Goal: Information Seeking & Learning: Learn about a topic

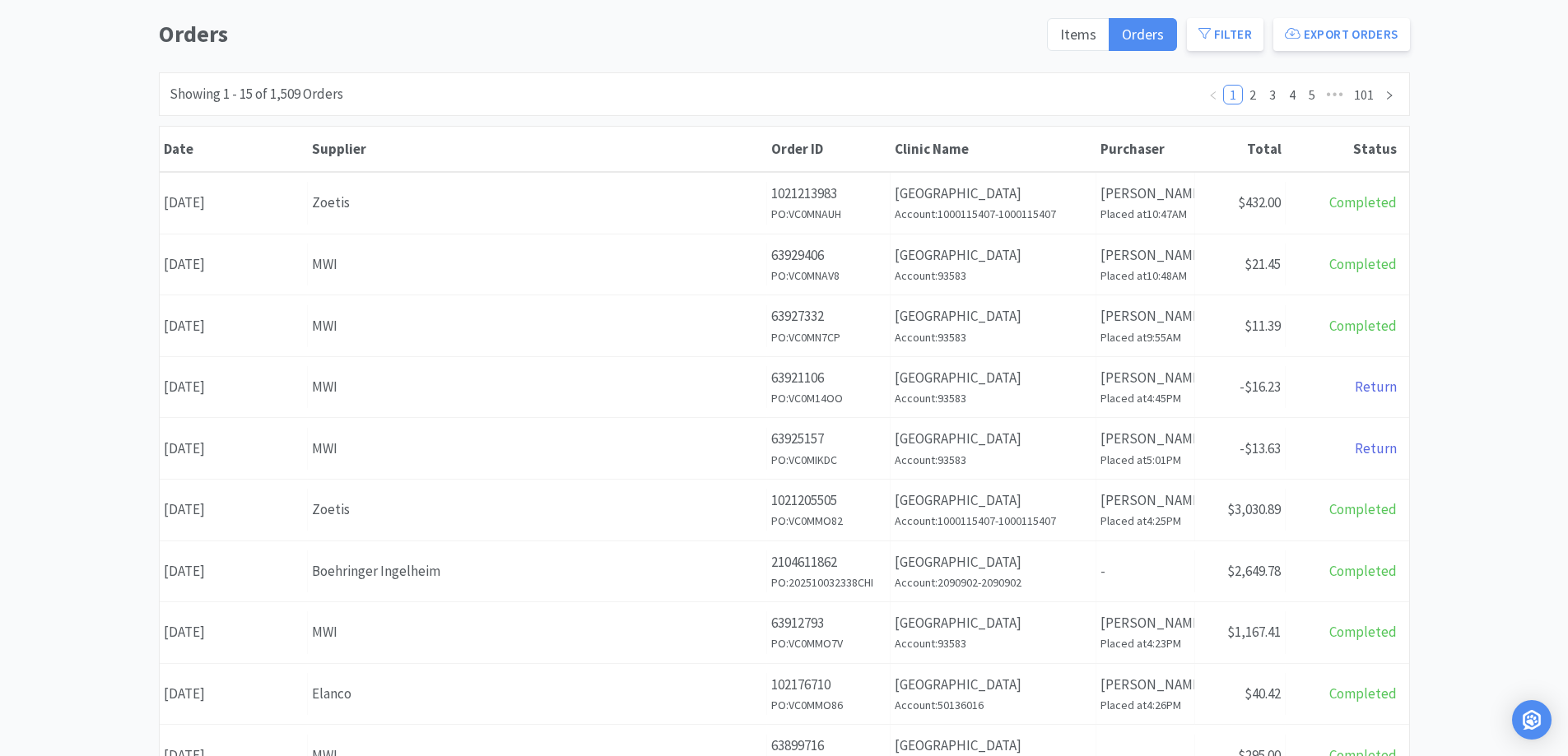
scroll to position [164, 0]
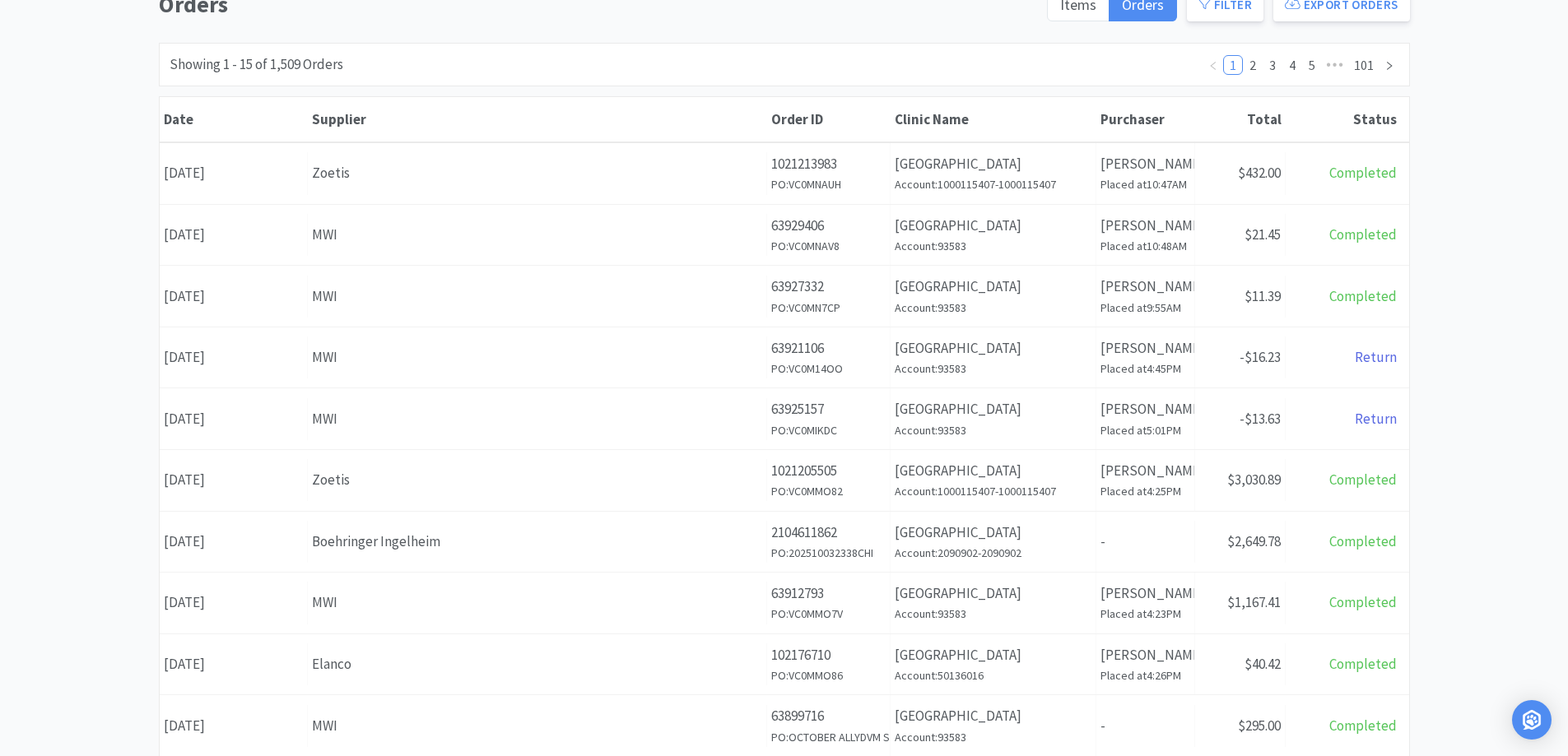
click at [521, 296] on div "MWI" at bounding box center [537, 296] width 451 height 22
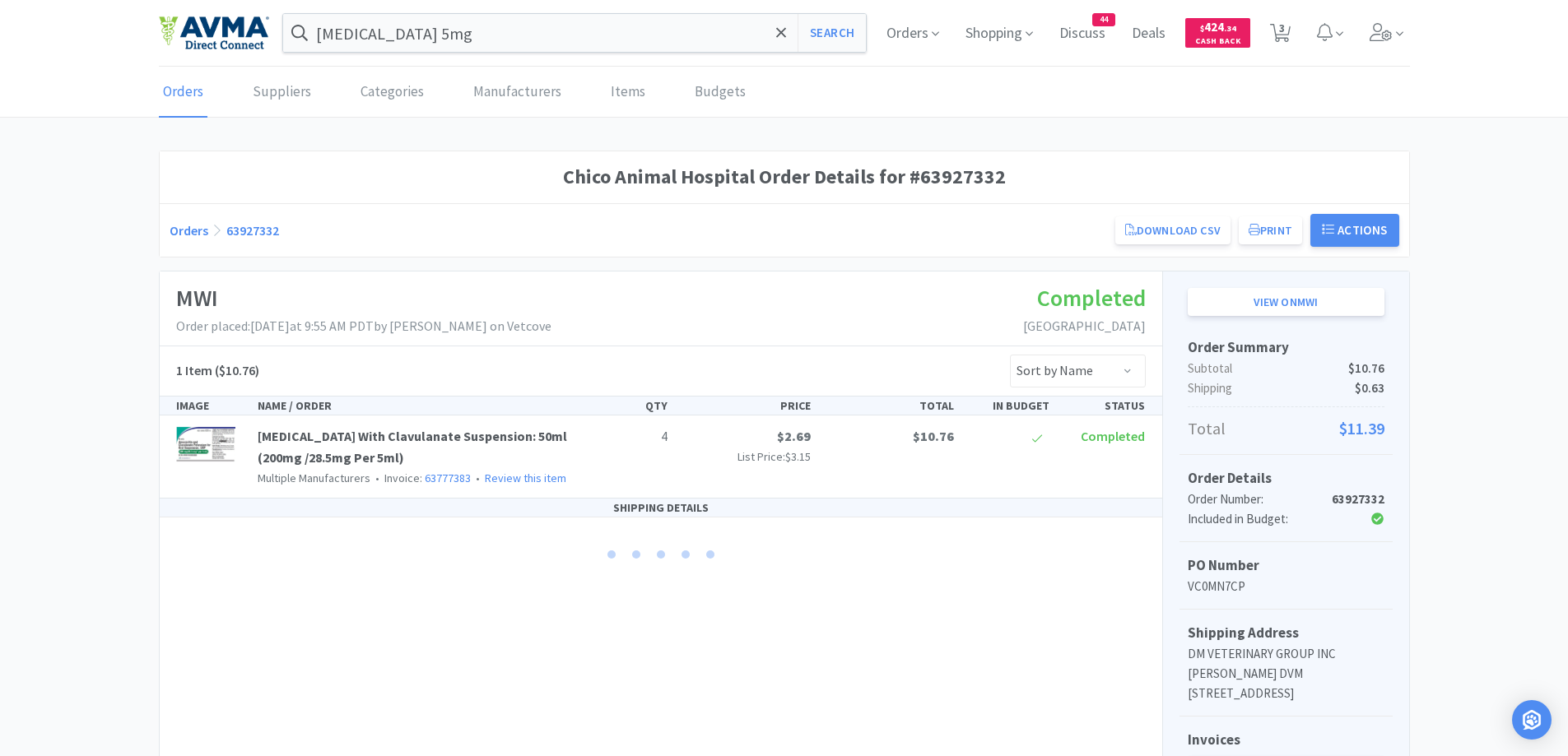
click at [168, 233] on div "Orders 63927332 Download CSV Print Chico Animal Hospital Order for MWI PO Numbe…" at bounding box center [784, 230] width 1249 height 54
click at [195, 237] on link "Orders" at bounding box center [189, 231] width 39 height 17
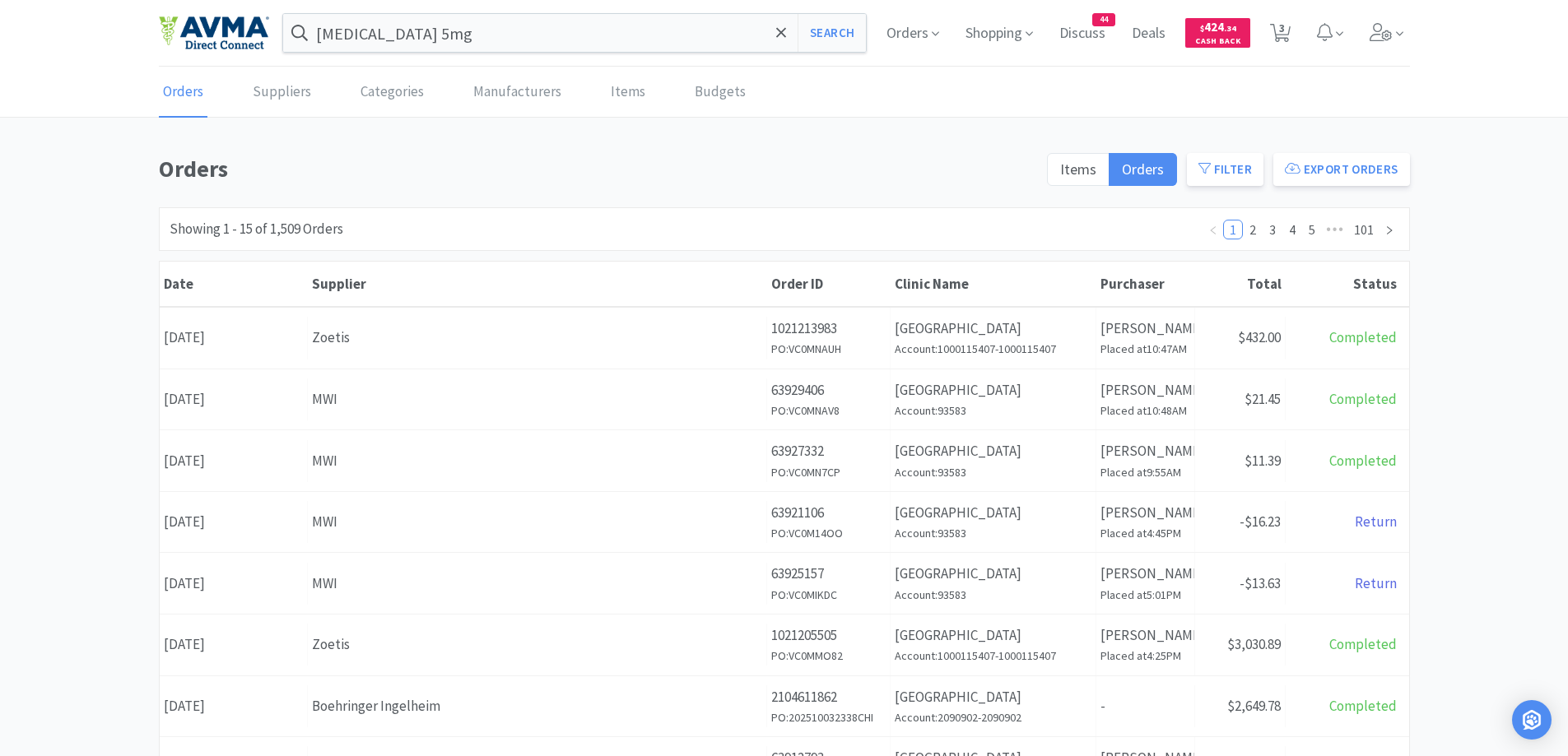
scroll to position [329, 0]
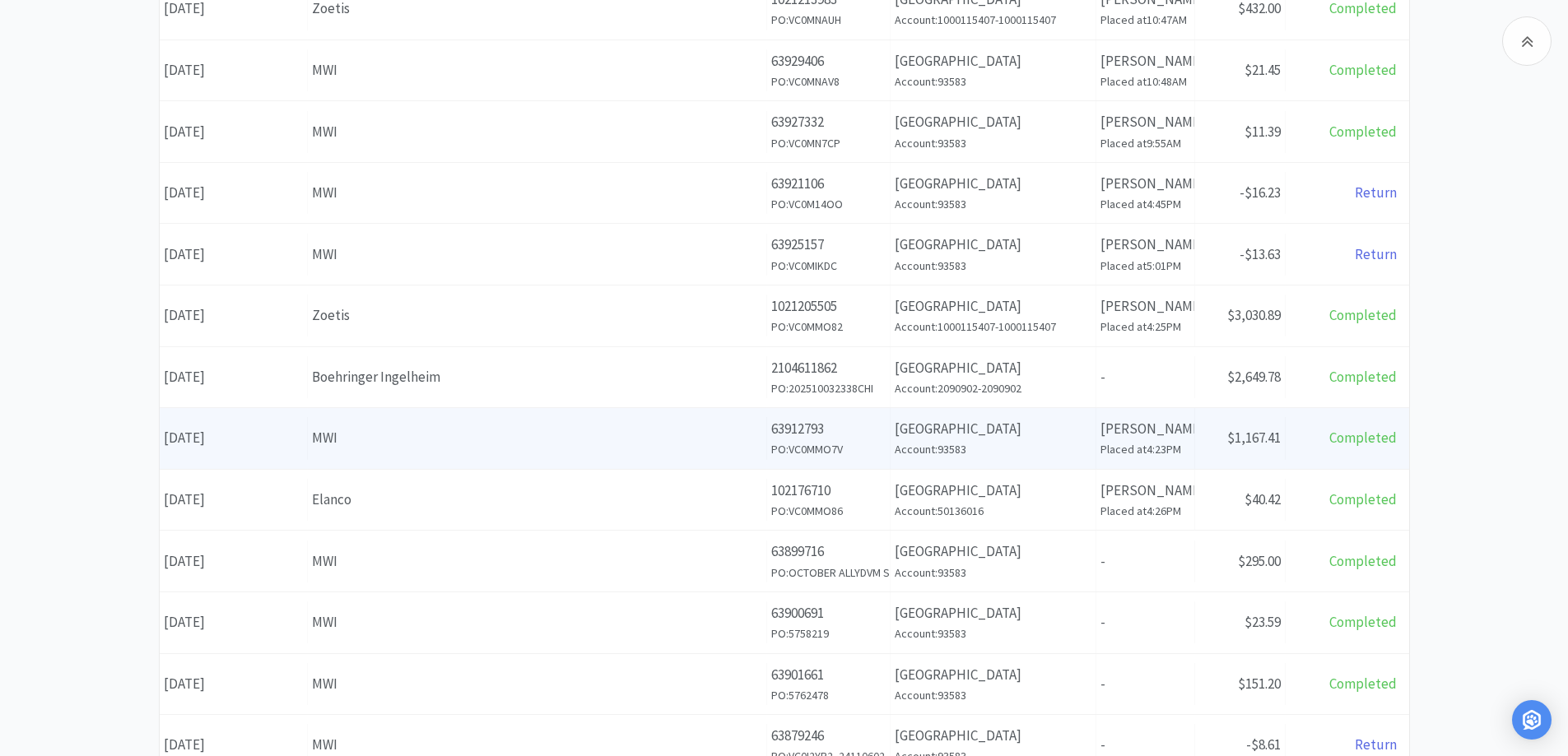
click at [630, 429] on div "MWI" at bounding box center [537, 438] width 451 height 22
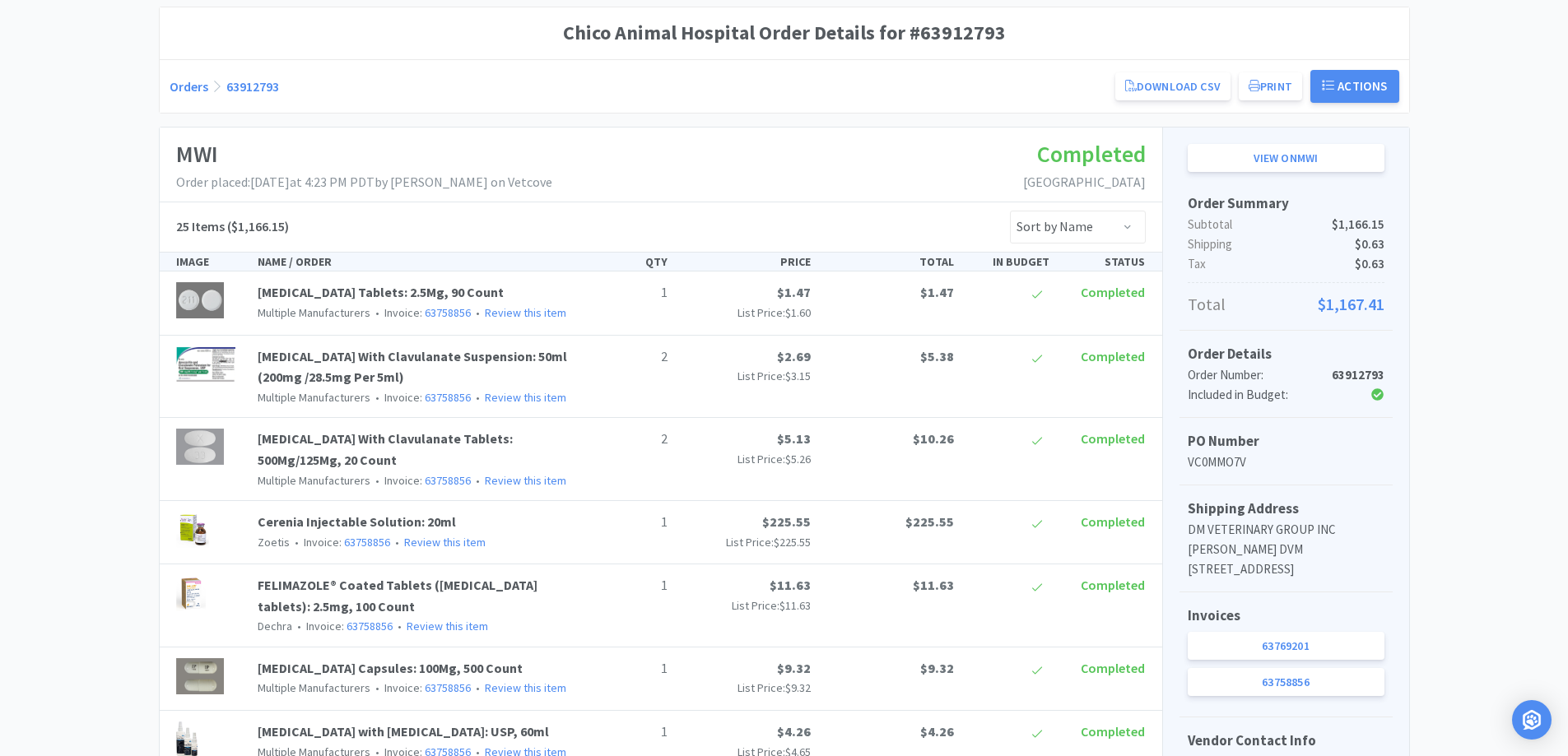
scroll to position [164, 0]
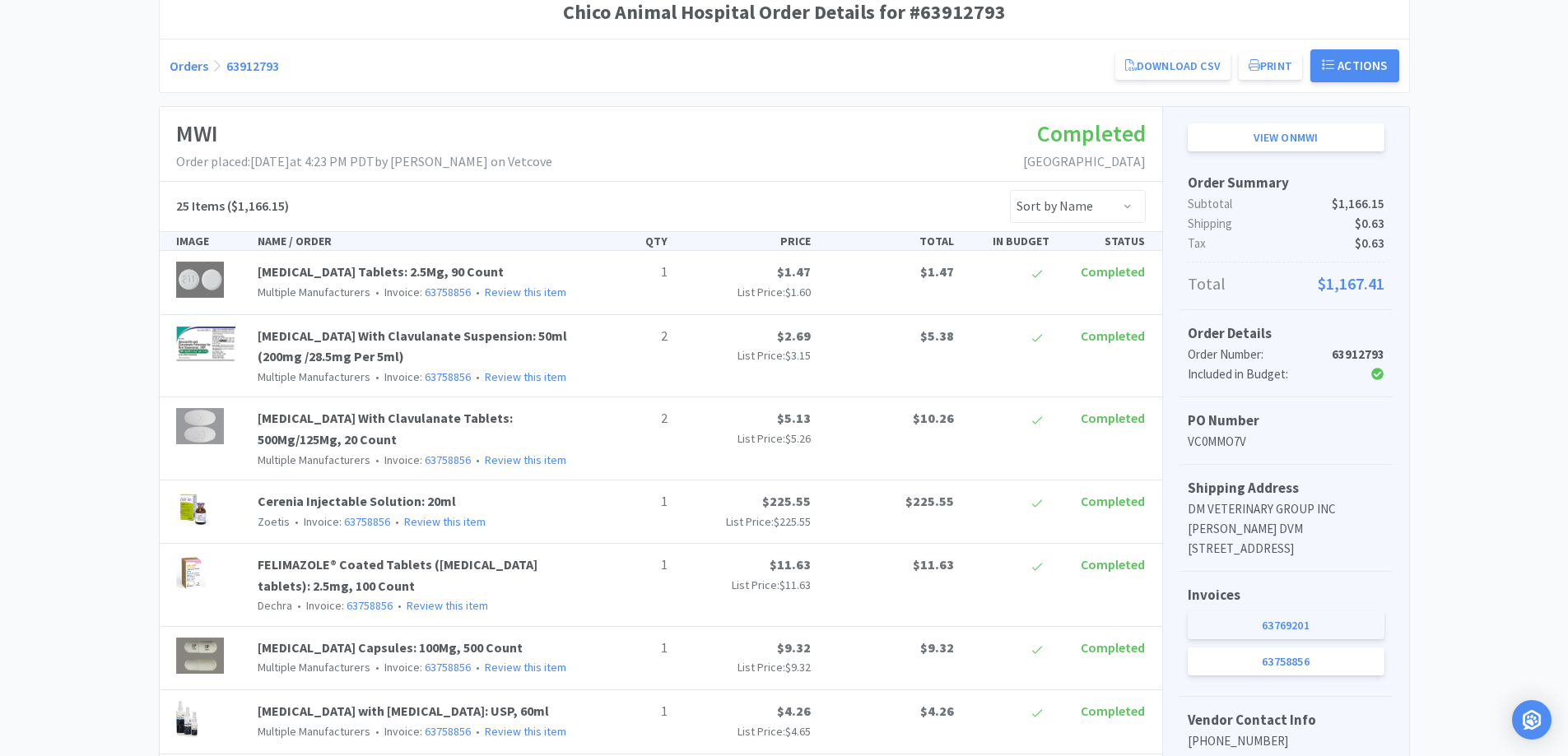
click at [1298, 639] on link "63769201" at bounding box center [1285, 625] width 196 height 28
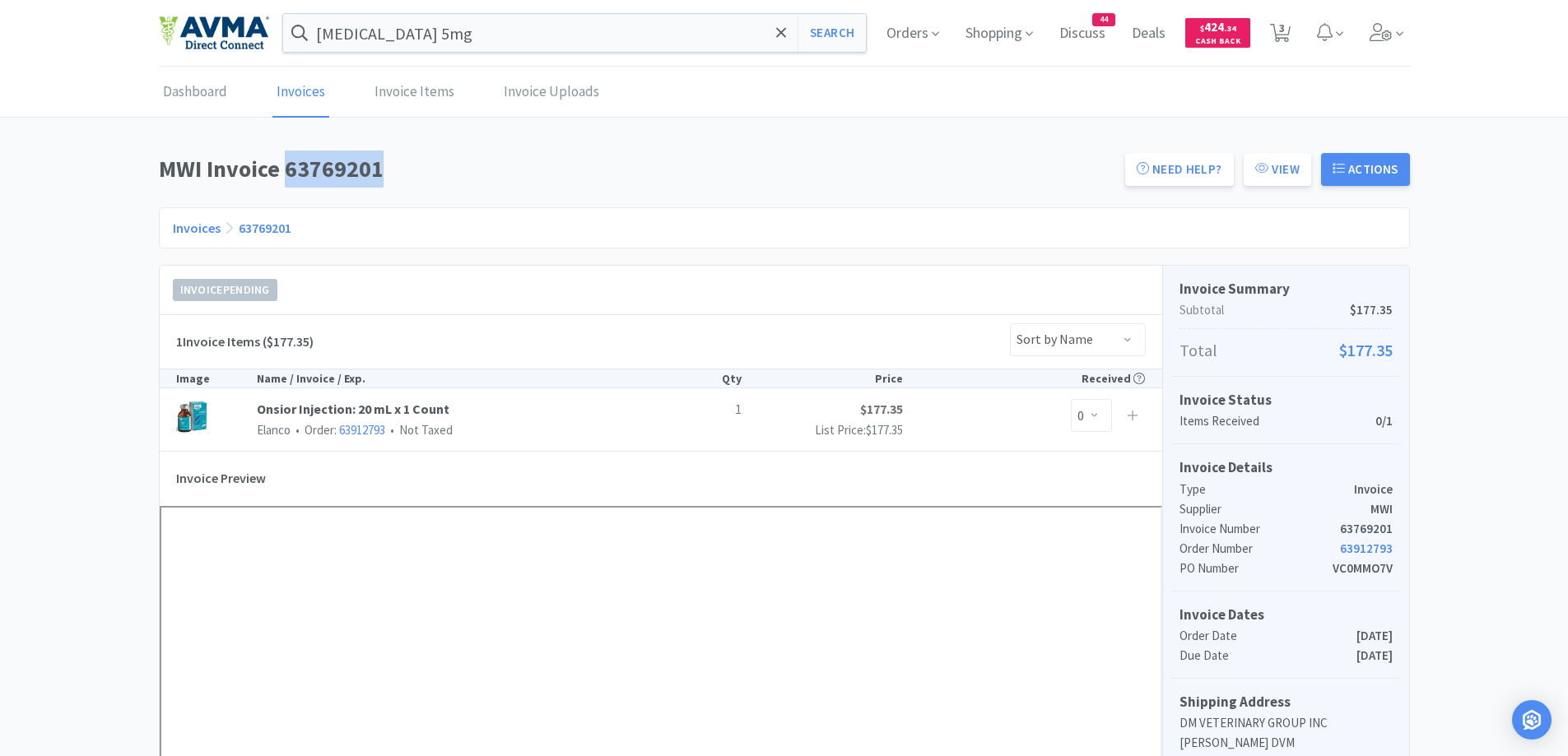
drag, startPoint x: 288, startPoint y: 169, endPoint x: 383, endPoint y: 165, distance: 95.1
click at [383, 165] on h1 "MWI Invoice 63769201" at bounding box center [637, 169] width 956 height 37
copy h1 "63769201"
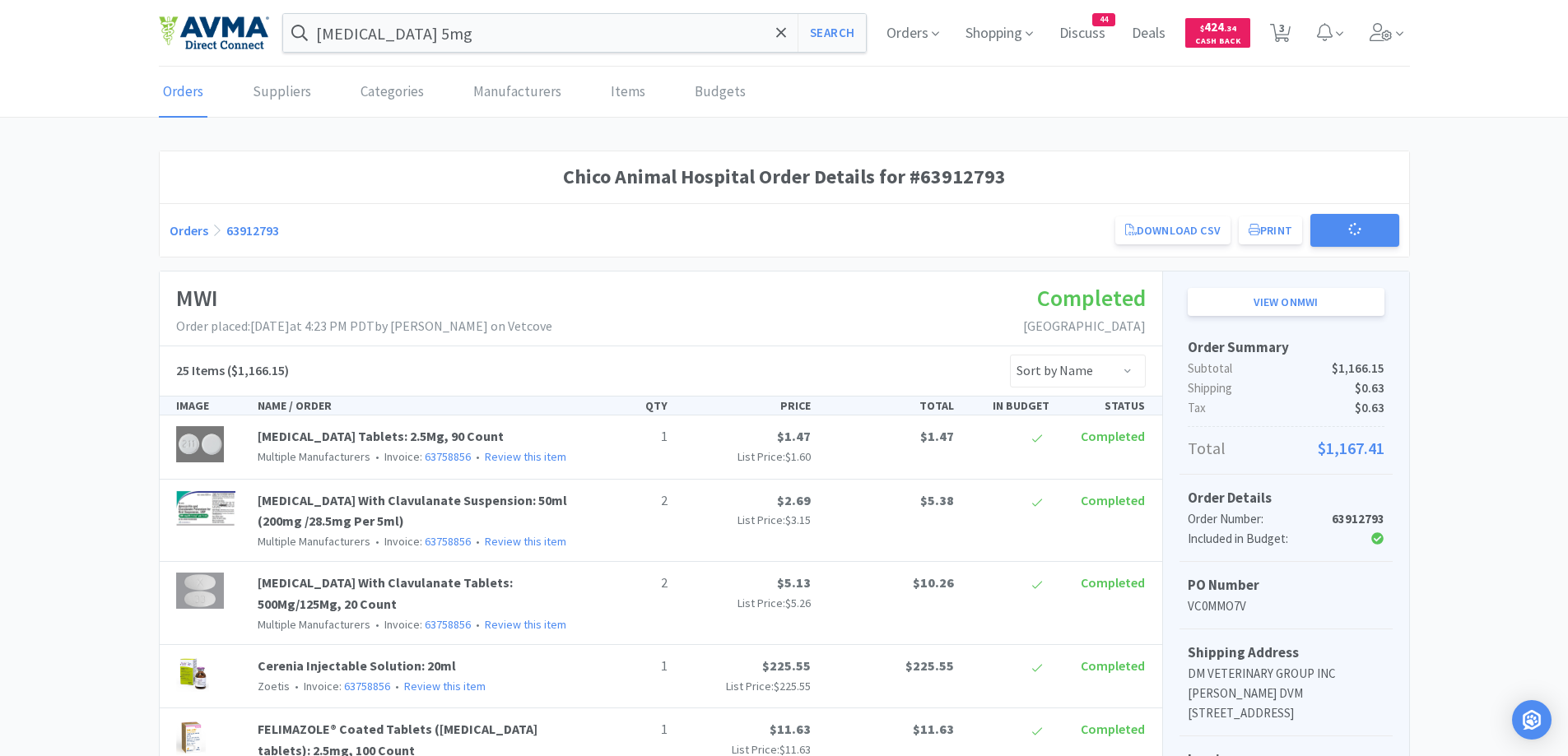
scroll to position [164, 0]
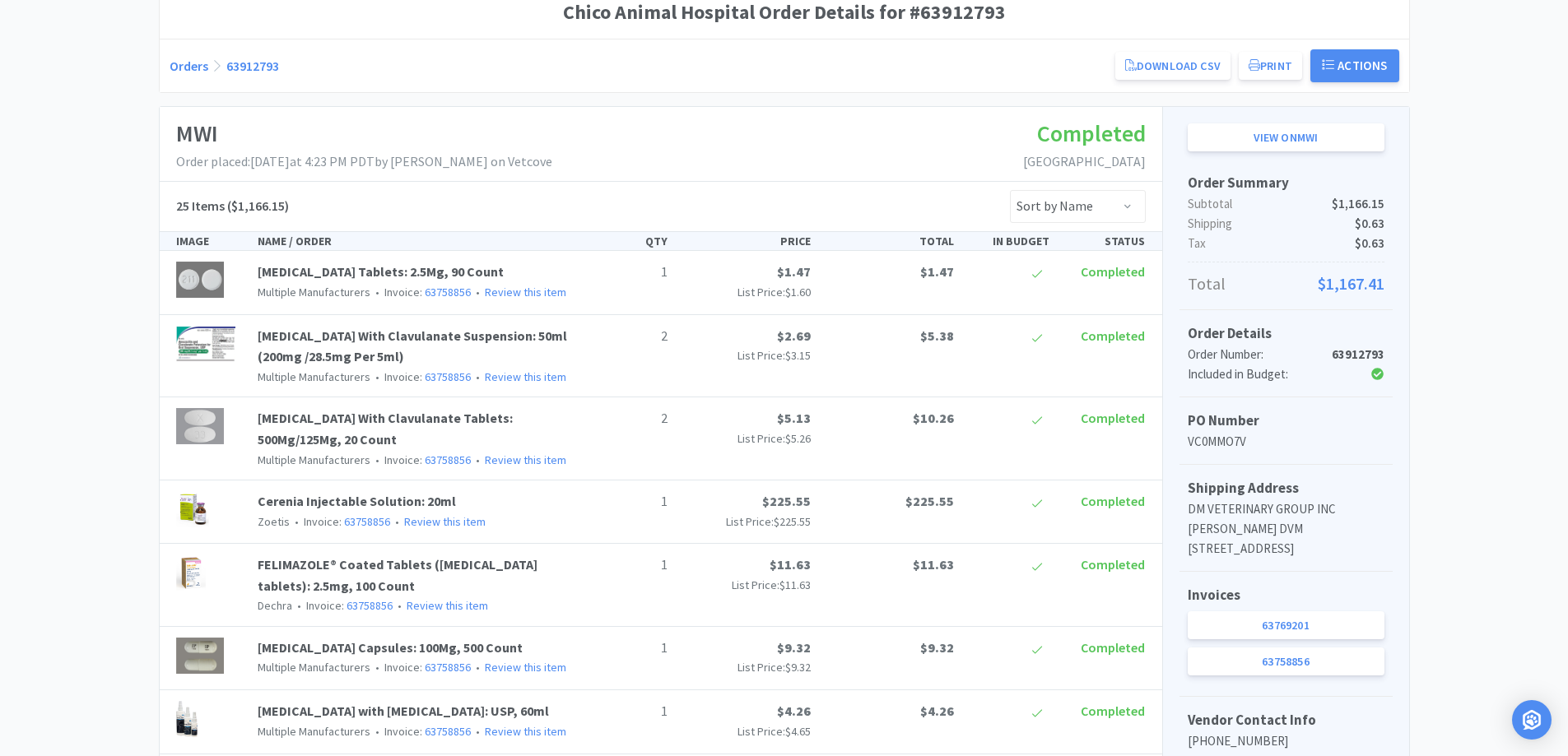
click at [193, 65] on link "Orders" at bounding box center [189, 66] width 39 height 17
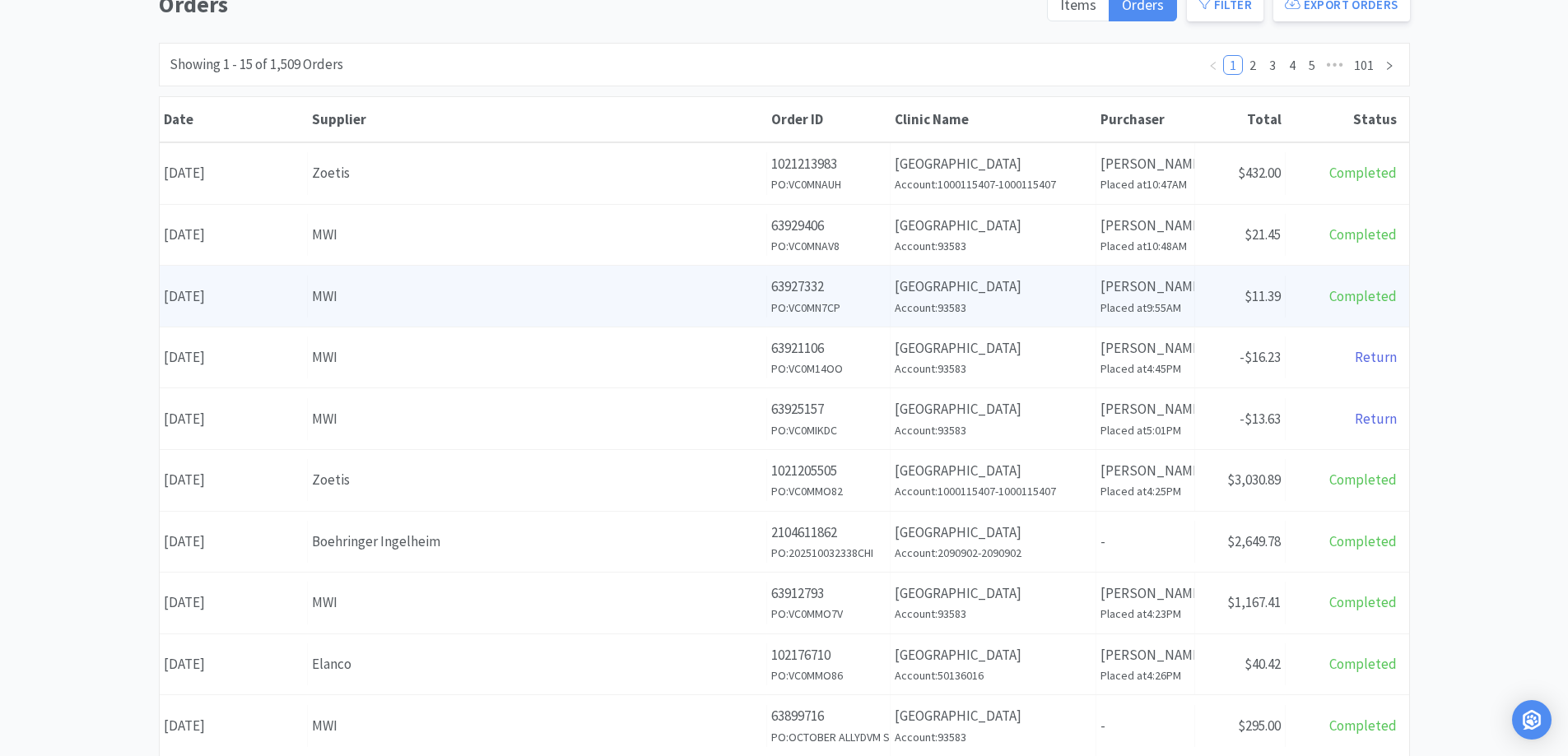
click at [1246, 284] on div "Receipt Status $11.39" at bounding box center [1240, 297] width 91 height 42
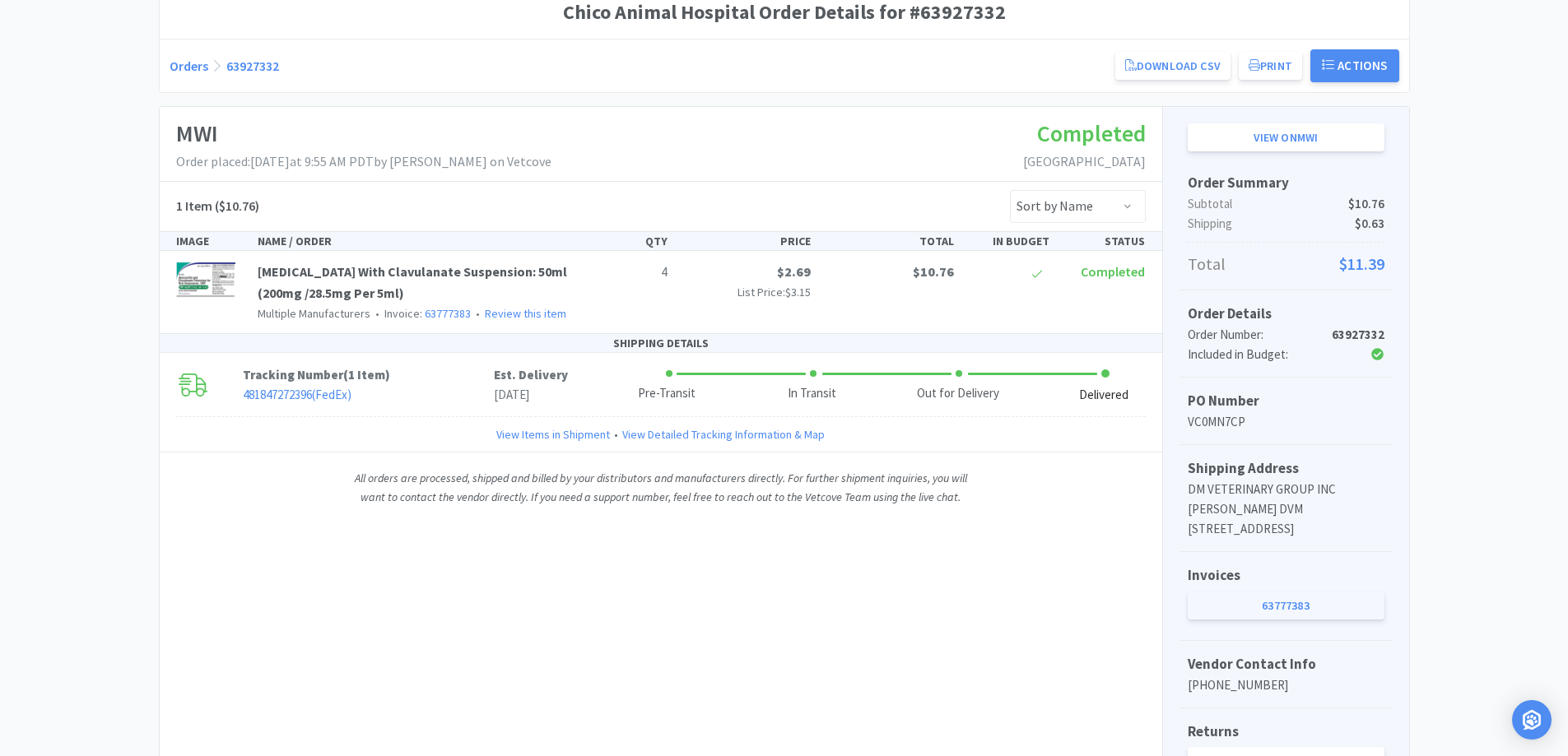
click at [1295, 620] on link "63777383" at bounding box center [1285, 605] width 196 height 28
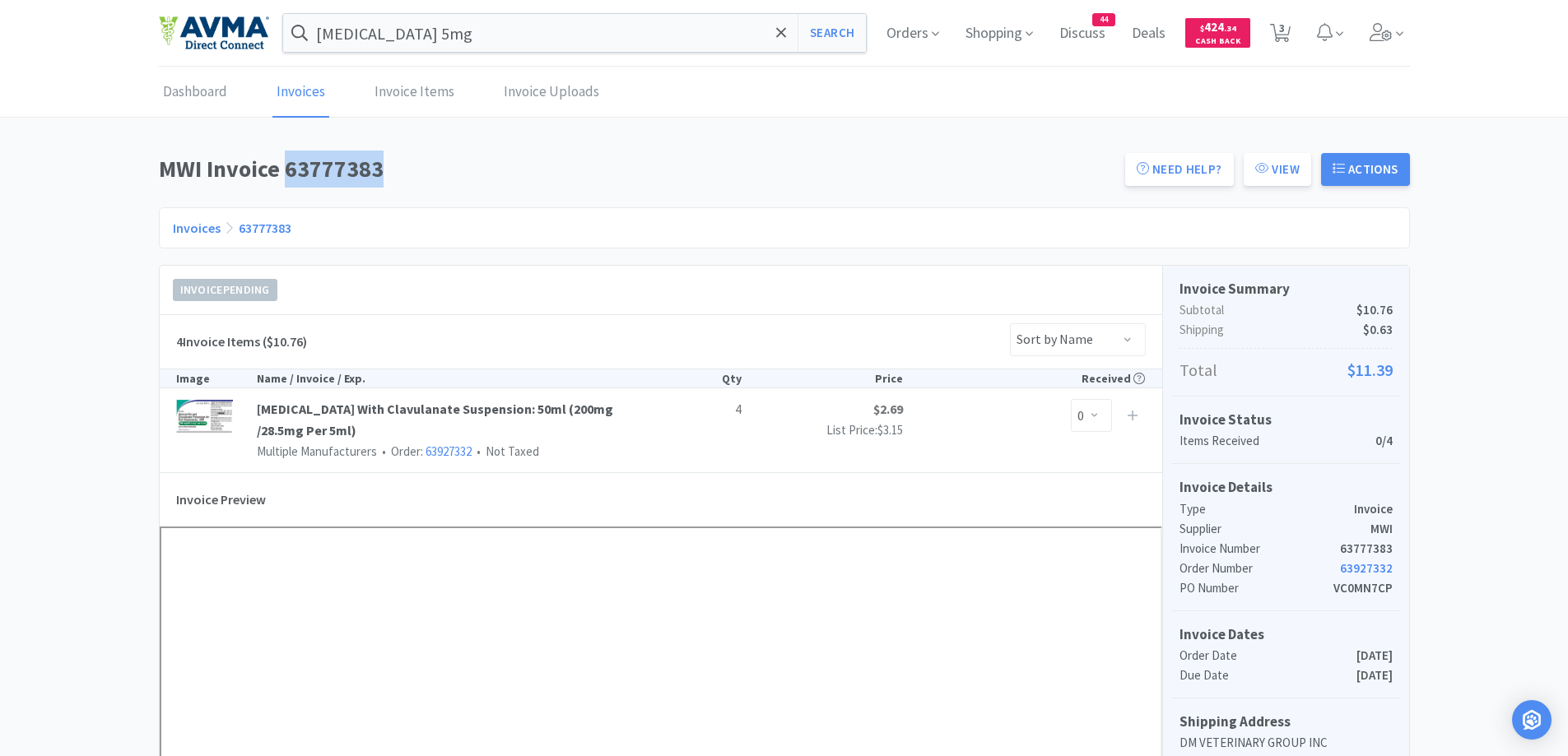
drag, startPoint x: 289, startPoint y: 169, endPoint x: 399, endPoint y: 162, distance: 110.2
click at [399, 162] on h1 "MWI Invoice 63777383" at bounding box center [637, 169] width 956 height 37
copy h1 "63777383"
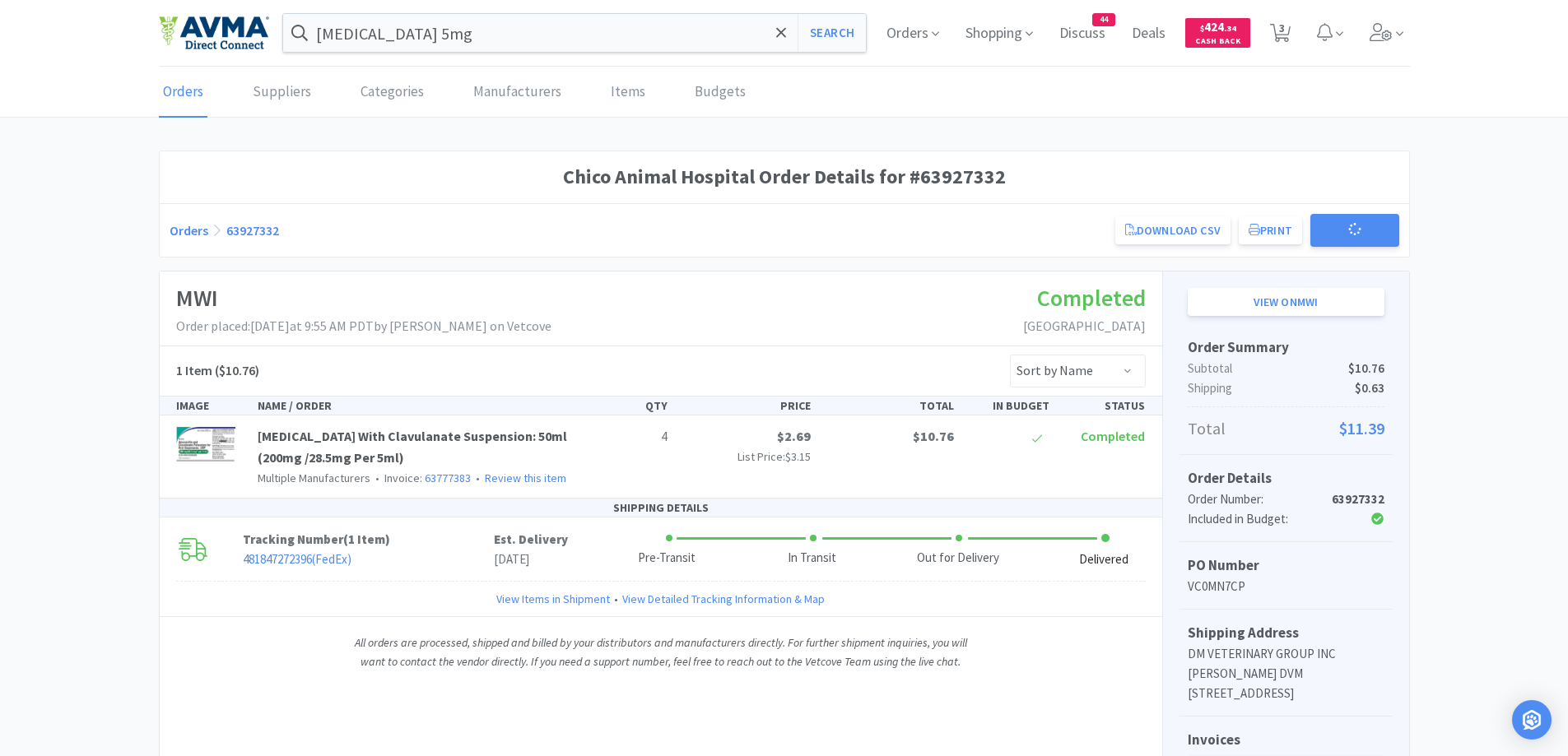
scroll to position [164, 0]
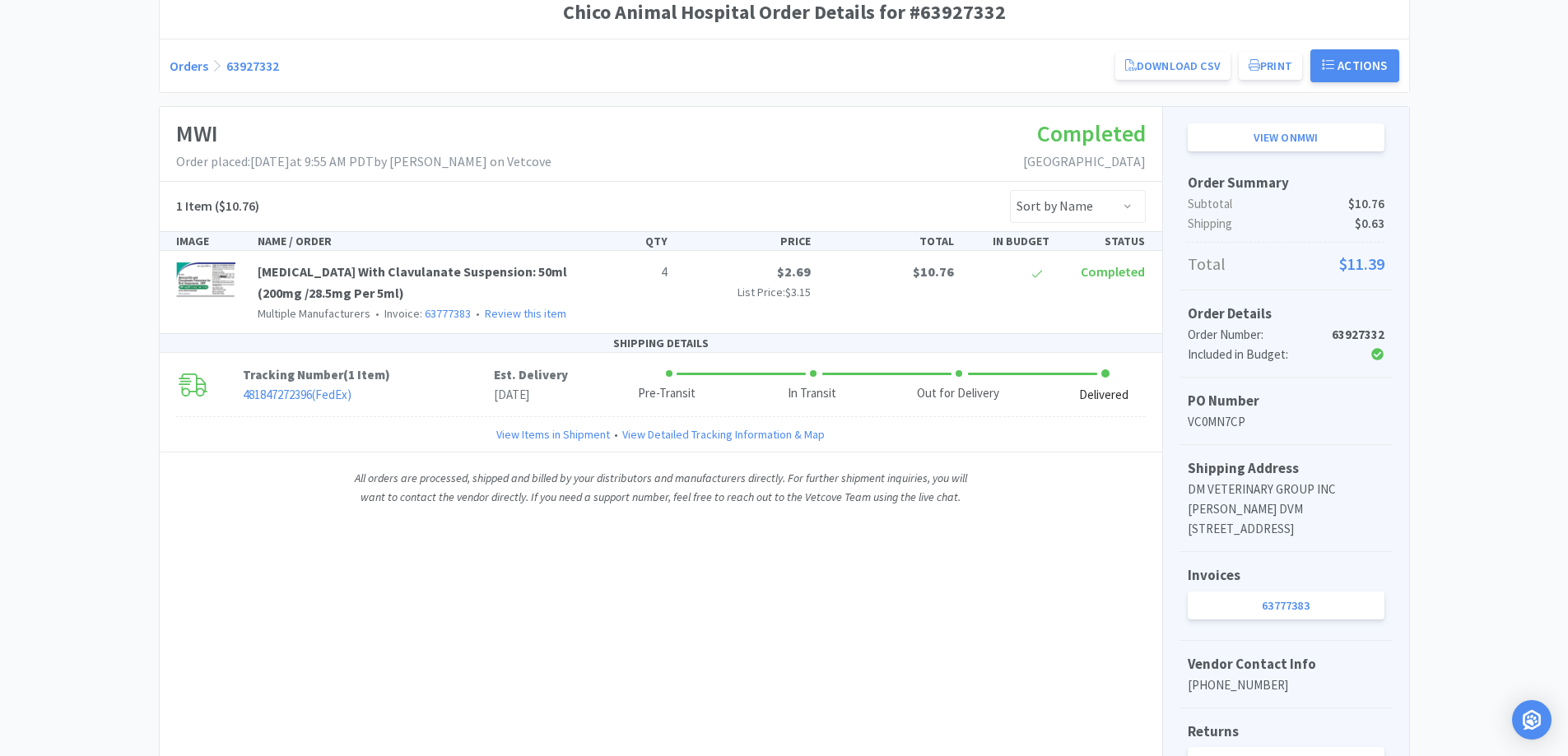
click at [191, 63] on link "Orders" at bounding box center [189, 66] width 39 height 17
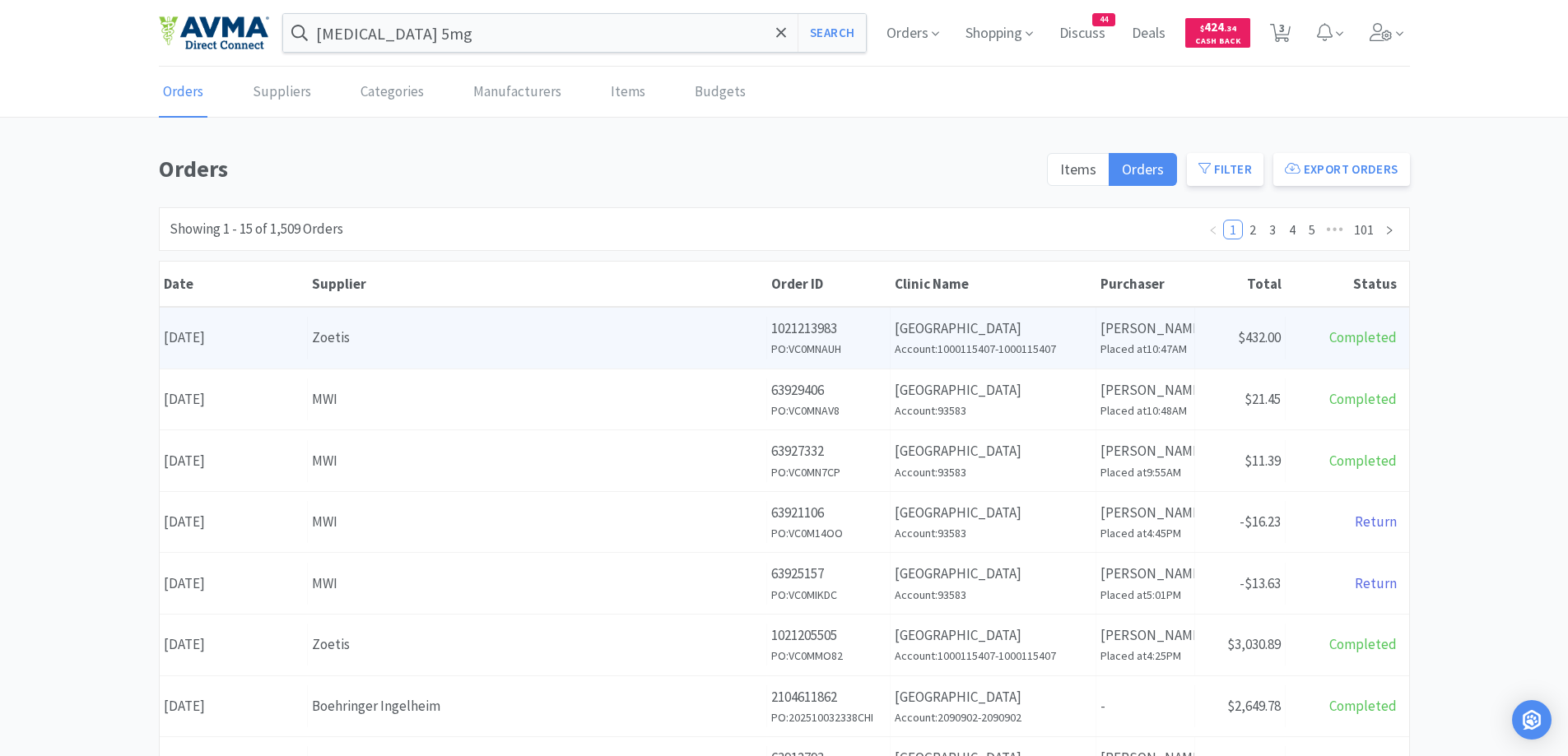
click at [419, 342] on div "Zoetis" at bounding box center [537, 337] width 451 height 22
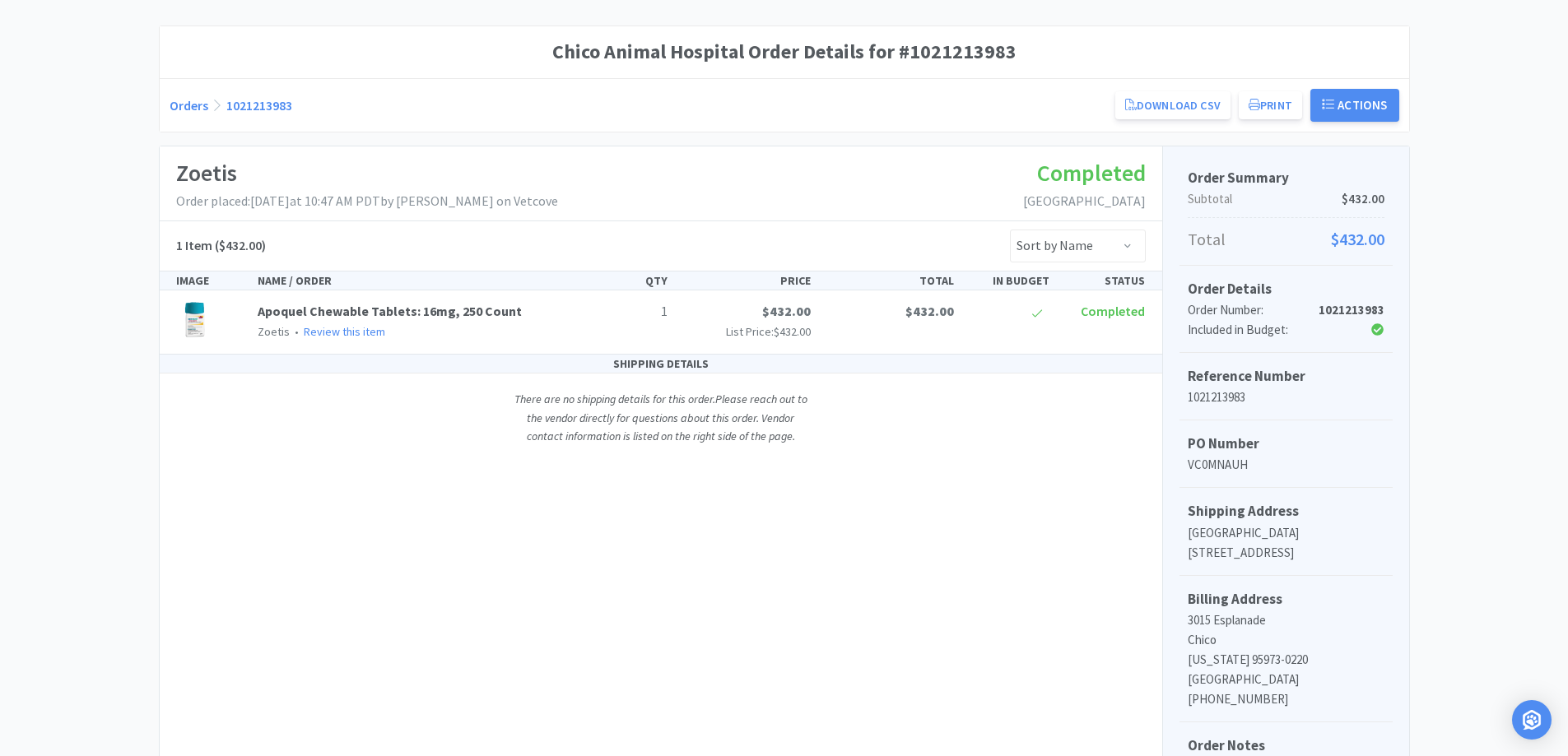
scroll to position [164, 0]
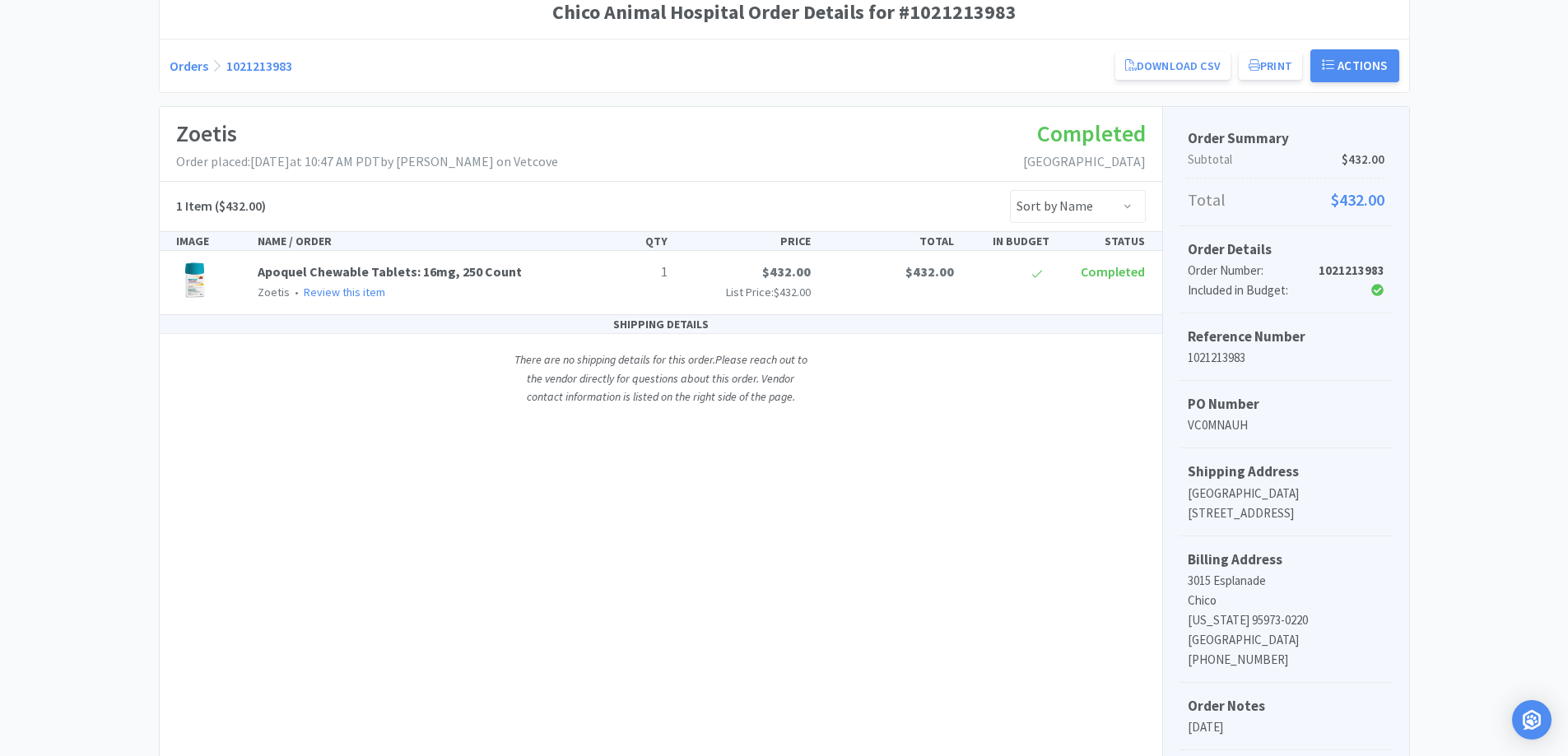
click at [132, 293] on div "Chico Animal Hospital Order Details for #1021213983 Orders 1021213983 Download …" at bounding box center [784, 468] width 1568 height 965
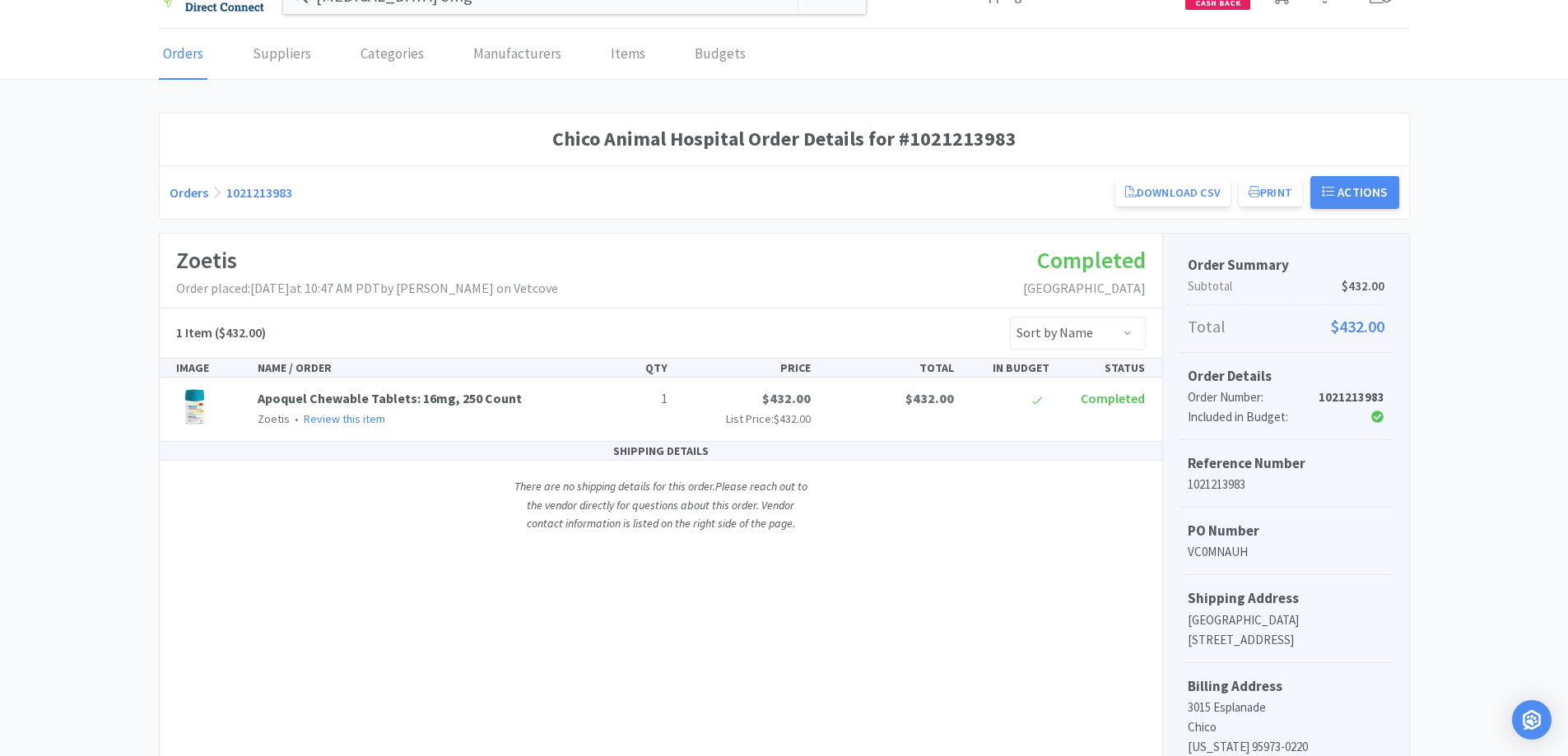
scroll to position [0, 0]
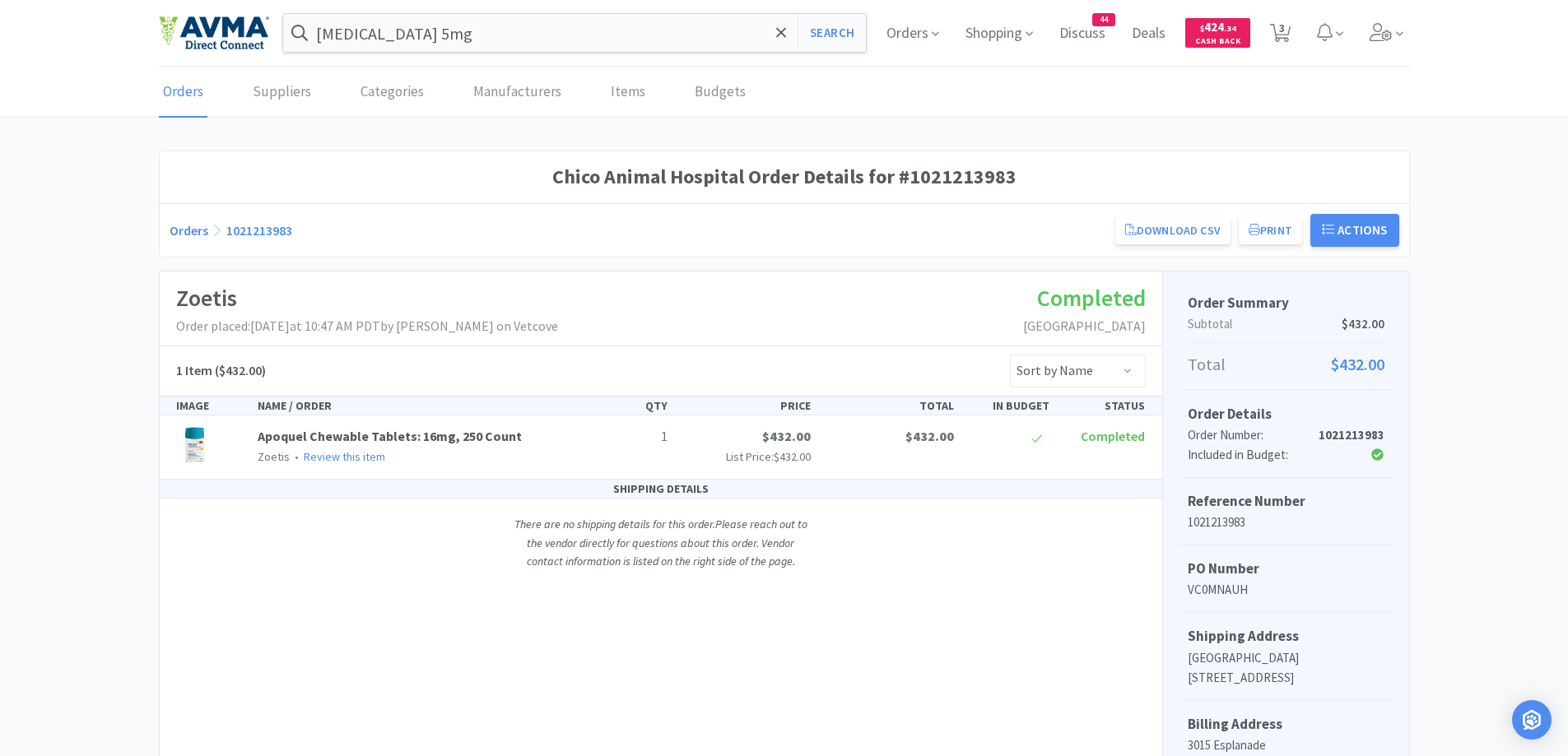
click at [196, 235] on link "Orders" at bounding box center [189, 231] width 39 height 17
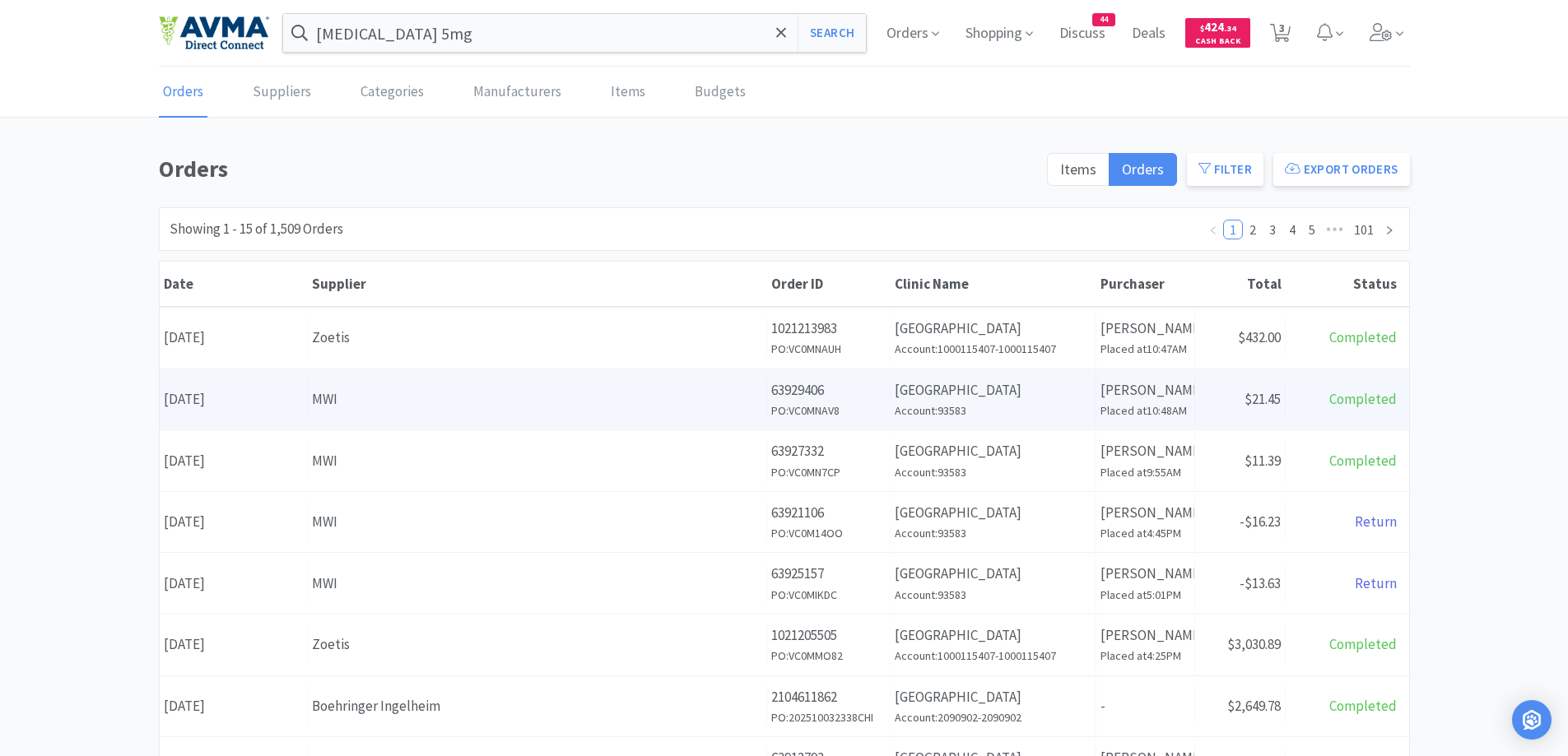
click at [636, 413] on div "Supplier MWI" at bounding box center [537, 399] width 459 height 42
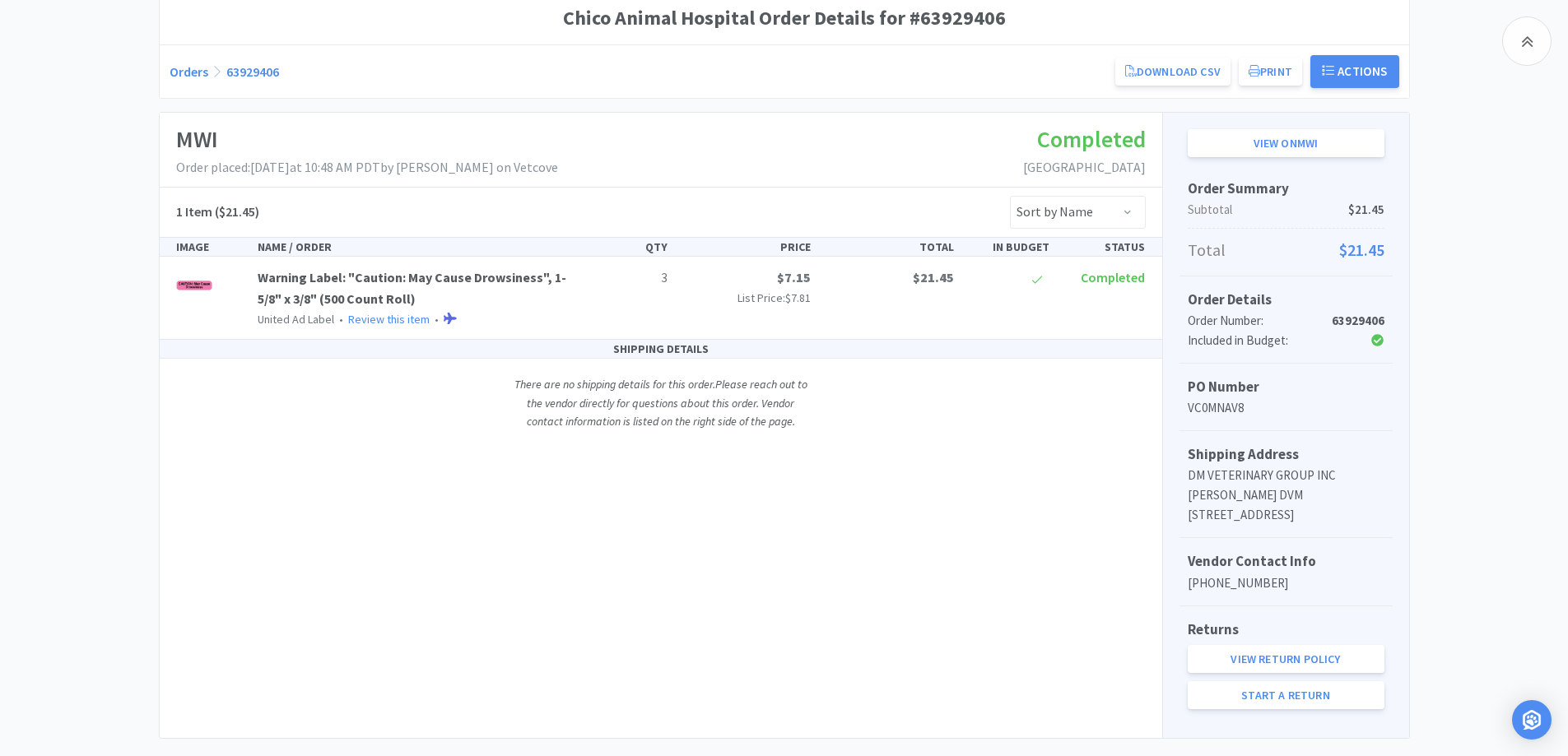
scroll to position [46, 0]
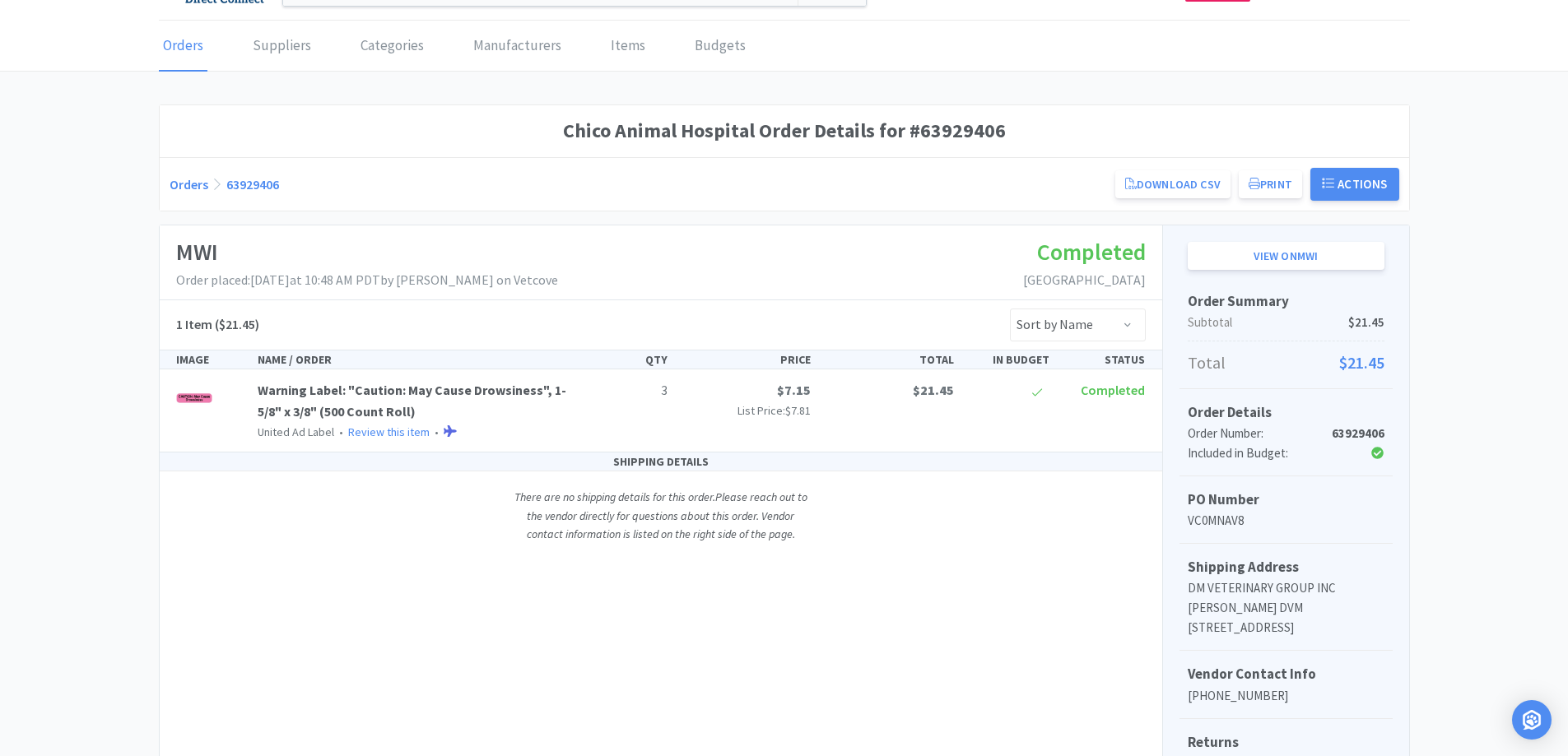
click at [181, 192] on link "Orders" at bounding box center [189, 185] width 39 height 17
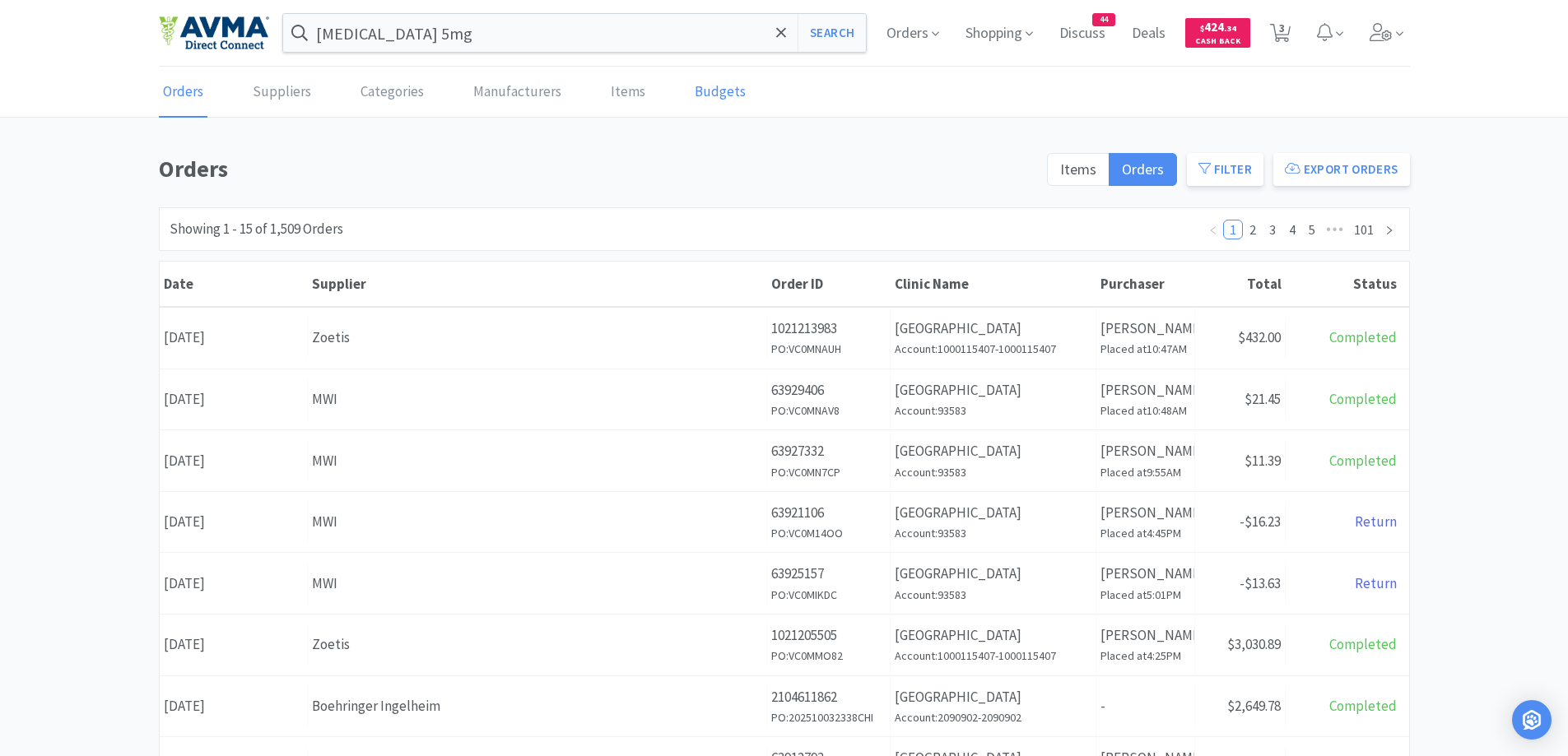
click at [719, 93] on link "Budgets" at bounding box center [720, 92] width 60 height 50
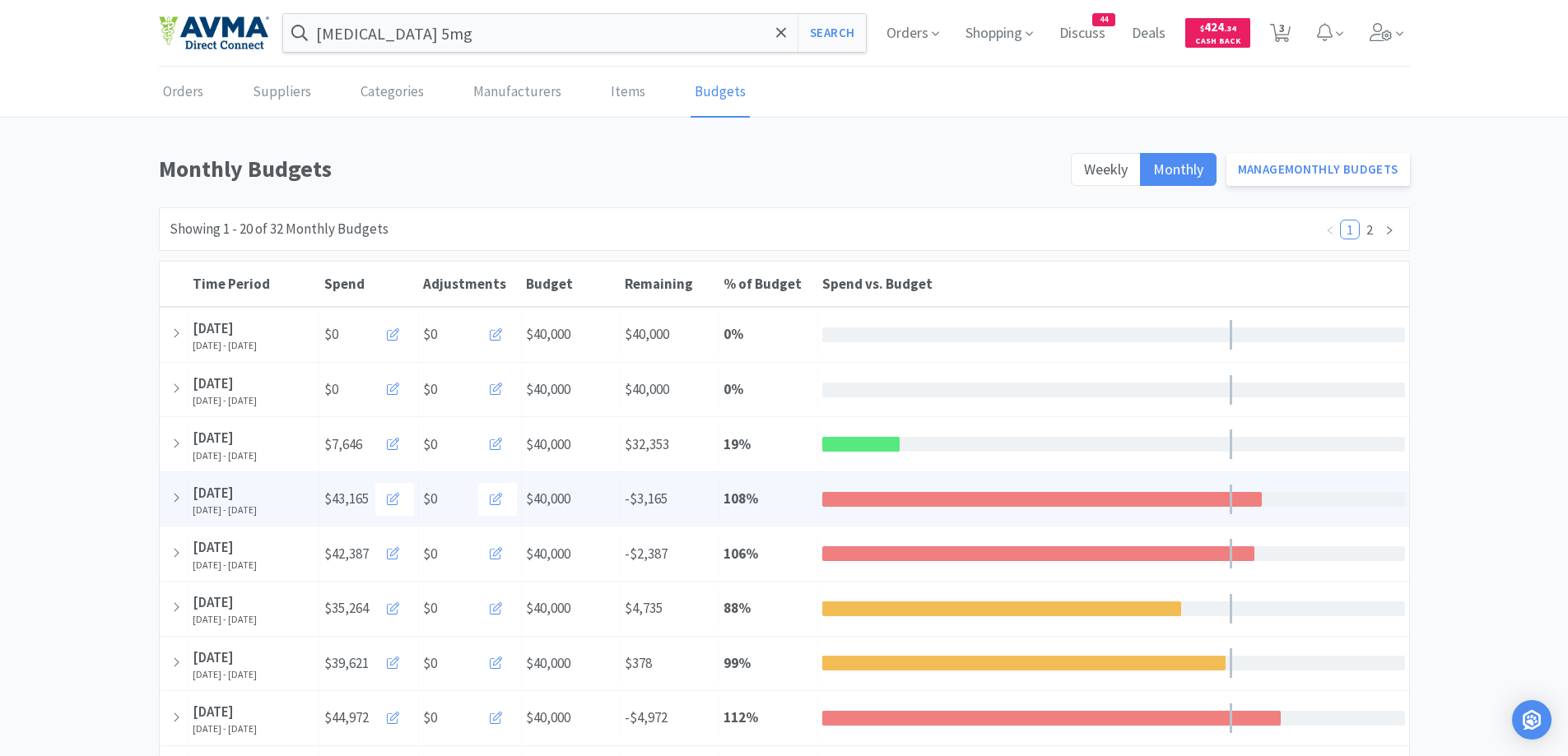
click at [932, 494] on div at bounding box center [1042, 500] width 440 height 15
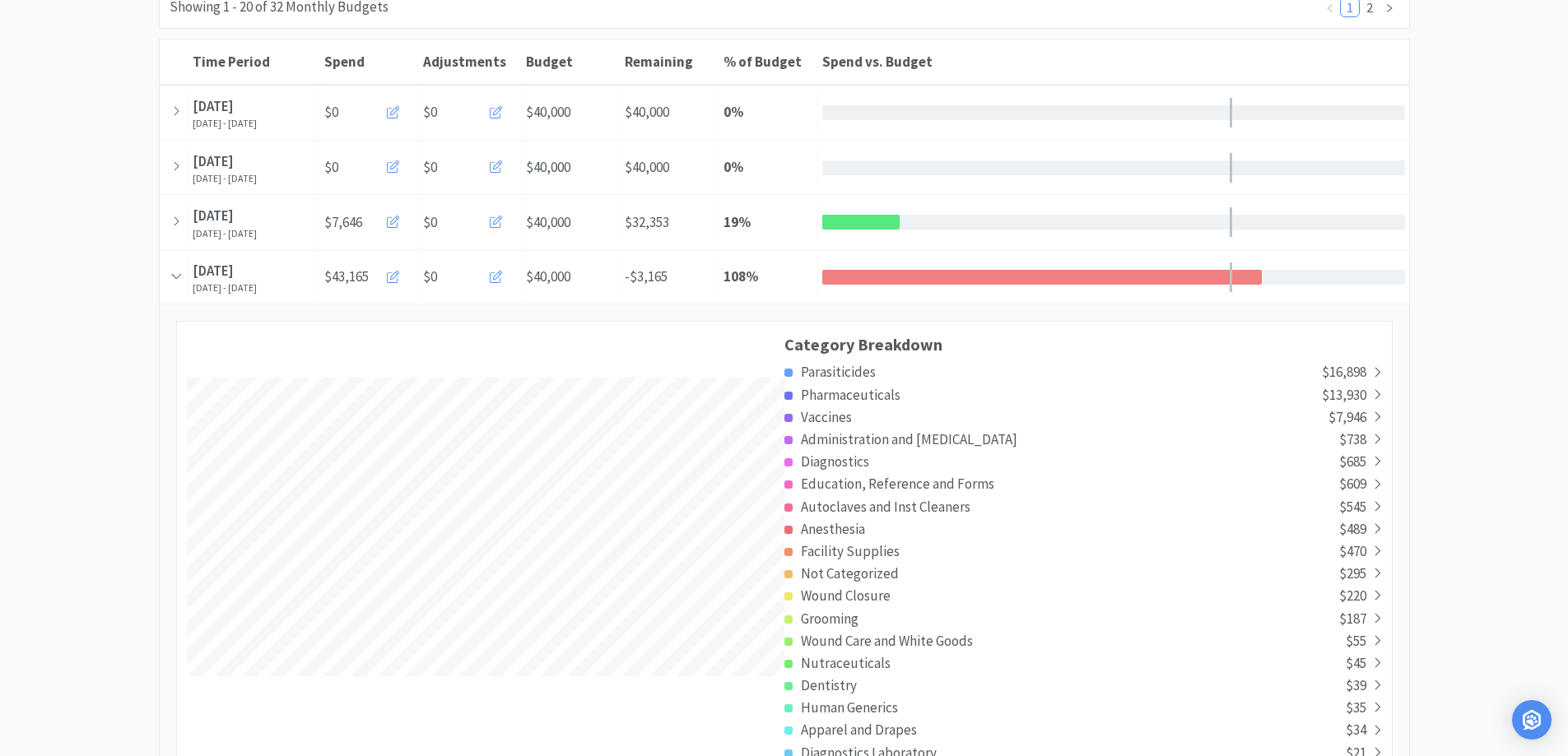
scroll to position [329, 0]
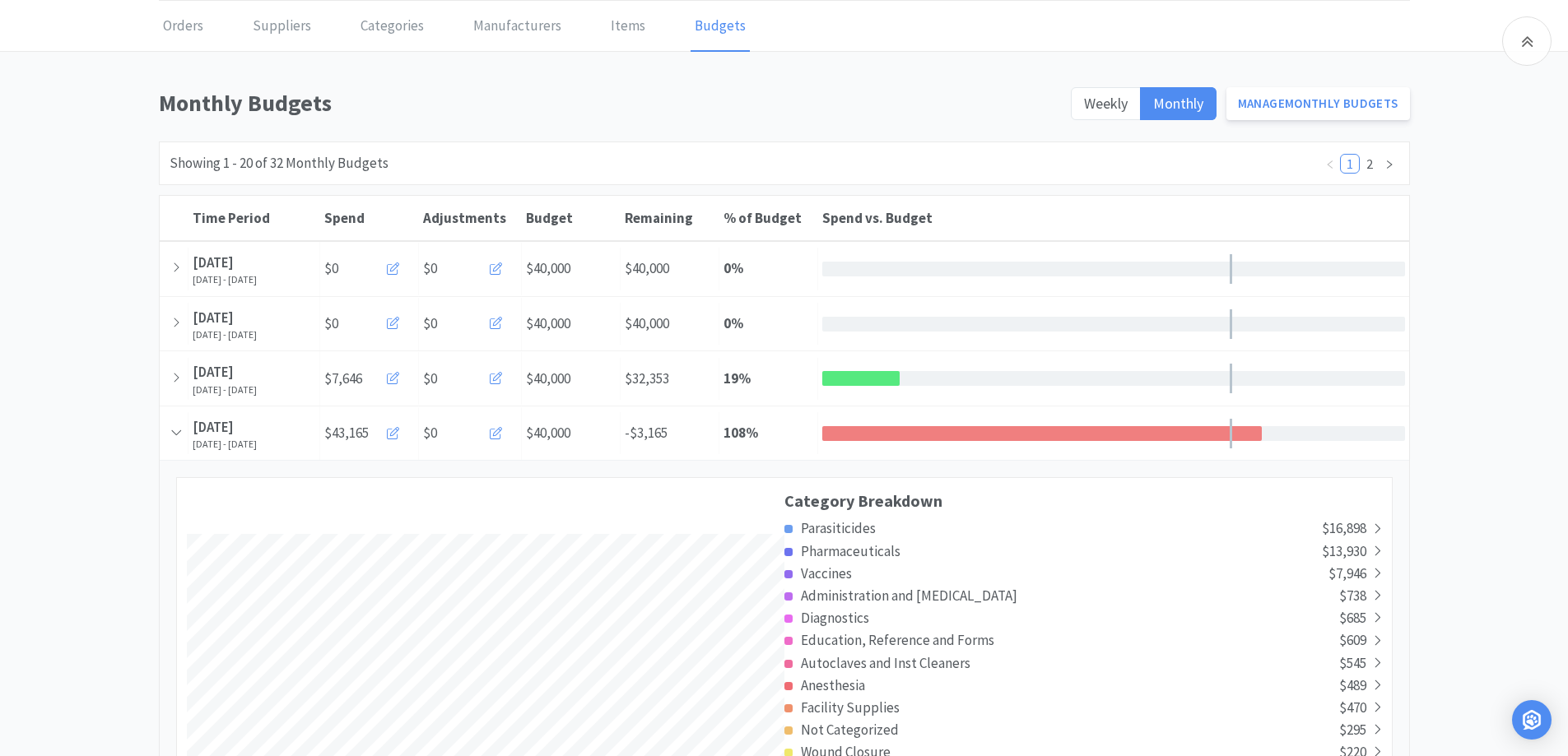
scroll to position [0, 0]
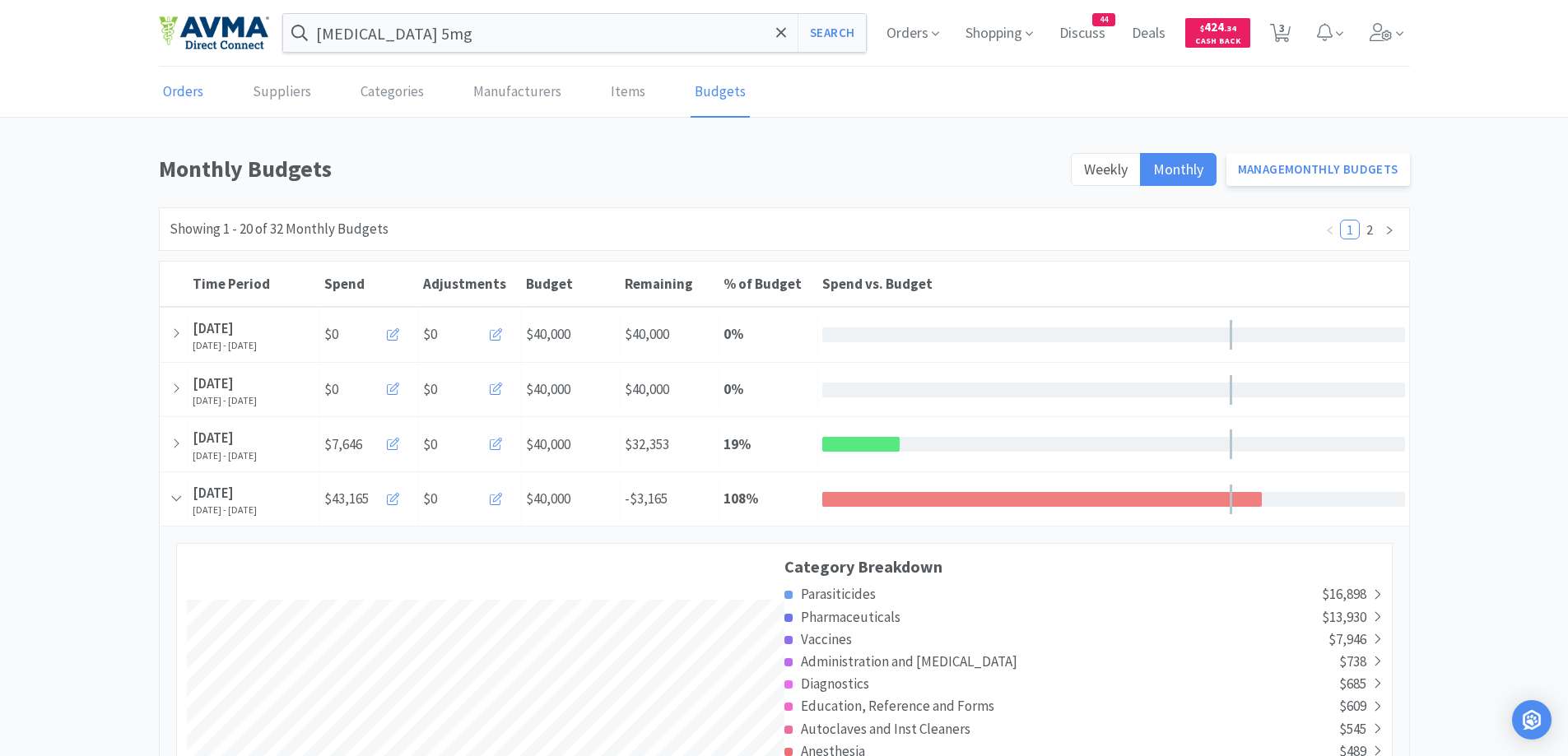
click at [185, 96] on link "Orders" at bounding box center [183, 92] width 49 height 50
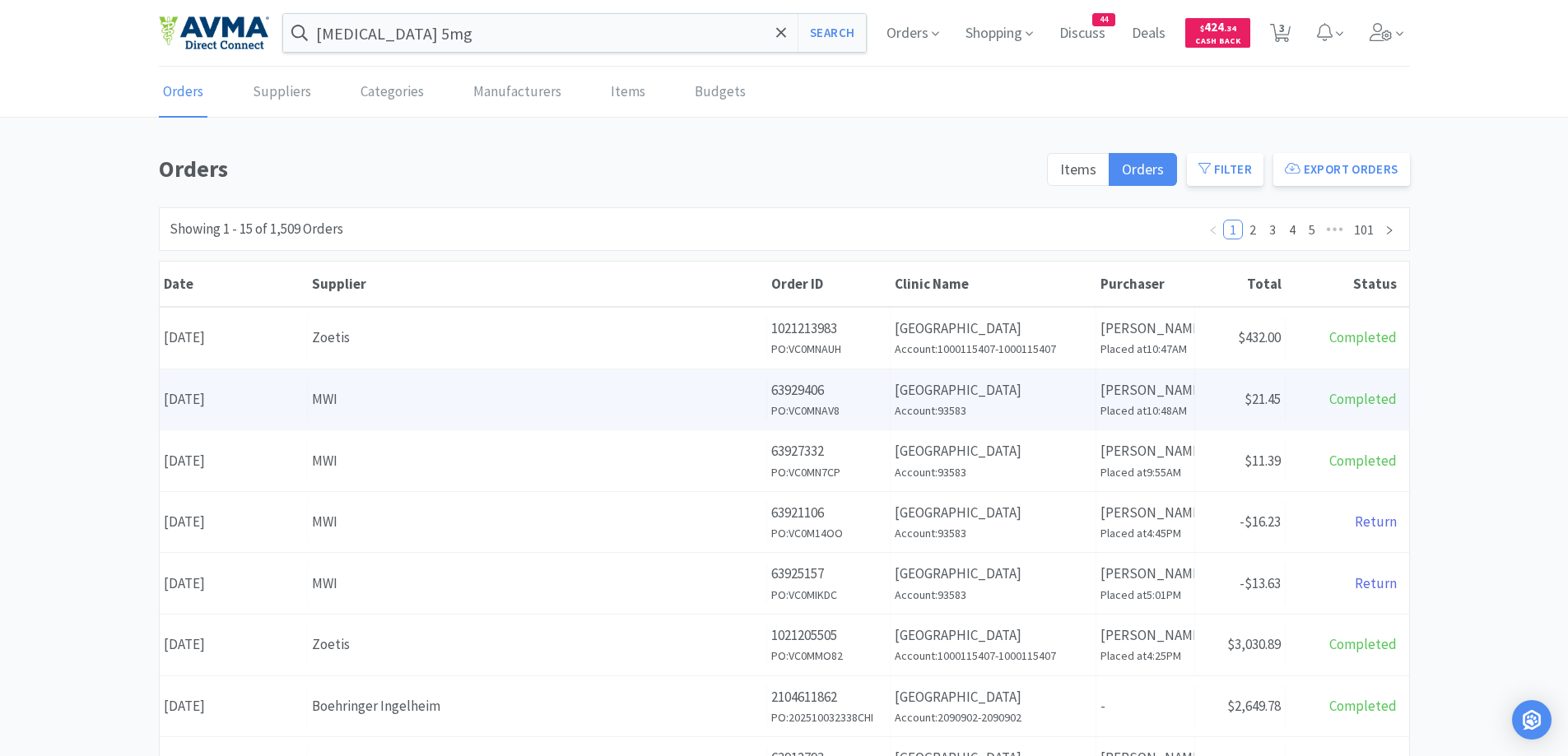
click at [411, 392] on div "MWI" at bounding box center [537, 399] width 451 height 22
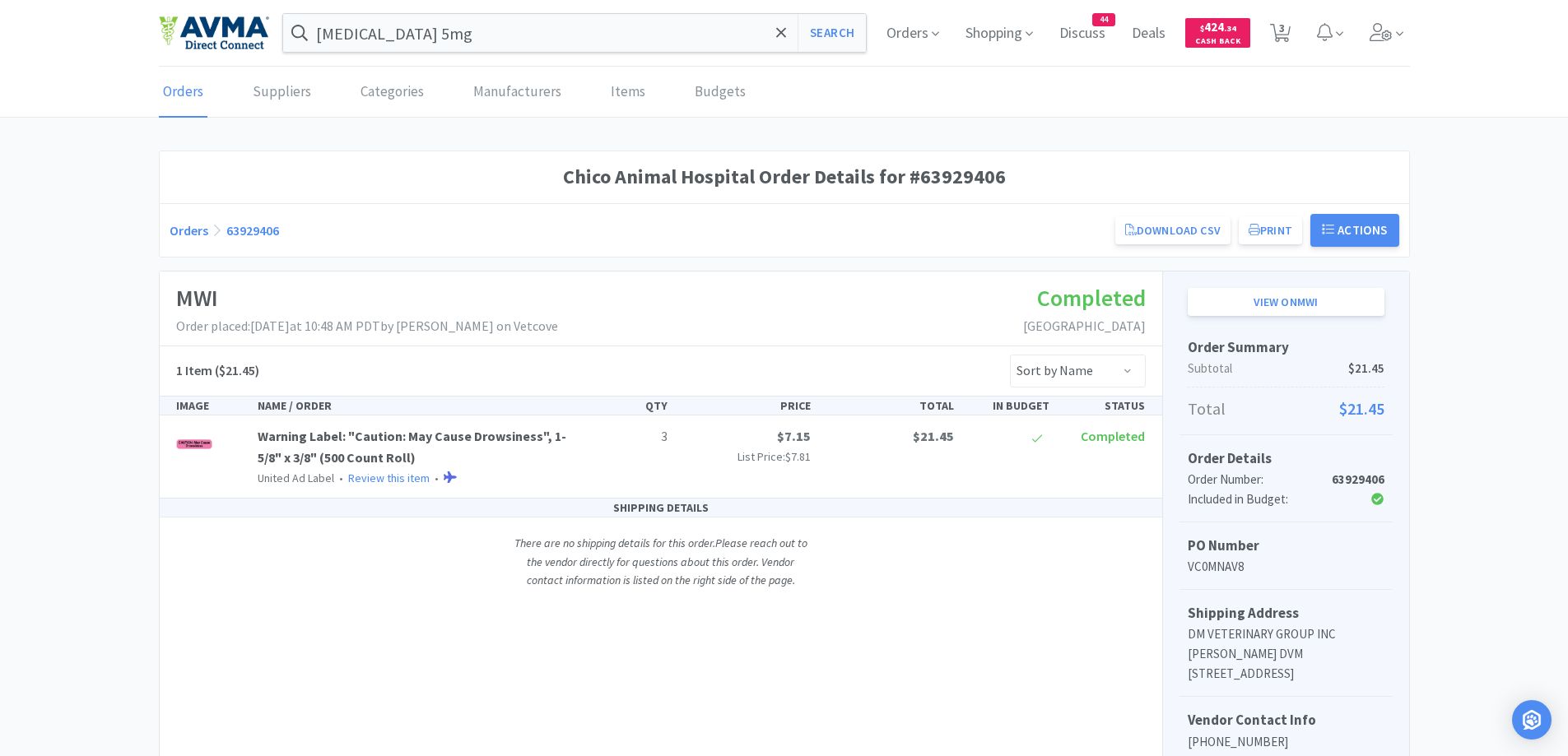
click at [184, 237] on link "Orders" at bounding box center [189, 231] width 39 height 17
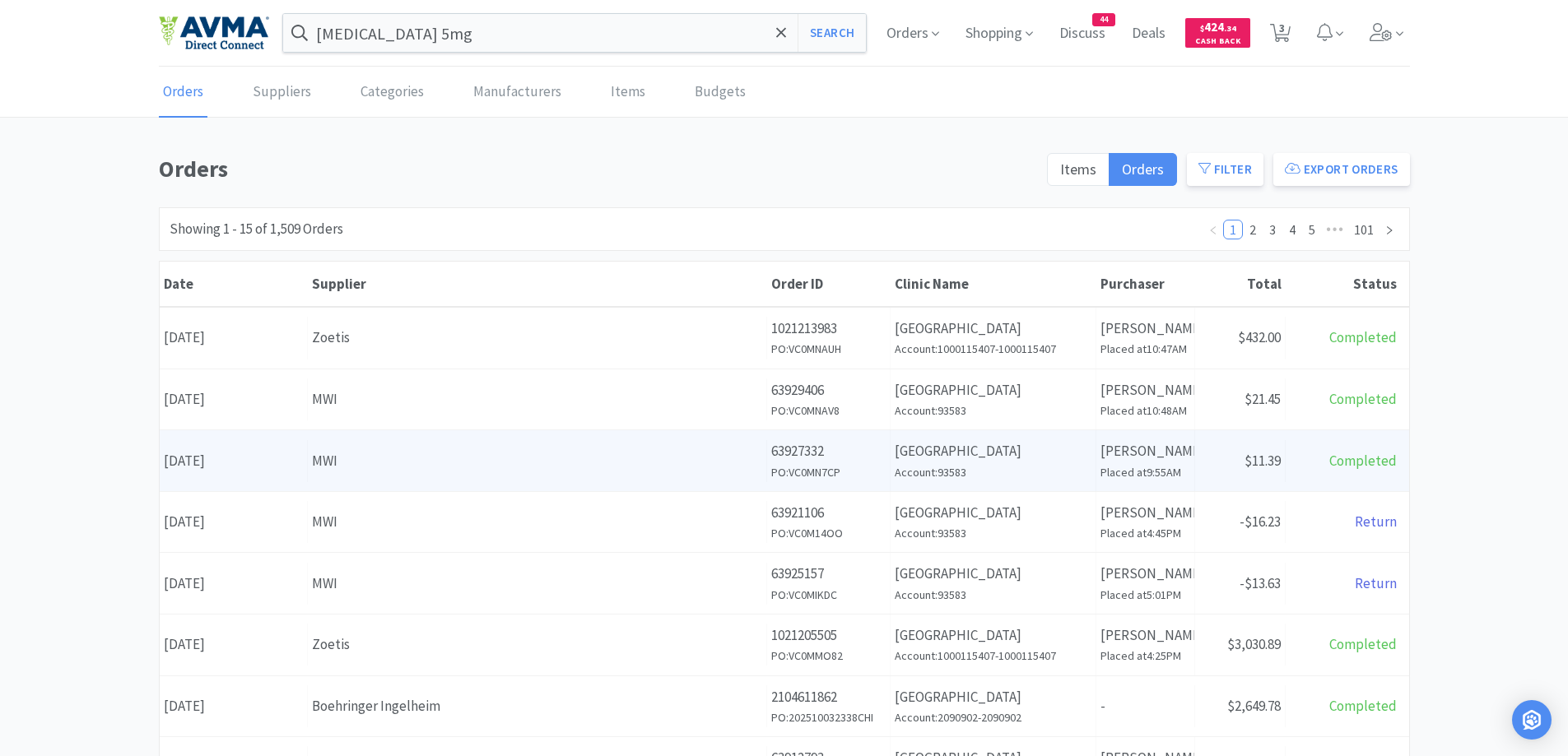
click at [550, 472] on div "MWI" at bounding box center [537, 461] width 451 height 22
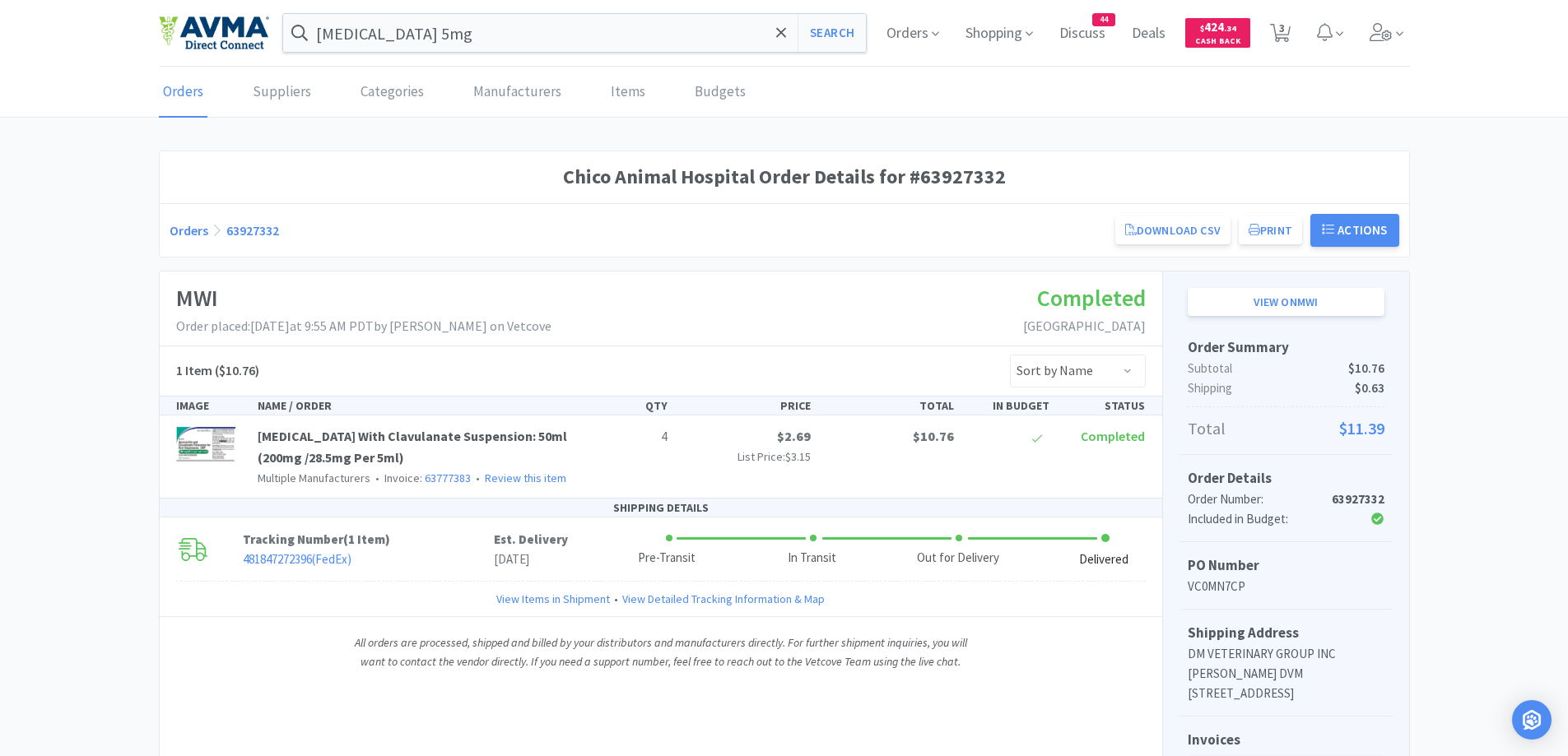
click at [201, 231] on link "Orders" at bounding box center [189, 231] width 39 height 17
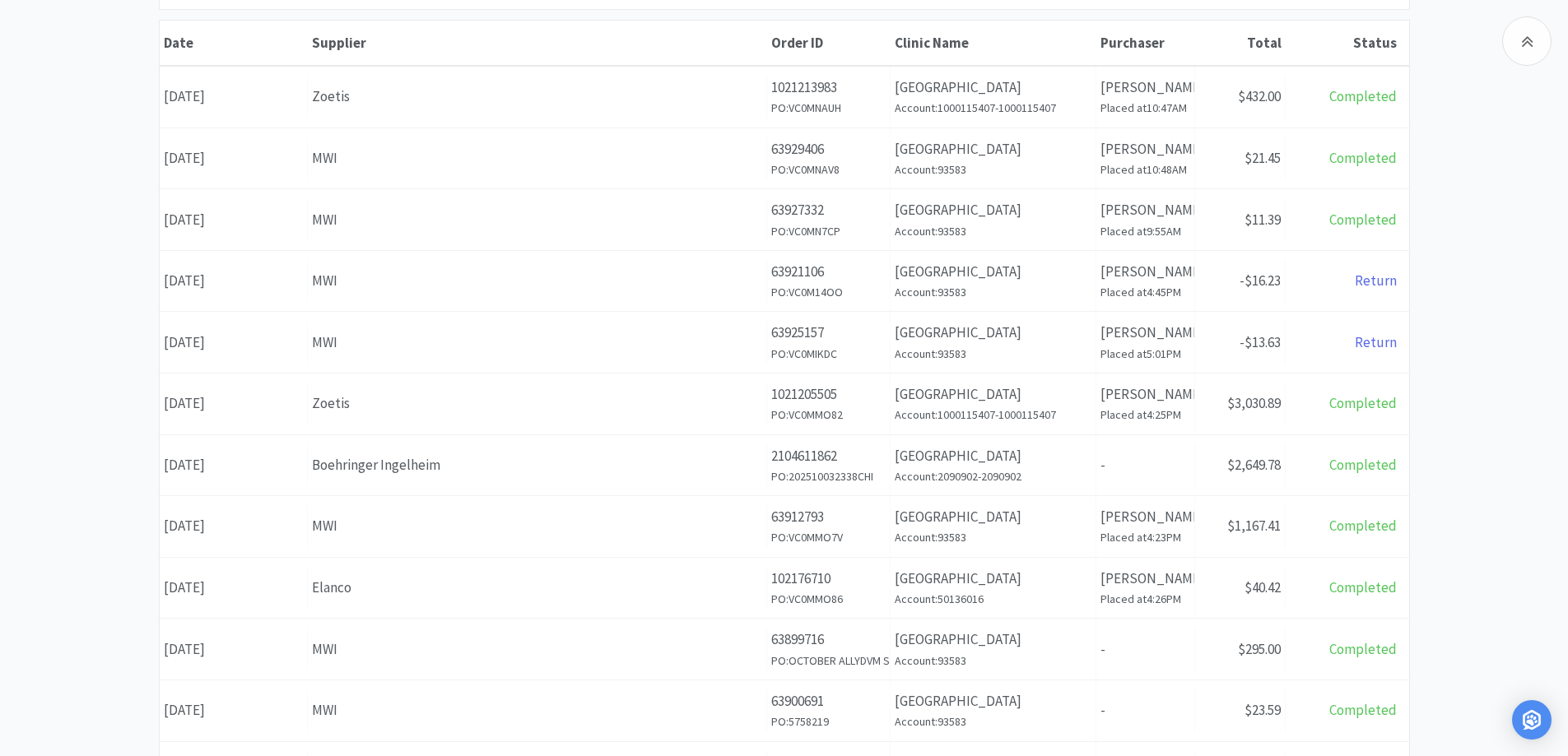
scroll to position [329, 0]
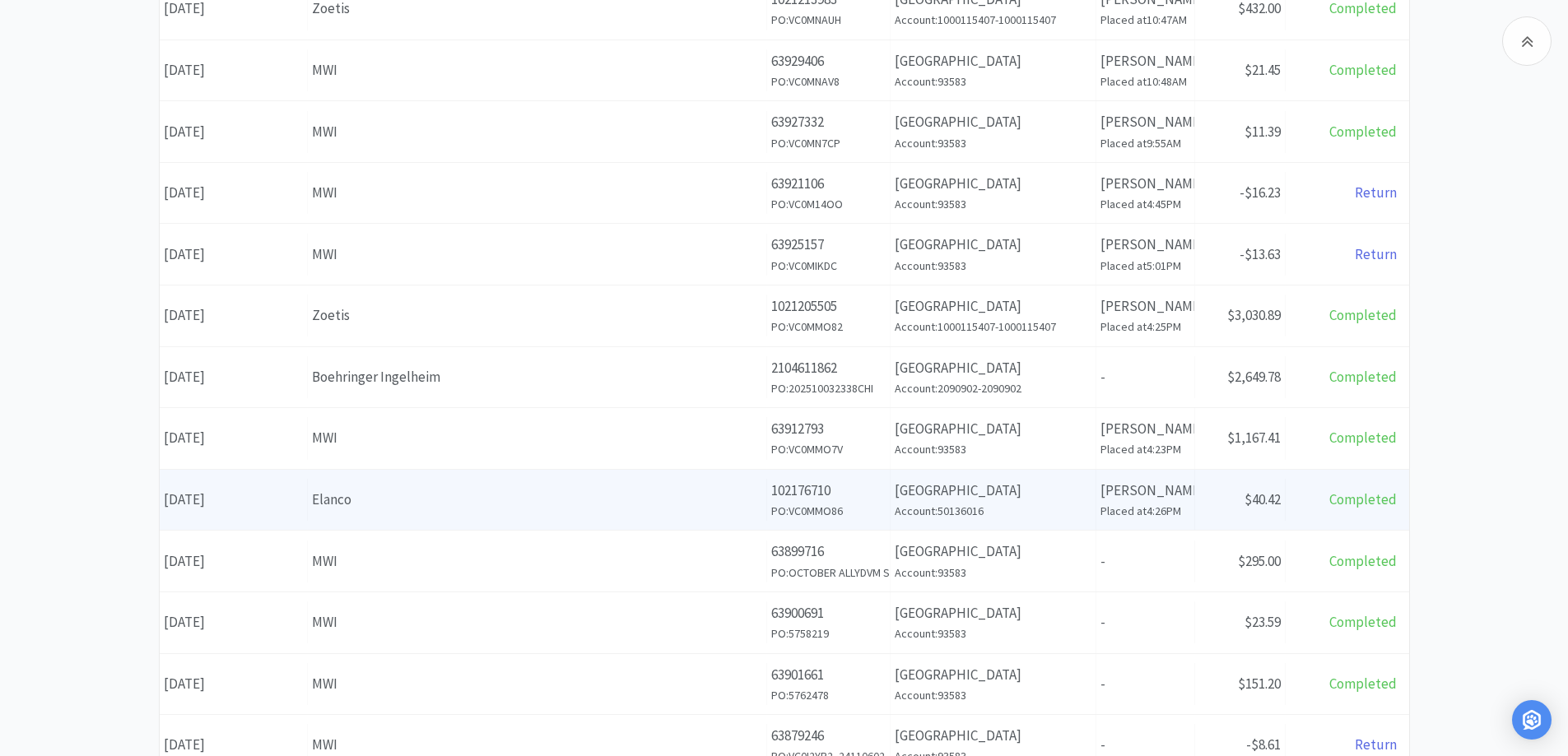
click at [846, 530] on div "Order ID 102176710 PO: VC0MMO86" at bounding box center [828, 500] width 123 height 61
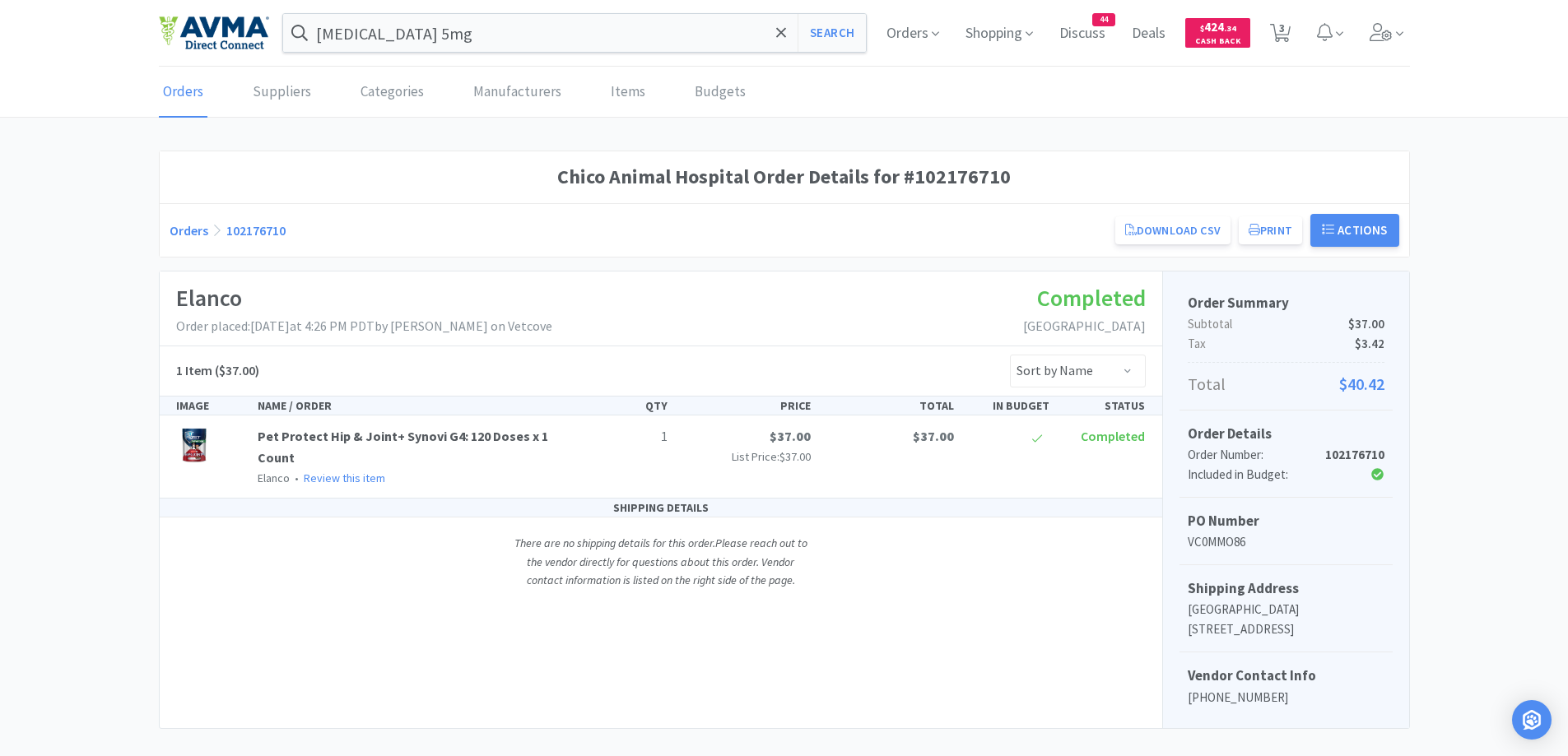
click at [206, 242] on div "Orders 102176710 Download CSV Print Chico Animal Hospital Order for Elanco PO N…" at bounding box center [784, 230] width 1229 height 33
click at [189, 235] on link "Orders" at bounding box center [189, 231] width 39 height 17
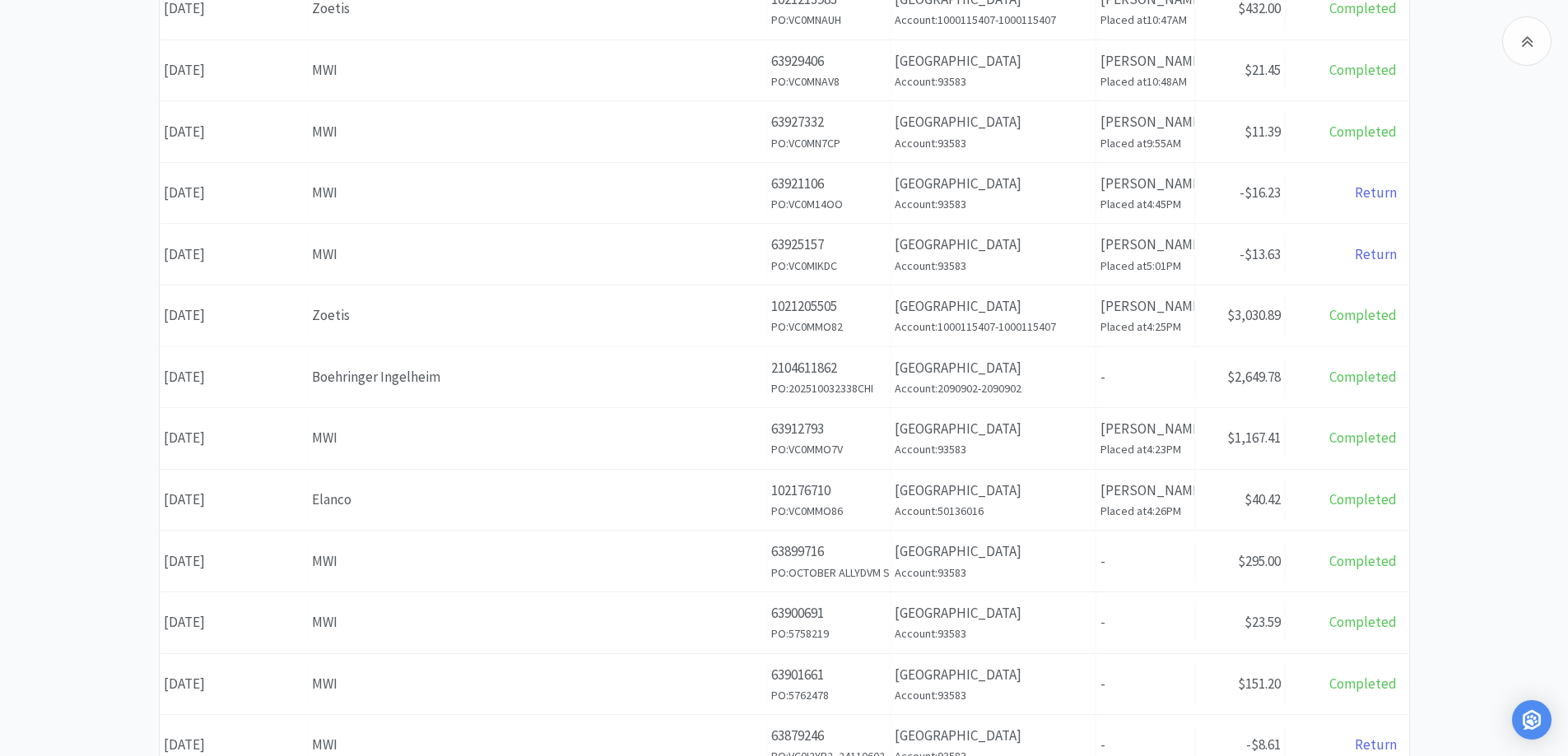
scroll to position [494, 0]
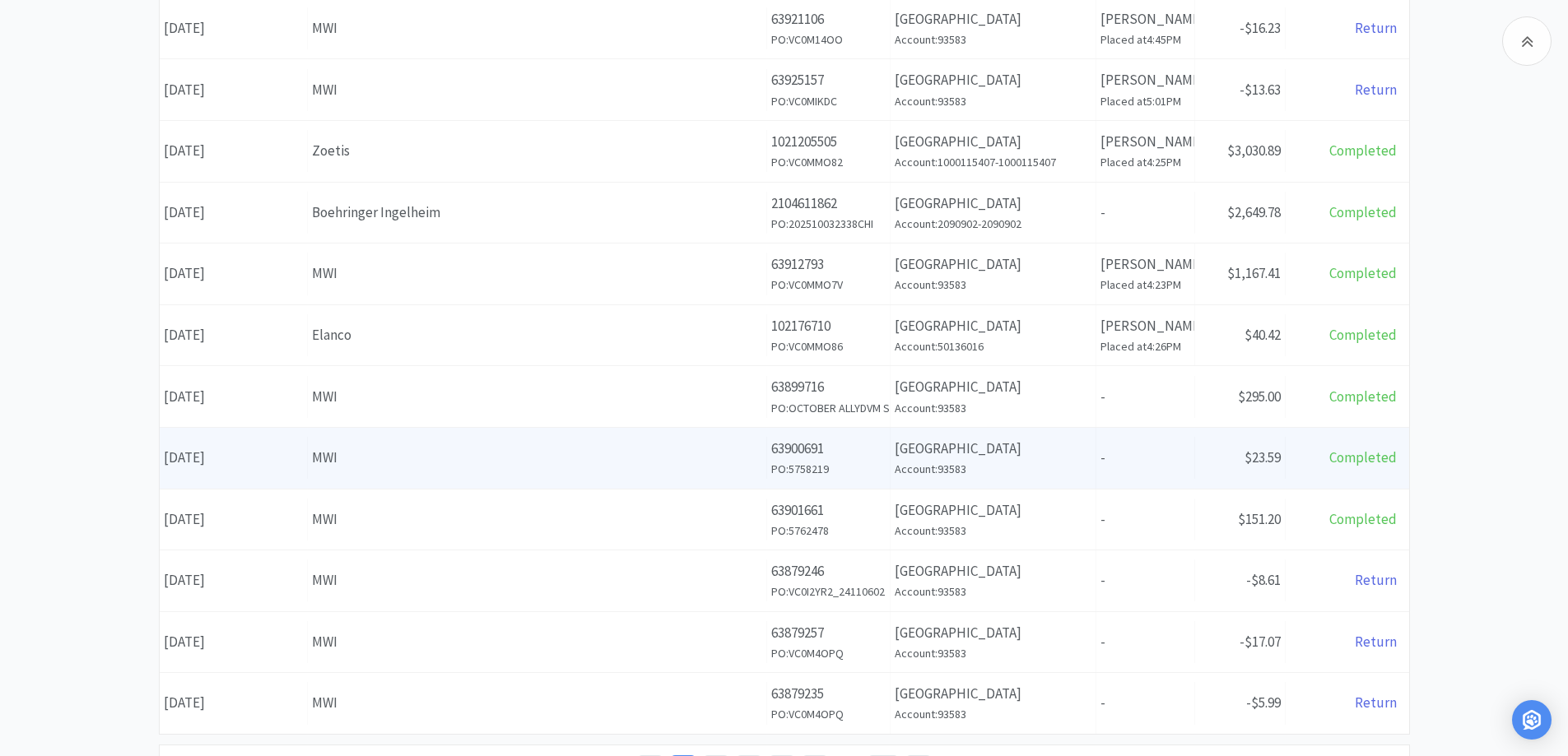
click at [1050, 464] on h6 "Account: 93583" at bounding box center [992, 469] width 196 height 18
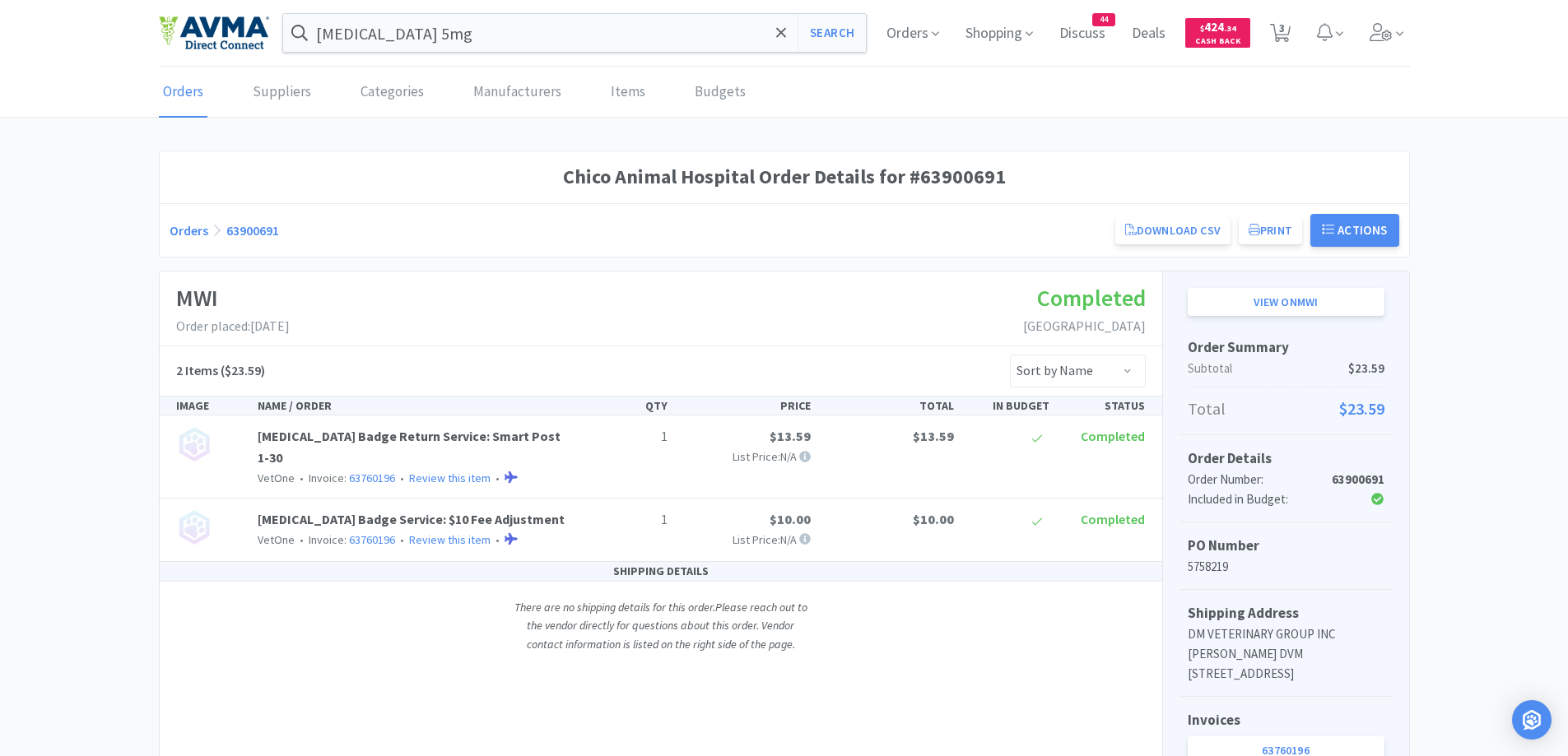
click at [193, 237] on link "Orders" at bounding box center [189, 231] width 39 height 17
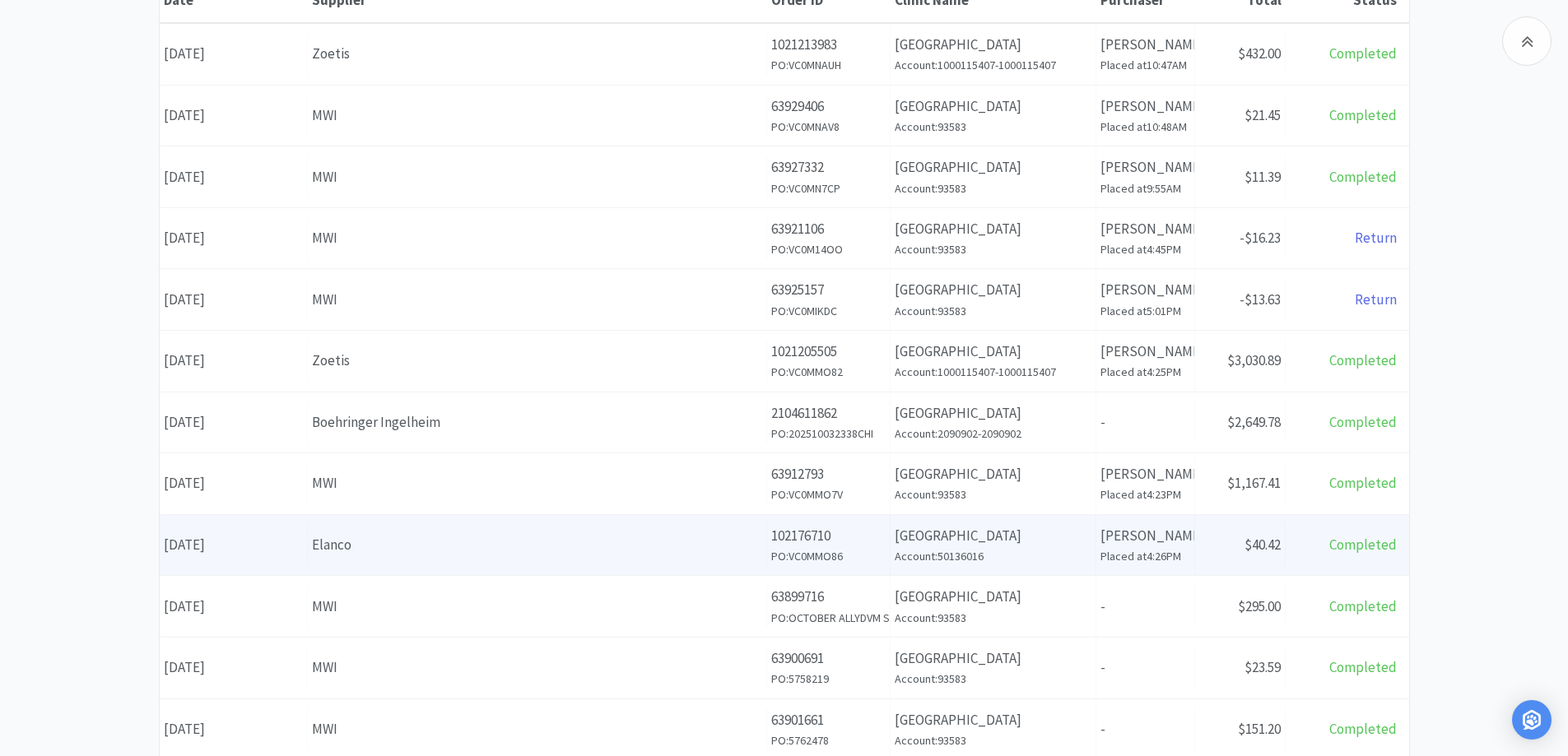
scroll to position [250, 0]
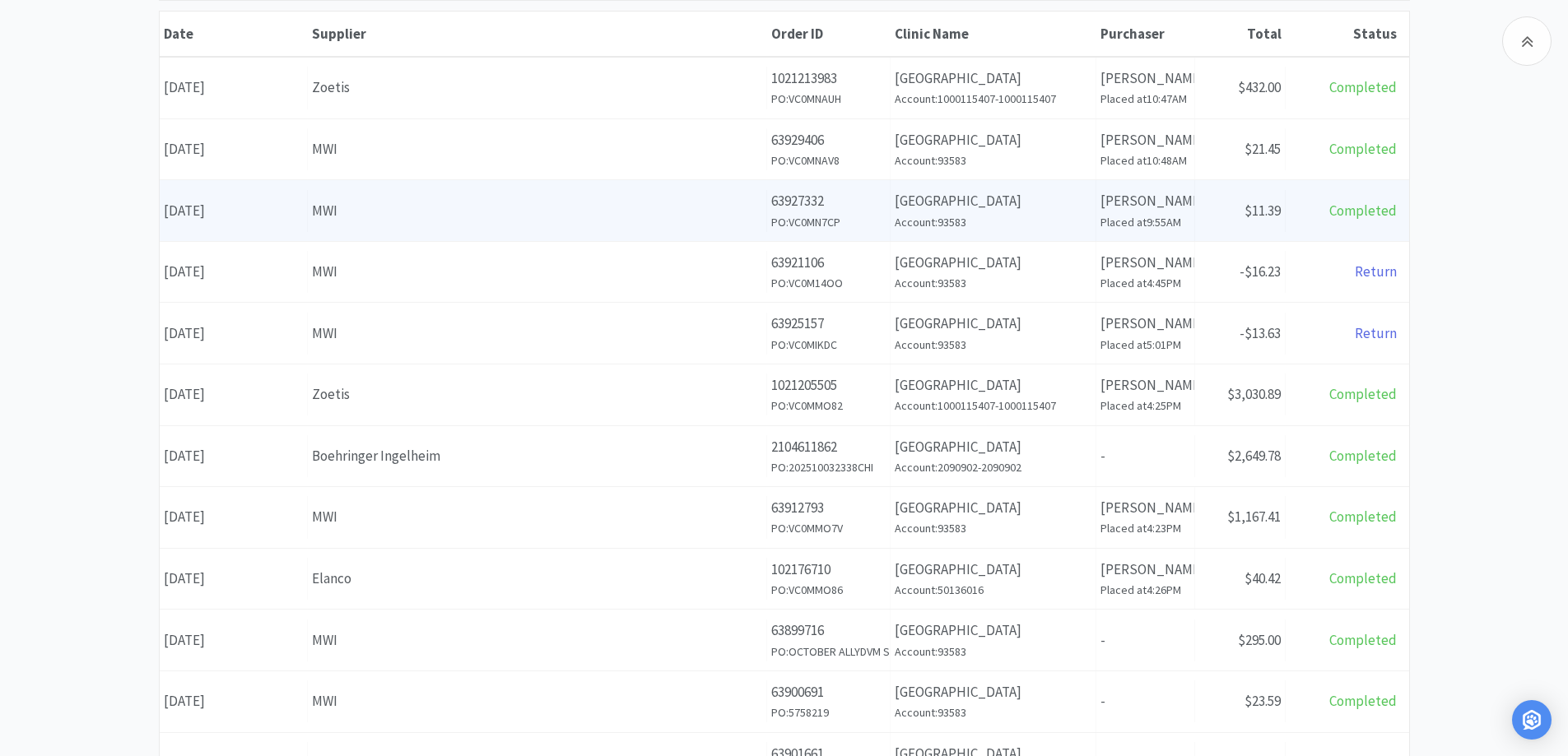
click at [1072, 235] on div "Clinic Name [GEOGRAPHIC_DATA] Account: 93583" at bounding box center [992, 211] width 206 height 61
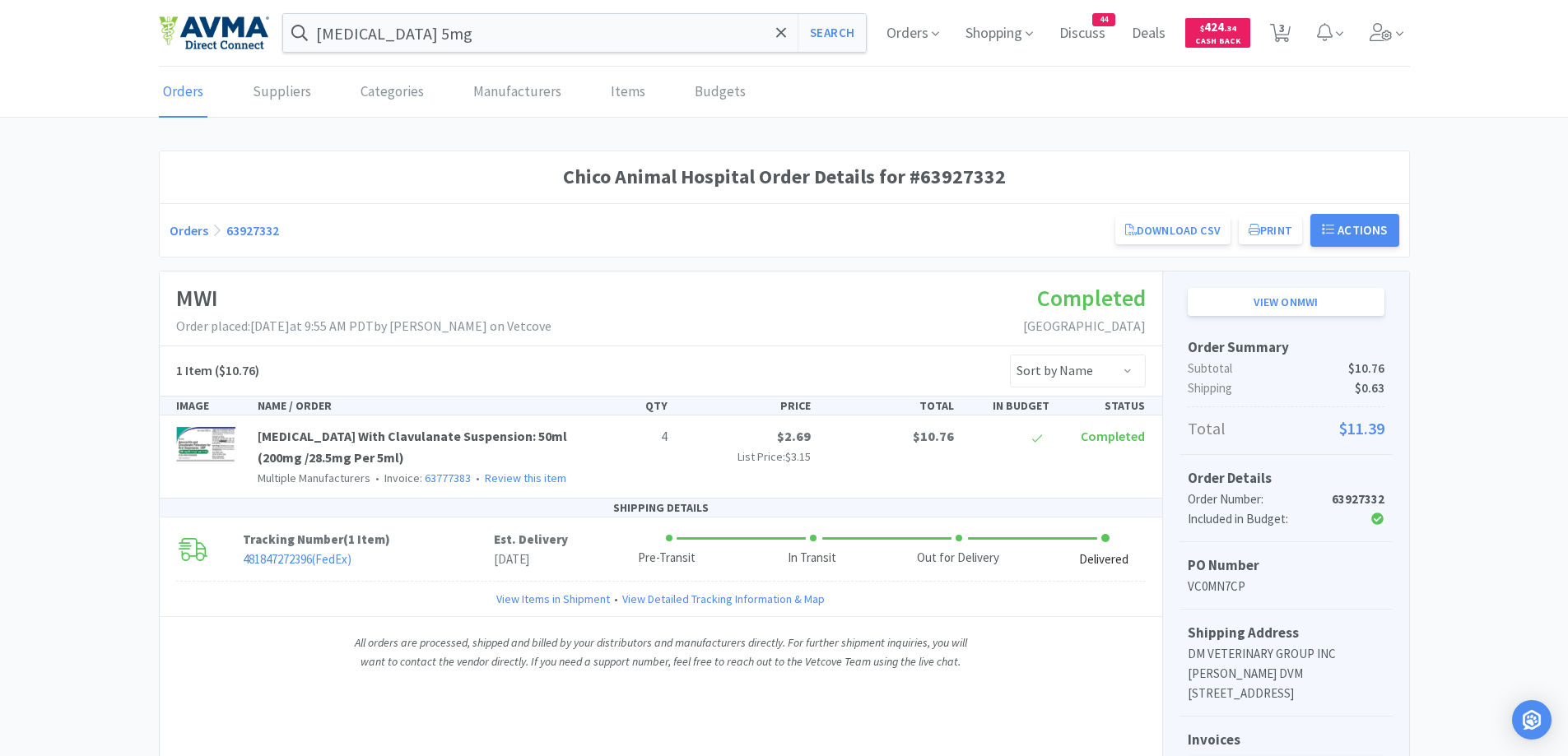
click at [186, 236] on link "Orders" at bounding box center [189, 231] width 39 height 17
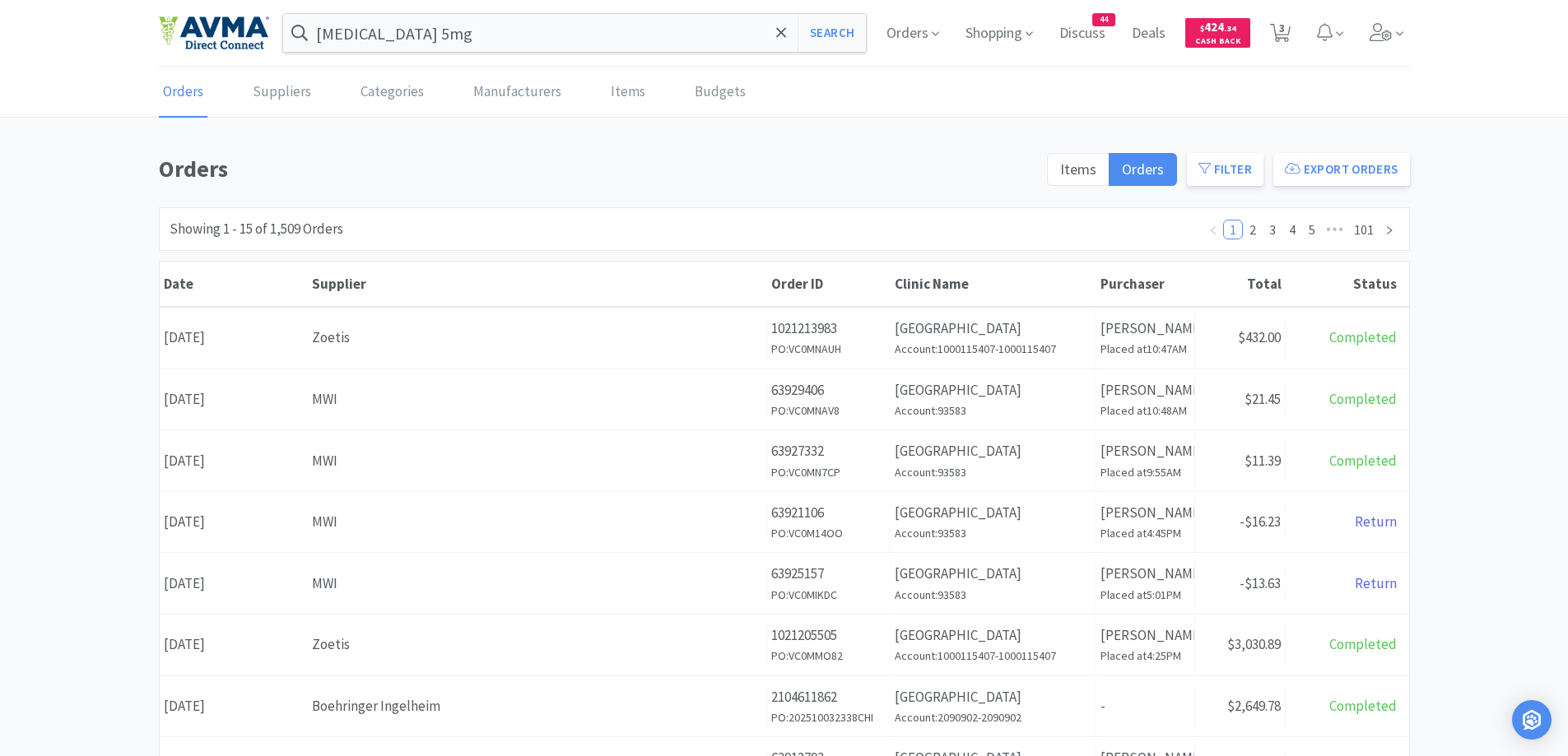
click at [46, 271] on div "Orders Items Orders Filter Export Orders Filters Filter Suppliers All Suppliers…" at bounding box center [784, 718] width 1568 height 1136
click at [1248, 227] on link "2" at bounding box center [1253, 230] width 18 height 18
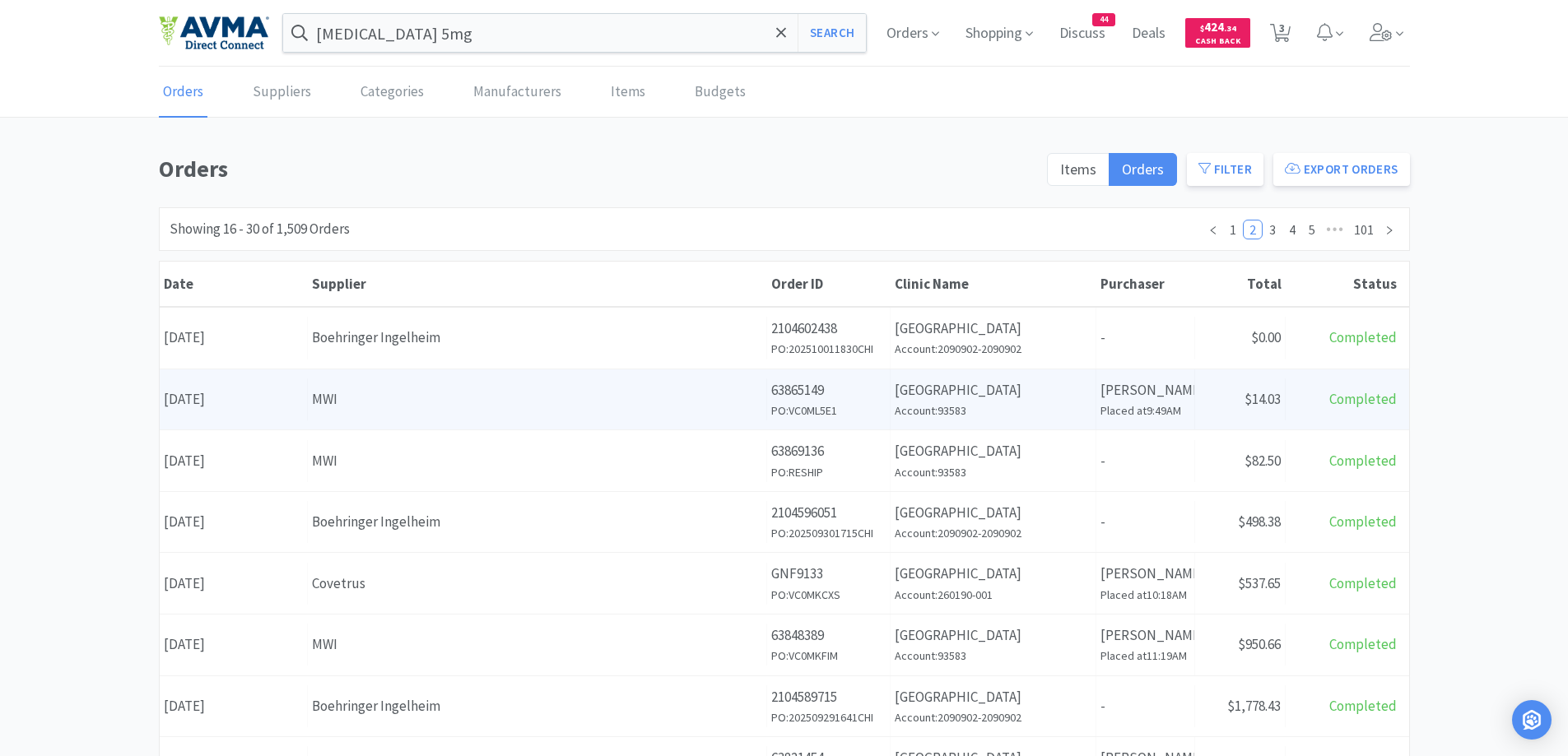
click at [706, 401] on div "MWI" at bounding box center [537, 399] width 451 height 22
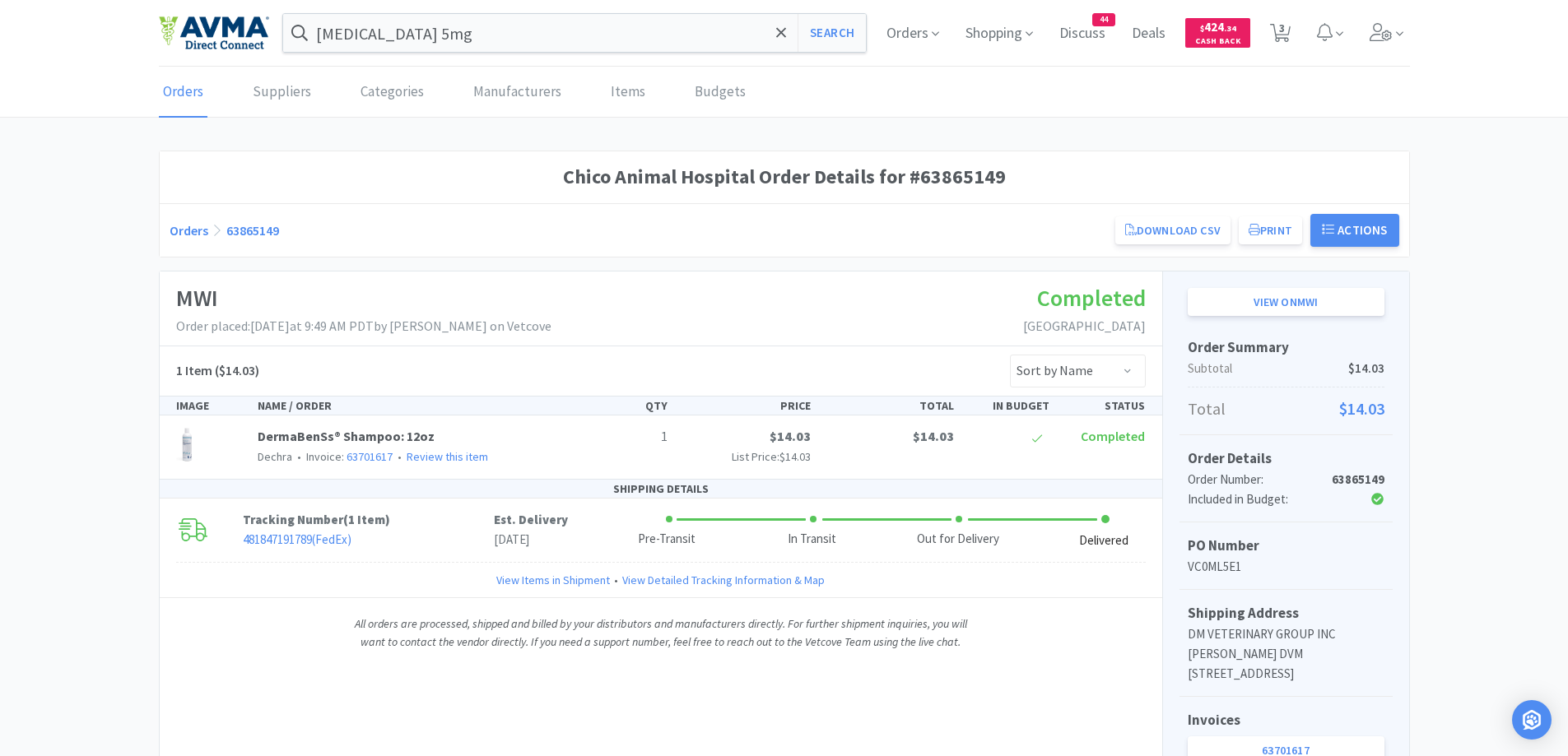
click at [195, 235] on link "Orders" at bounding box center [189, 231] width 39 height 17
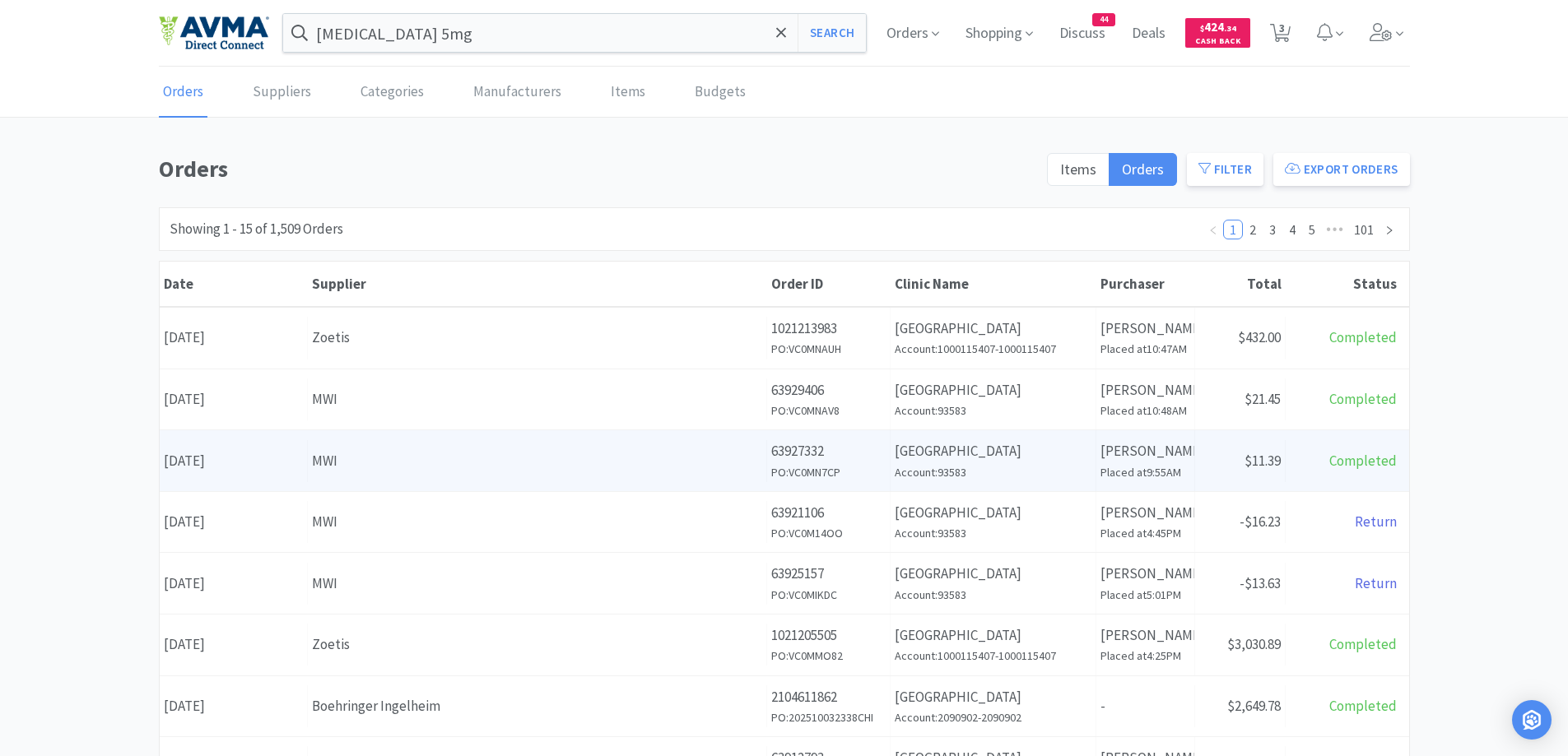
click at [621, 439] on div "Date [DATE] Supplier MWI Order ID 63927332 PO: VC0MN7CP Clinic Name [GEOGRAPHIC…" at bounding box center [784, 461] width 1249 height 61
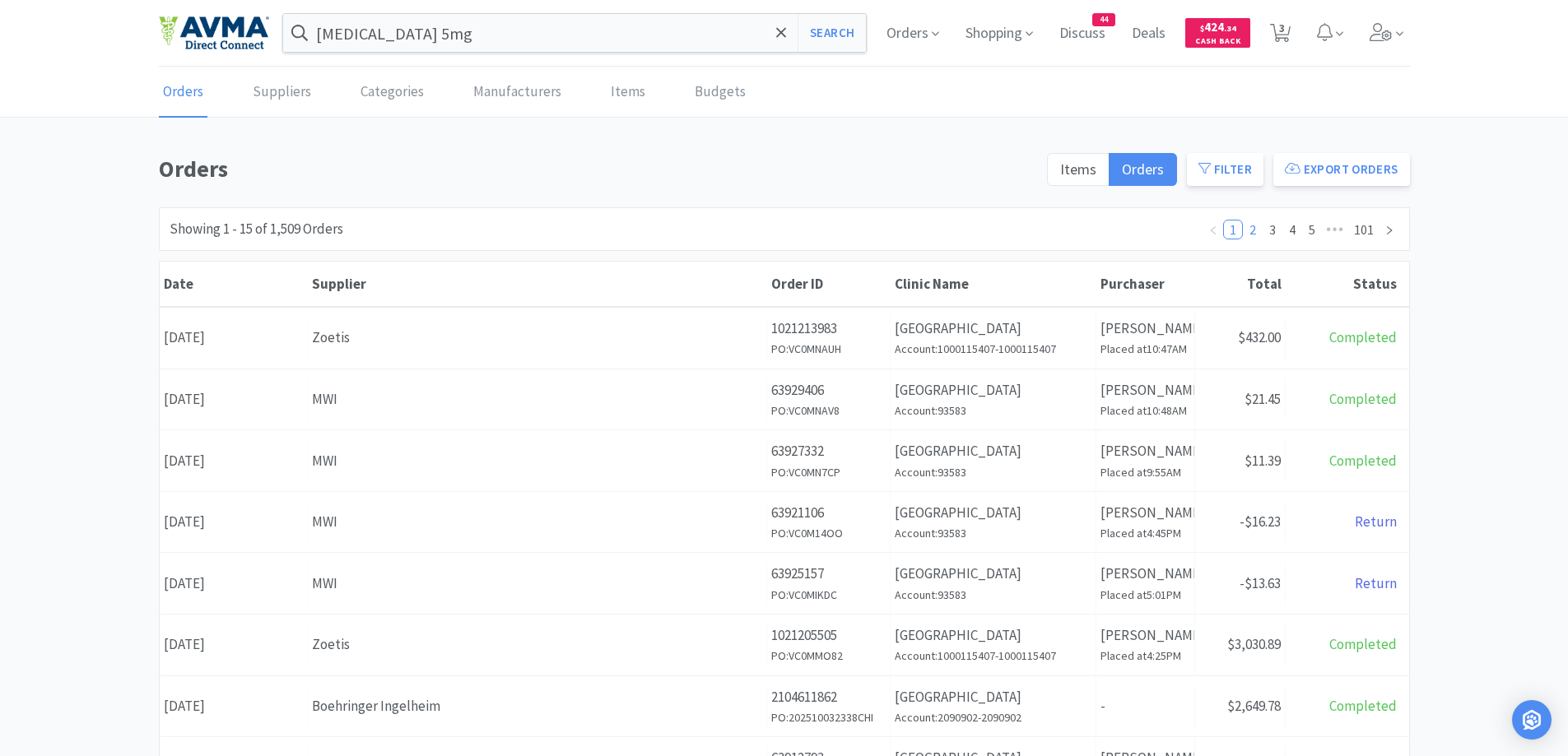
click at [1258, 233] on link "2" at bounding box center [1253, 230] width 18 height 18
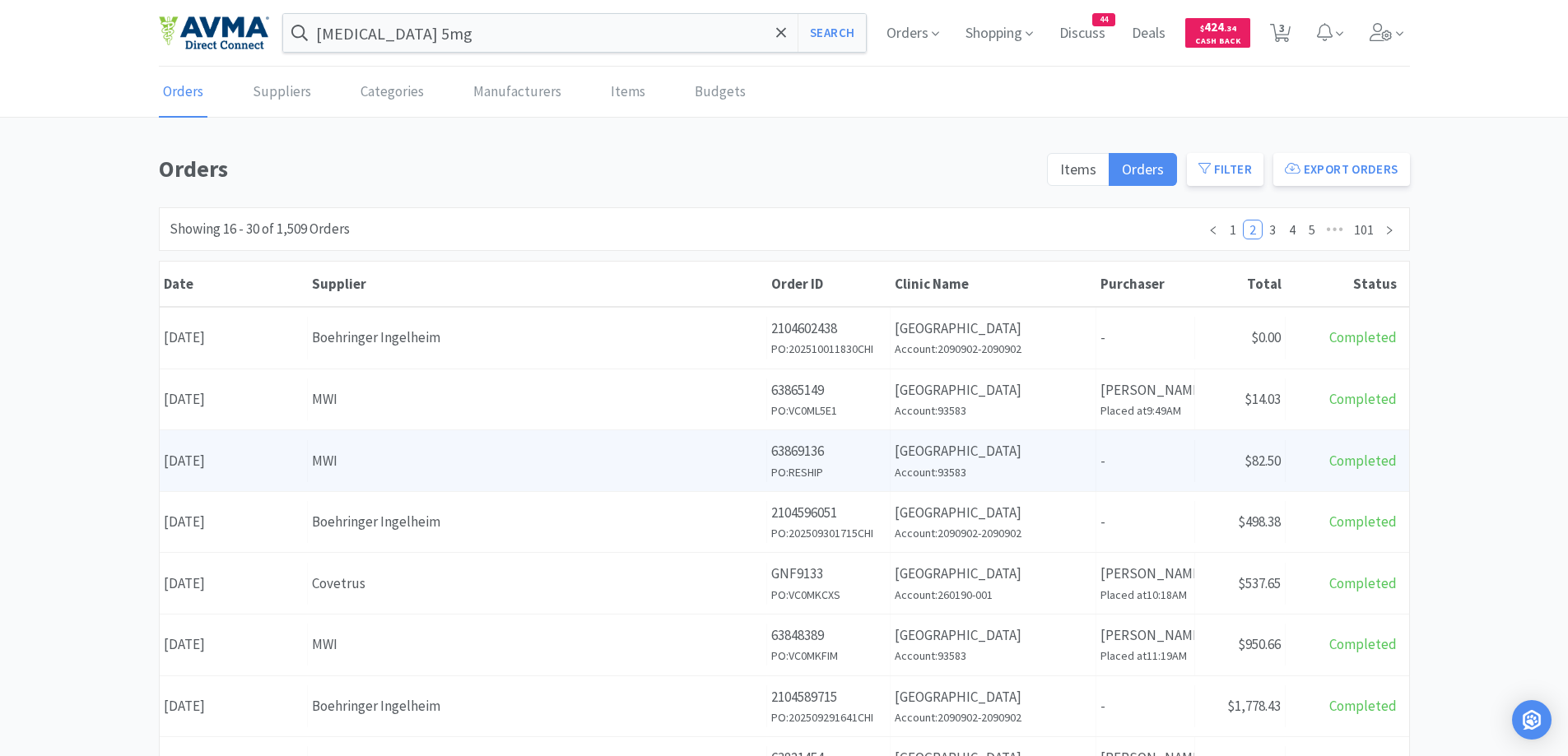
click at [378, 446] on div "Supplier MWI" at bounding box center [537, 461] width 459 height 42
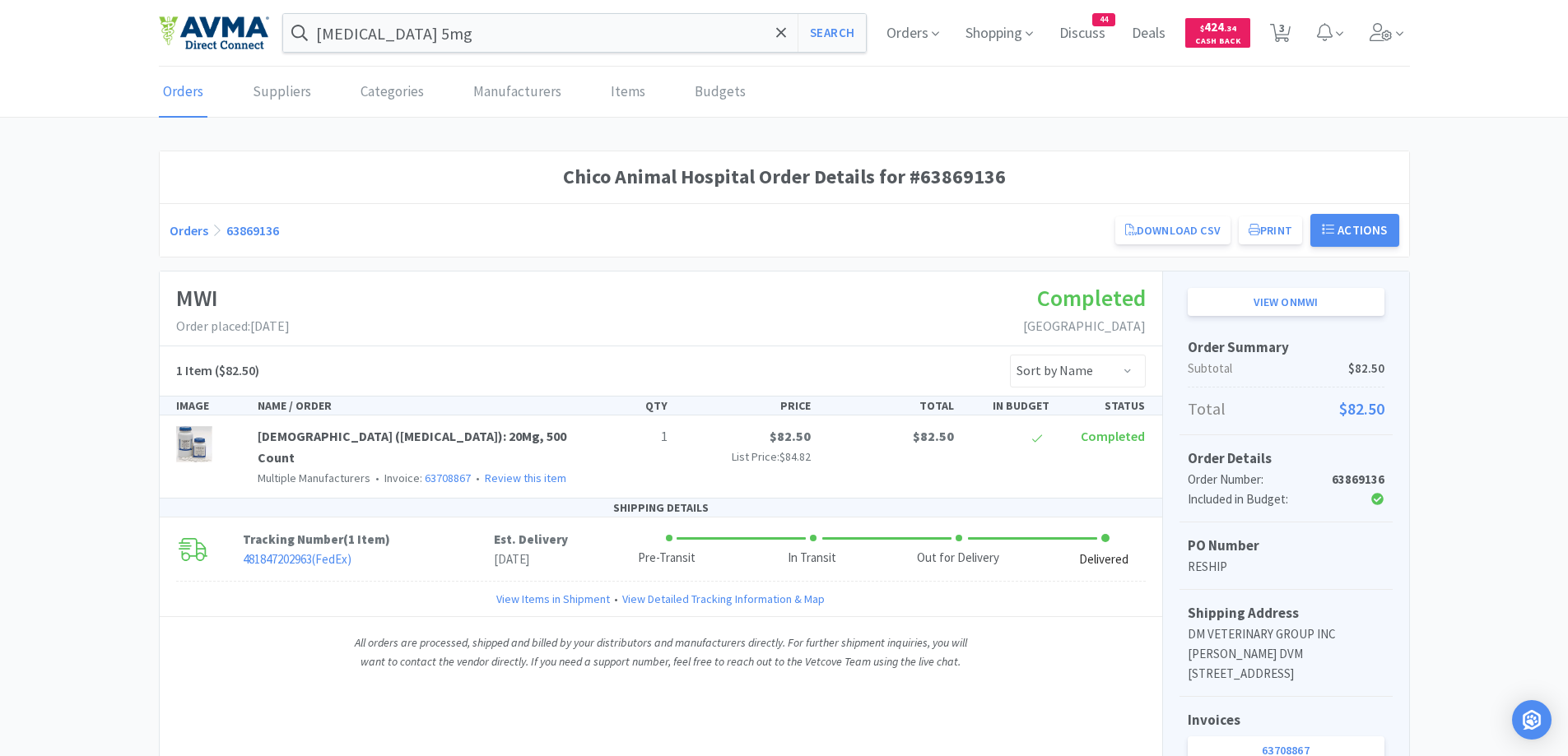
click at [187, 220] on div "Orders 63869136 Download CSV Print Chico Animal Hospital Order for MWI PO Numbe…" at bounding box center [784, 230] width 1229 height 33
click at [187, 228] on link "Orders" at bounding box center [189, 231] width 39 height 17
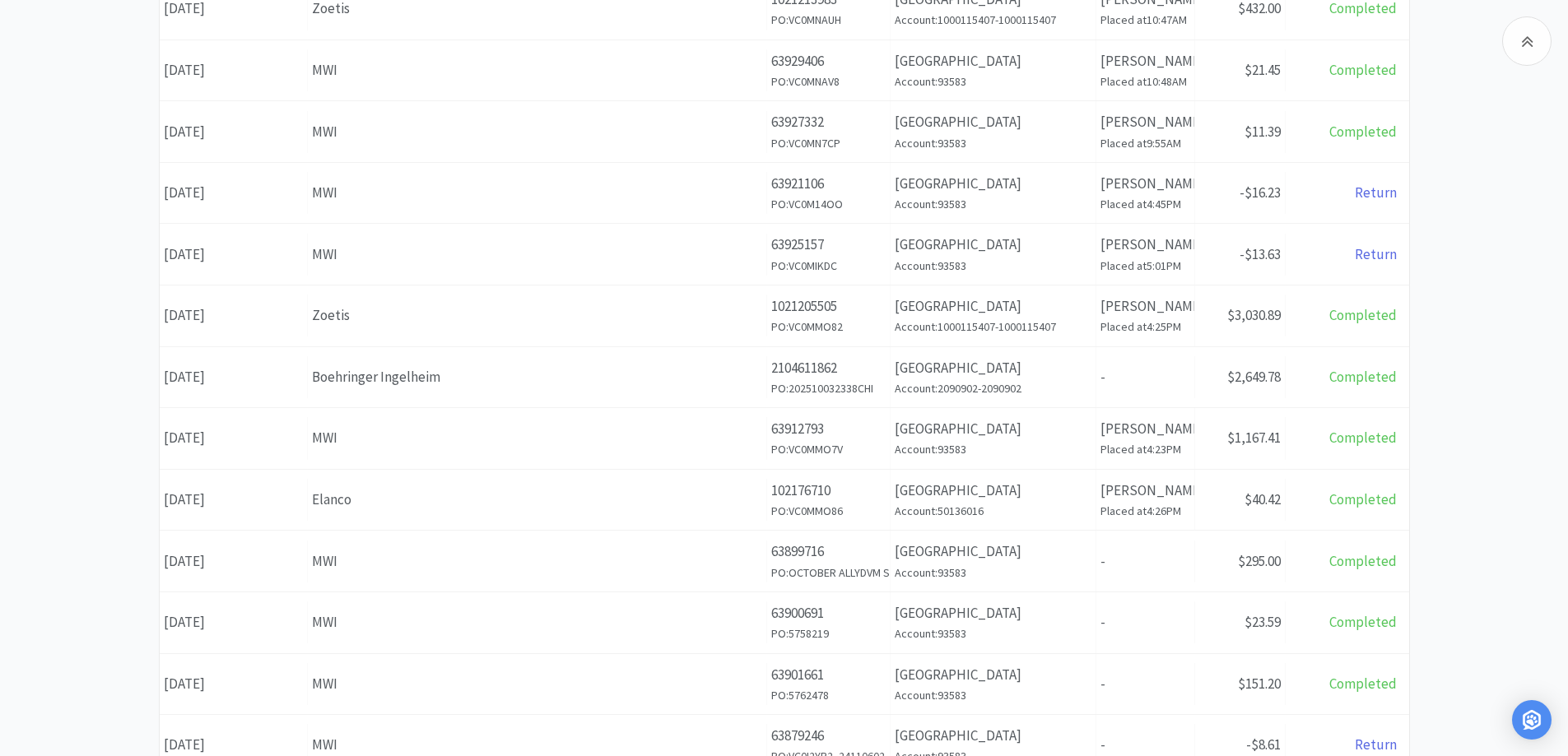
scroll to position [580, 0]
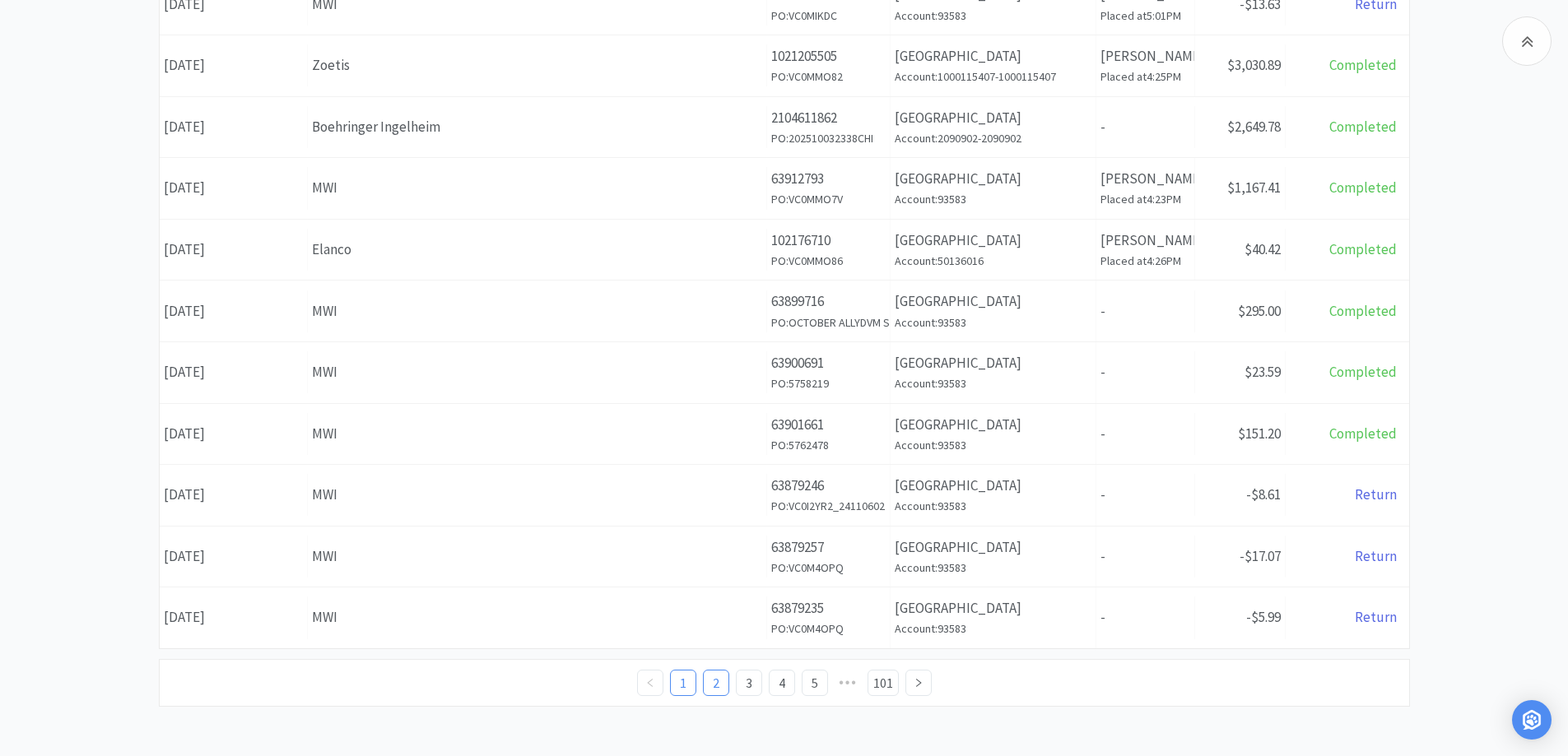
click at [713, 688] on link "2" at bounding box center [716, 682] width 24 height 24
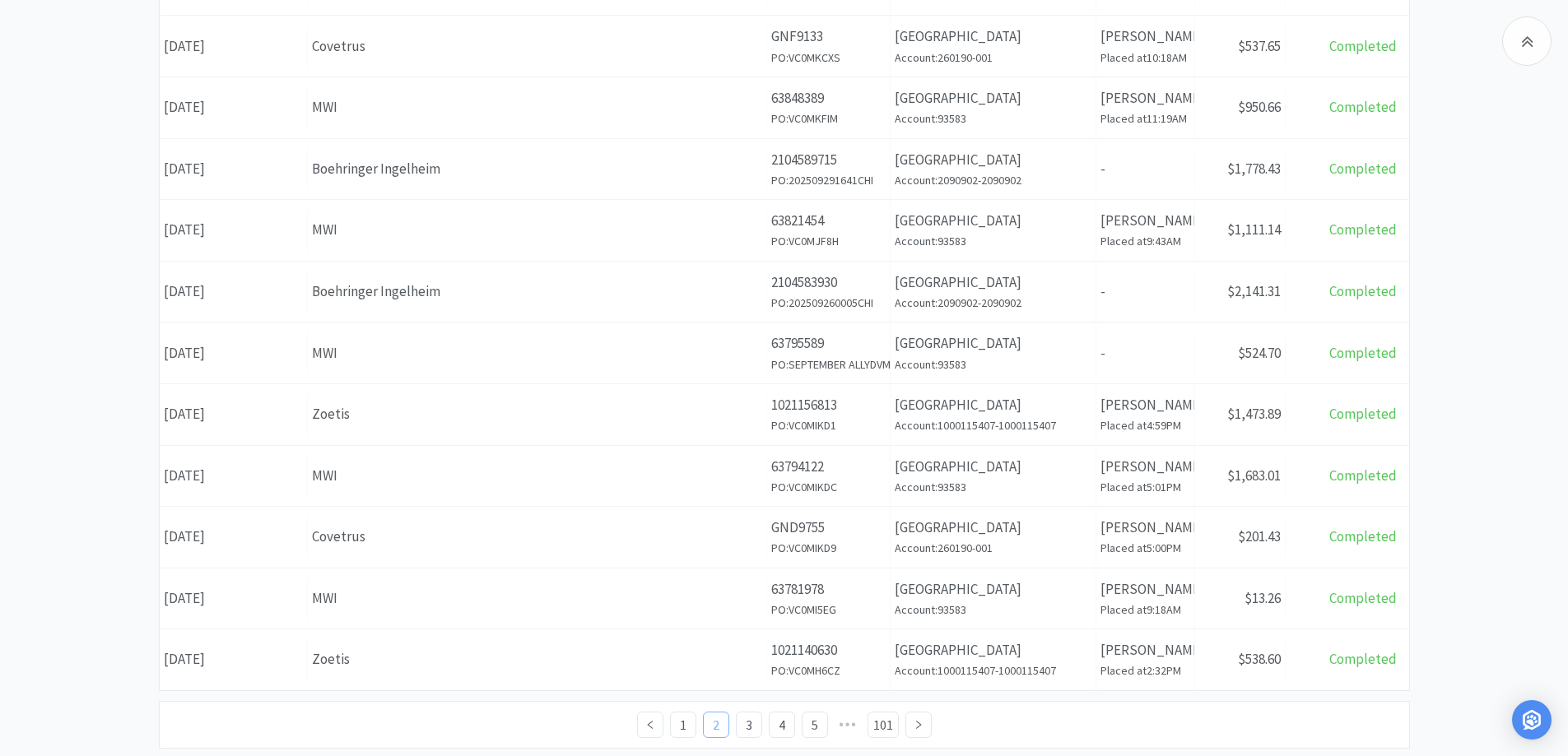
scroll to position [580, 0]
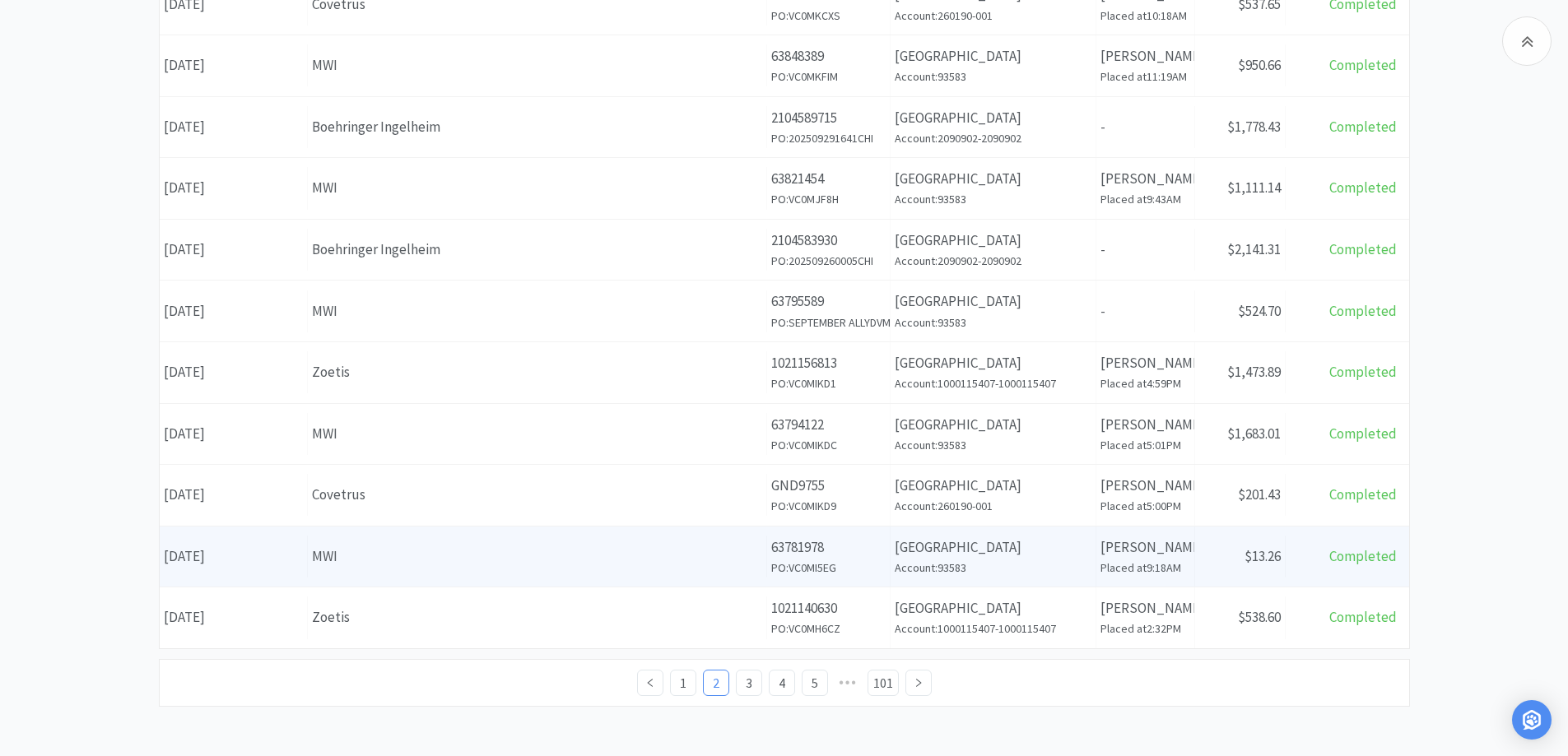
click at [480, 557] on div "MWI" at bounding box center [537, 556] width 451 height 22
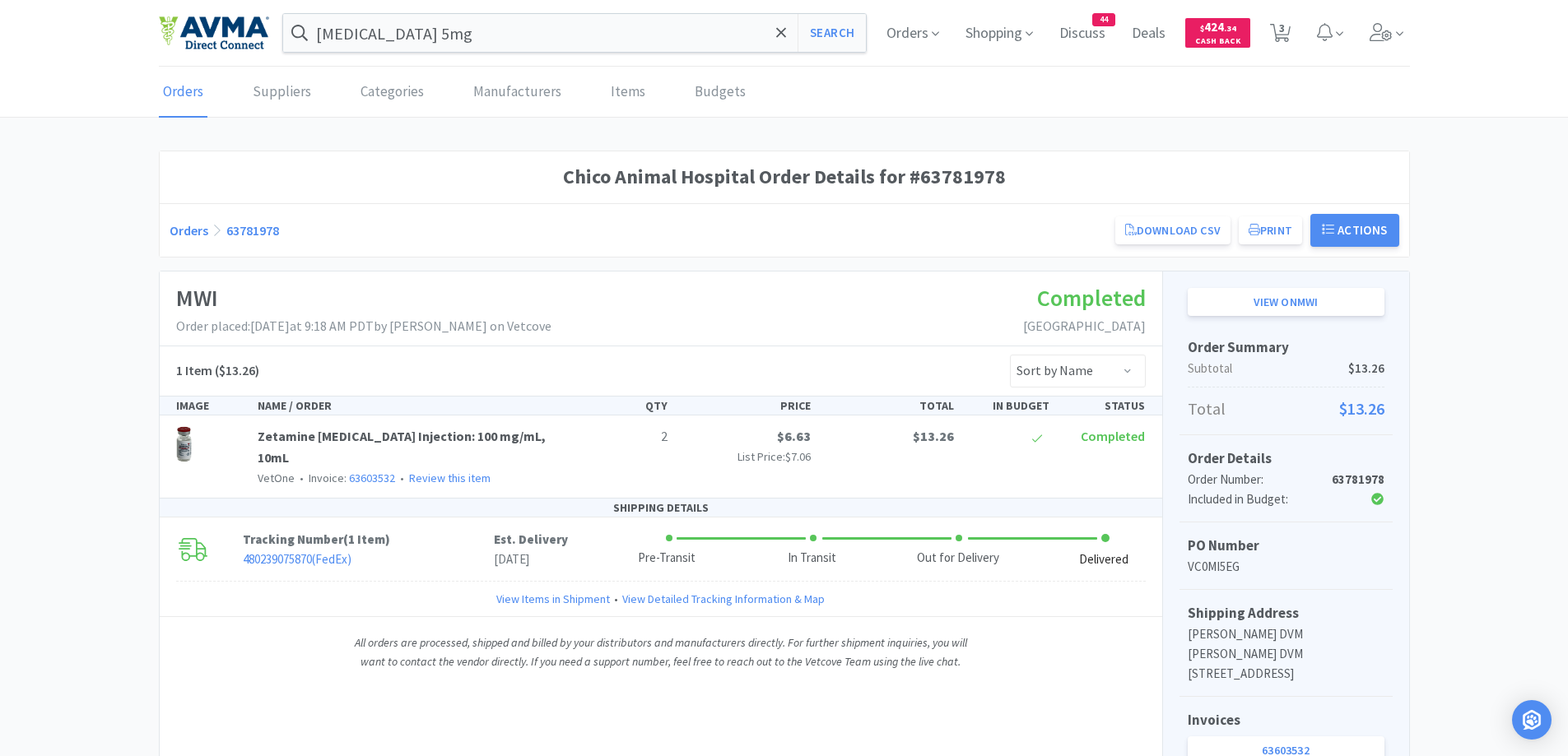
click at [180, 228] on link "Orders" at bounding box center [189, 231] width 39 height 17
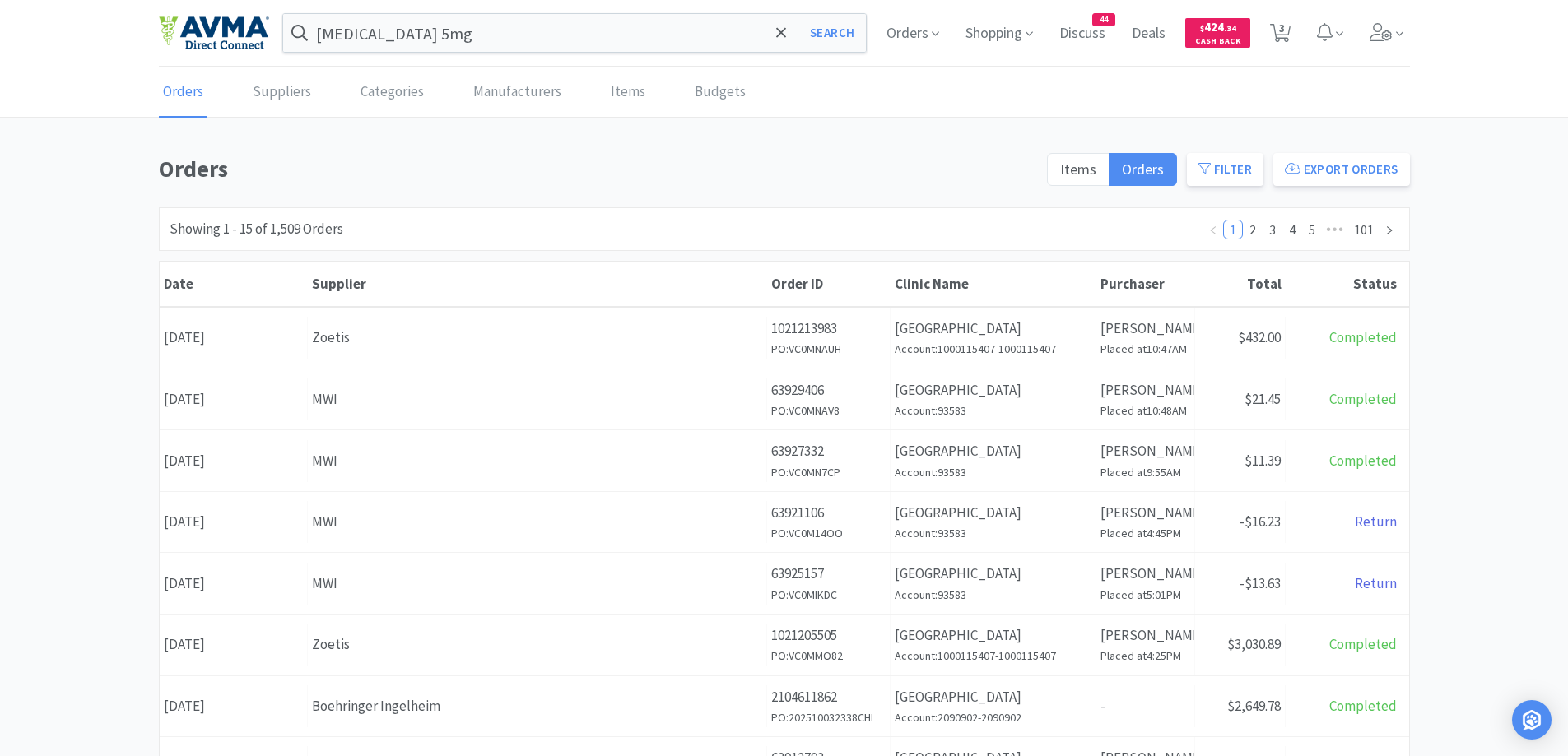
click at [64, 176] on div "Orders Items Orders Filter Export Orders Filters Filter Suppliers All Suppliers…" at bounding box center [784, 718] width 1568 height 1136
click at [1477, 190] on div "Orders Items Orders Filter Export Orders Filters Filter Suppliers All Suppliers…" at bounding box center [784, 718] width 1568 height 1136
click at [1070, 30] on span "Discuss" at bounding box center [1081, 33] width 60 height 65
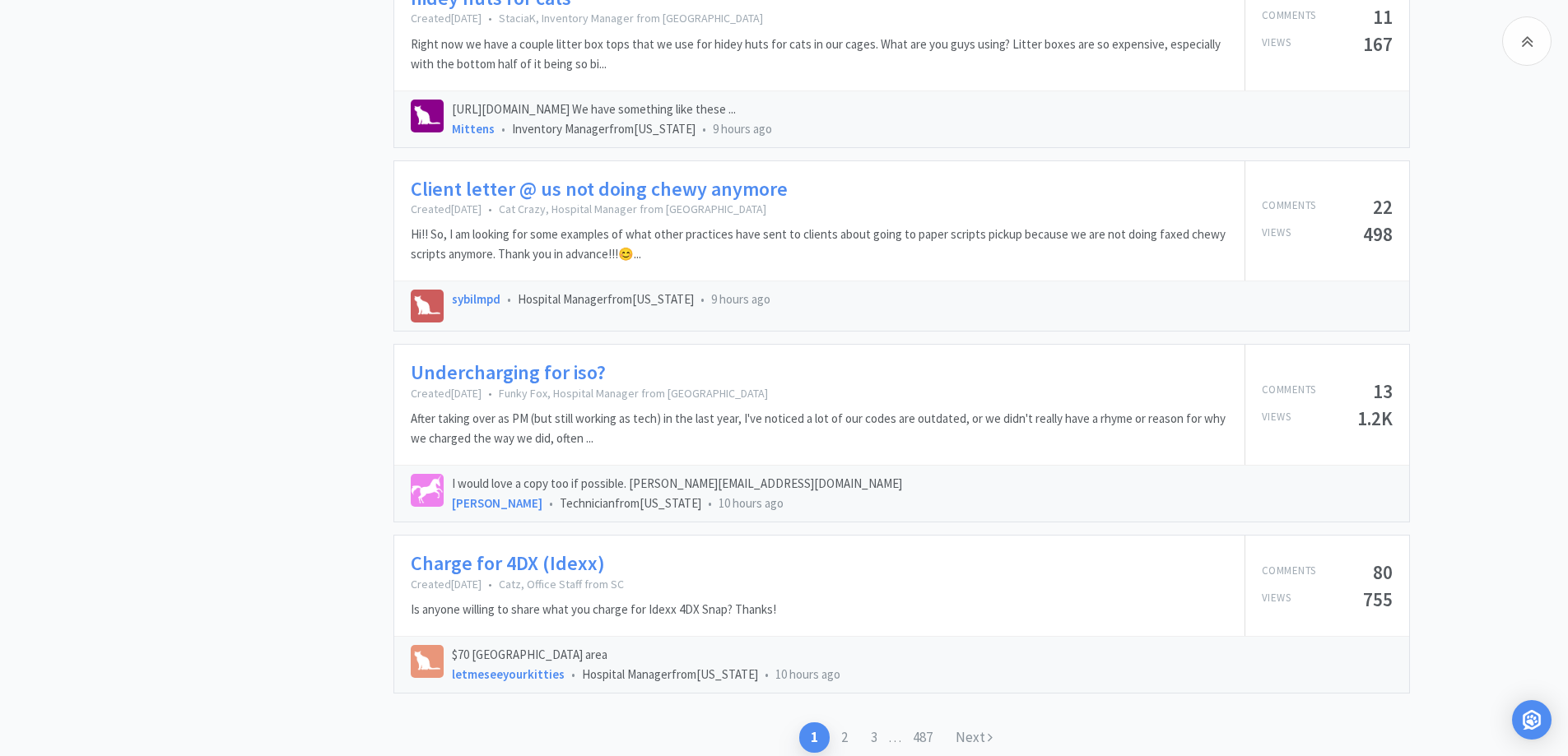
scroll to position [2304, 0]
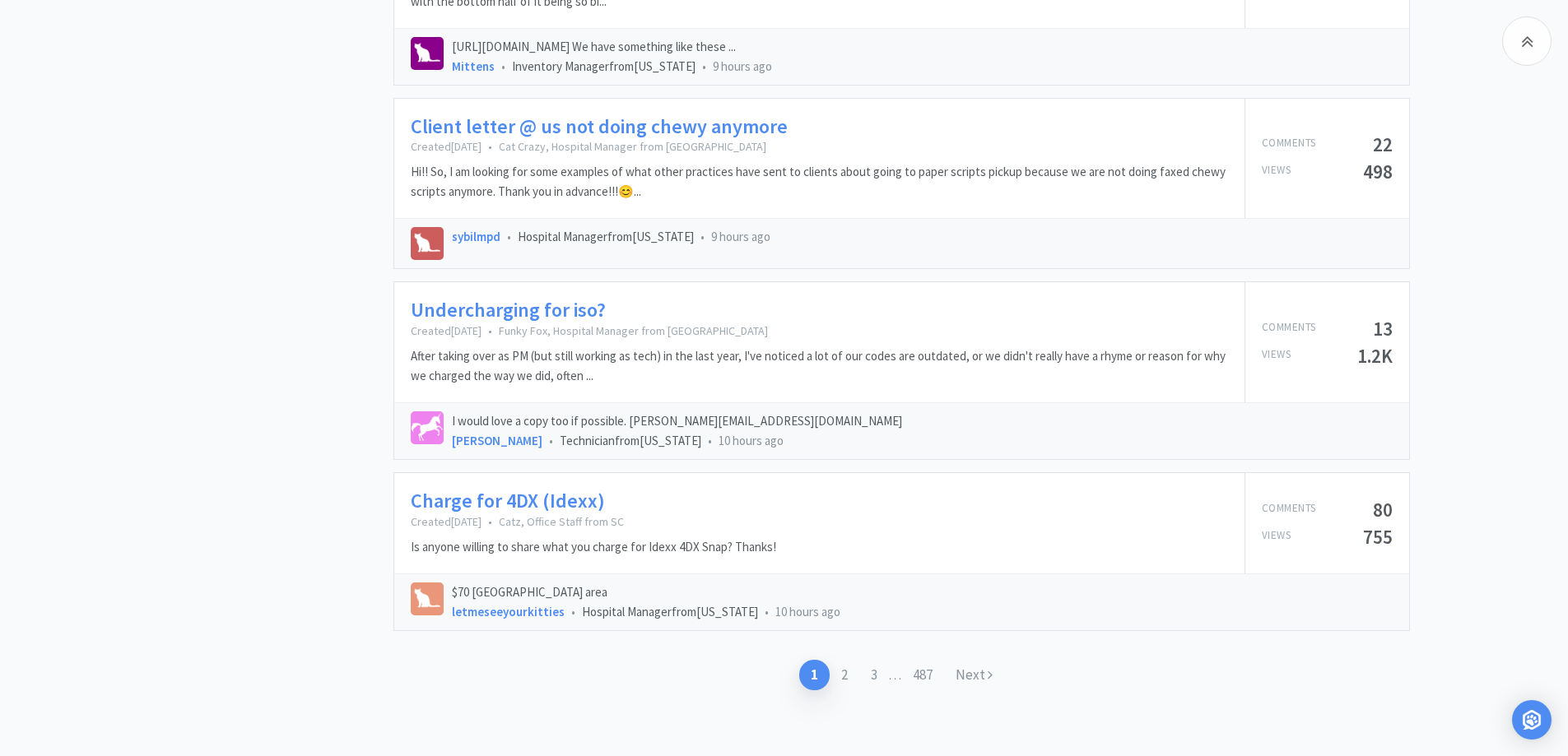
click at [510, 300] on link "Undercharging for iso?" at bounding box center [508, 310] width 195 height 23
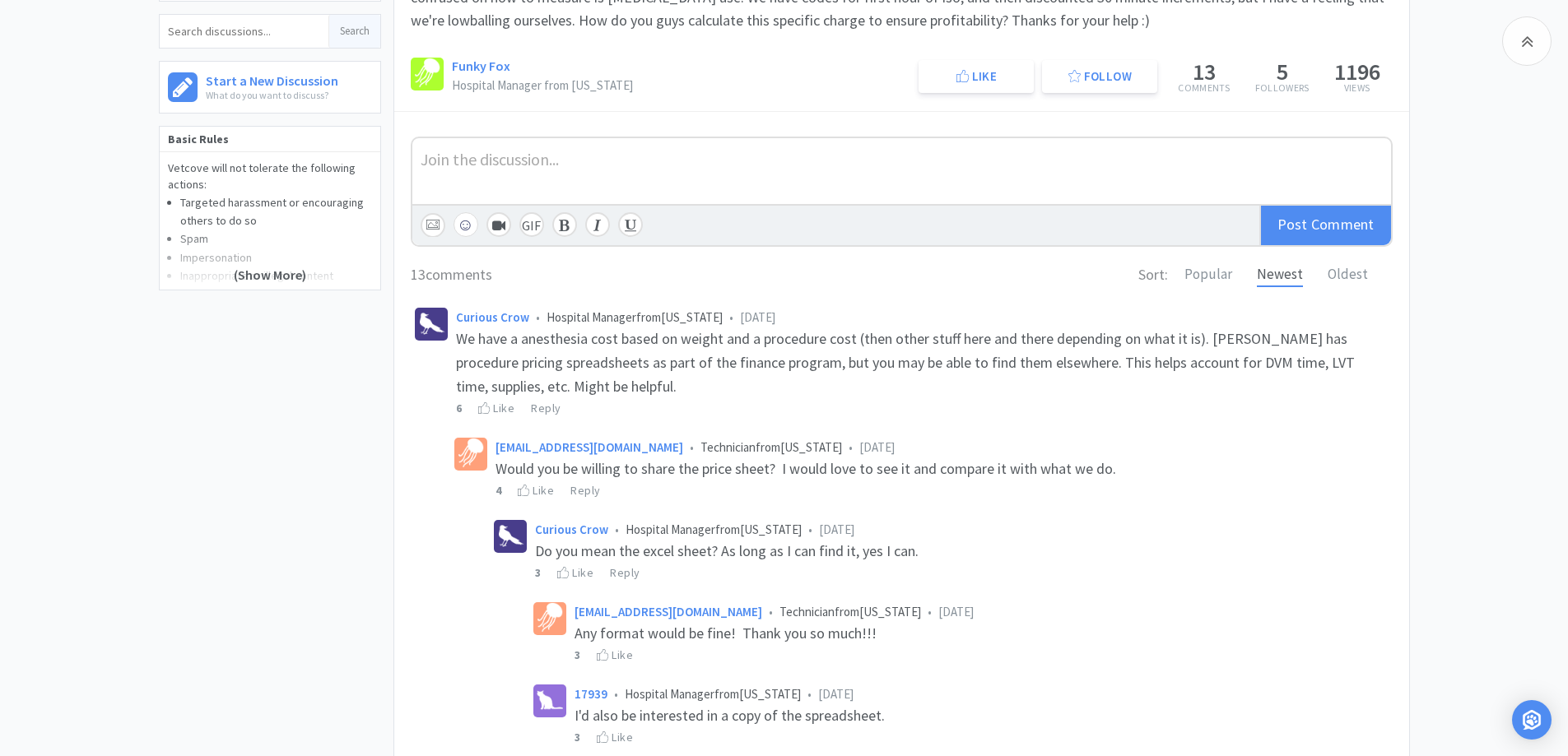
scroll to position [164, 0]
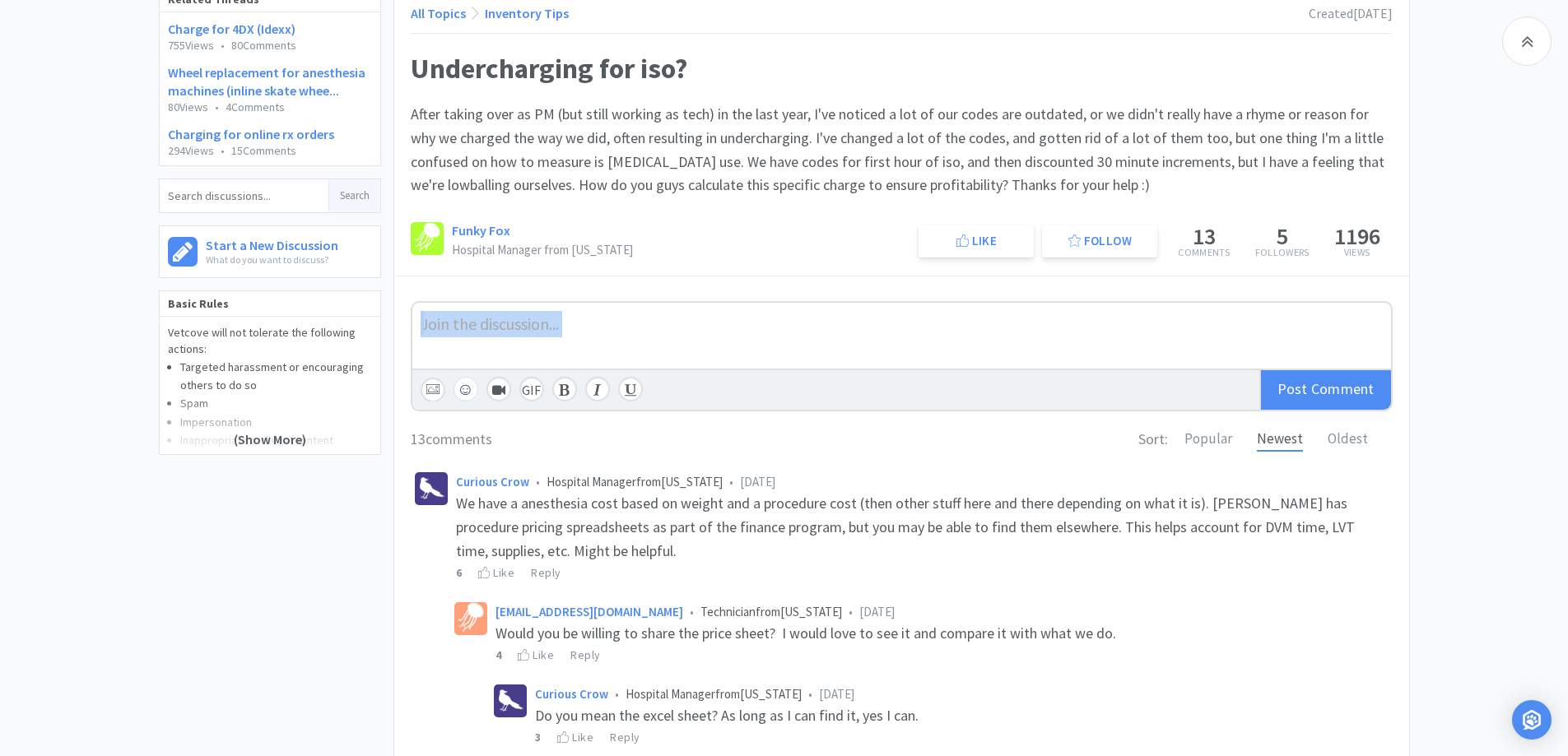
drag, startPoint x: 1565, startPoint y: 274, endPoint x: 1579, endPoint y: 306, distance: 34.9
click at [1567, 306] on html "[MEDICAL_DATA] 5mg Search Orders Shopping Discuss Discuss 44 Deals Deals $ 424 …" at bounding box center [784, 213] width 1568 height 756
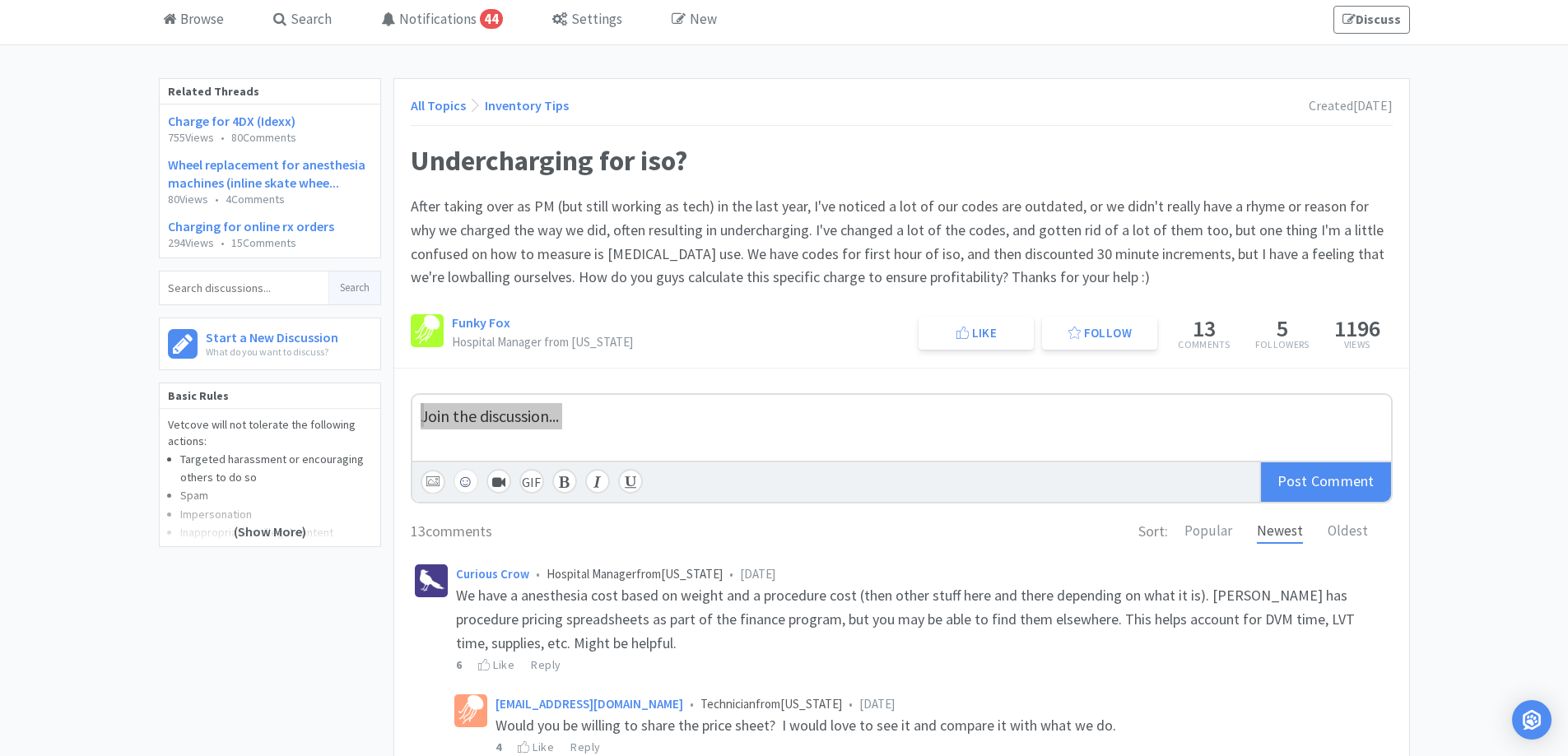
scroll to position [0, 0]
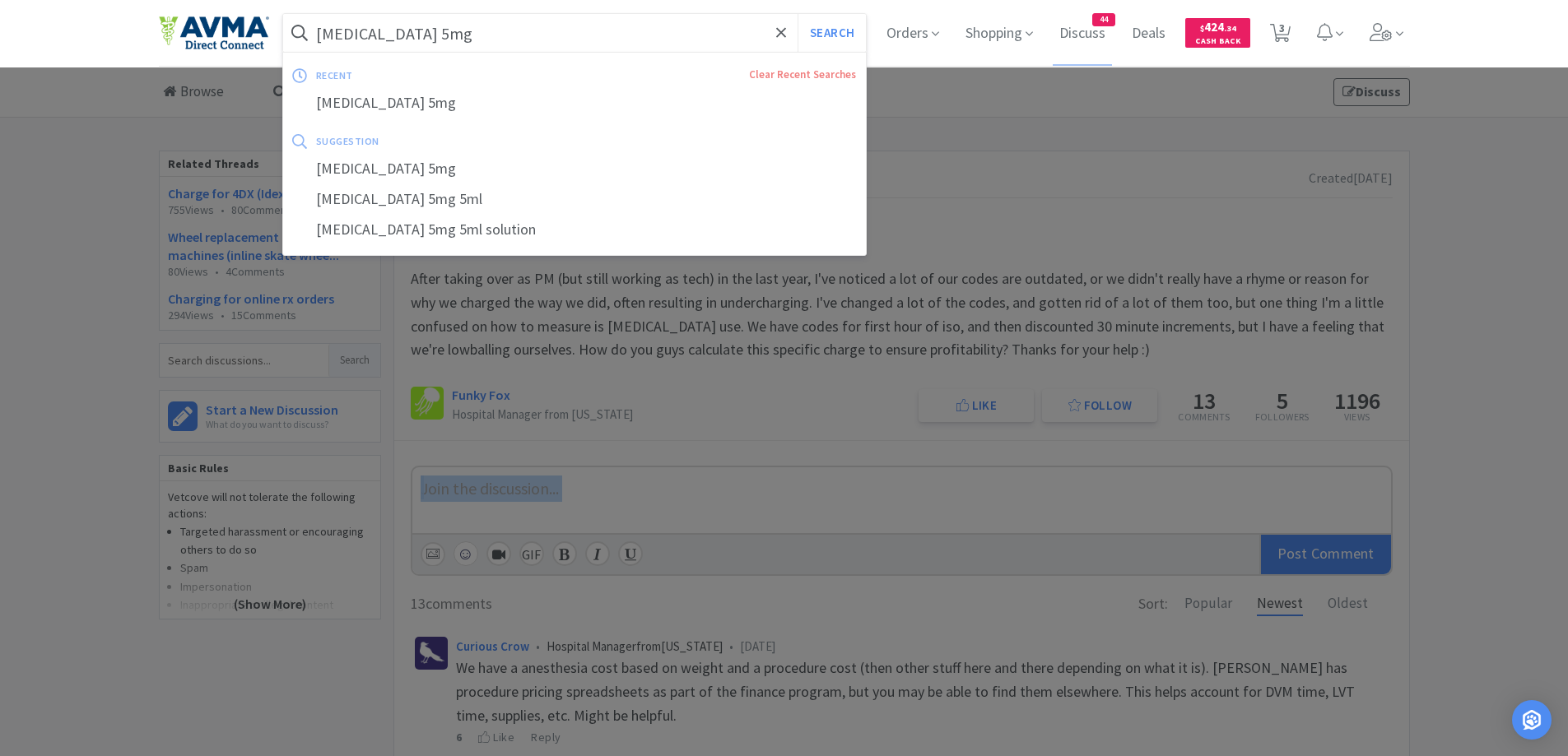
click at [497, 39] on input "[MEDICAL_DATA] 5mg" at bounding box center [574, 33] width 583 height 38
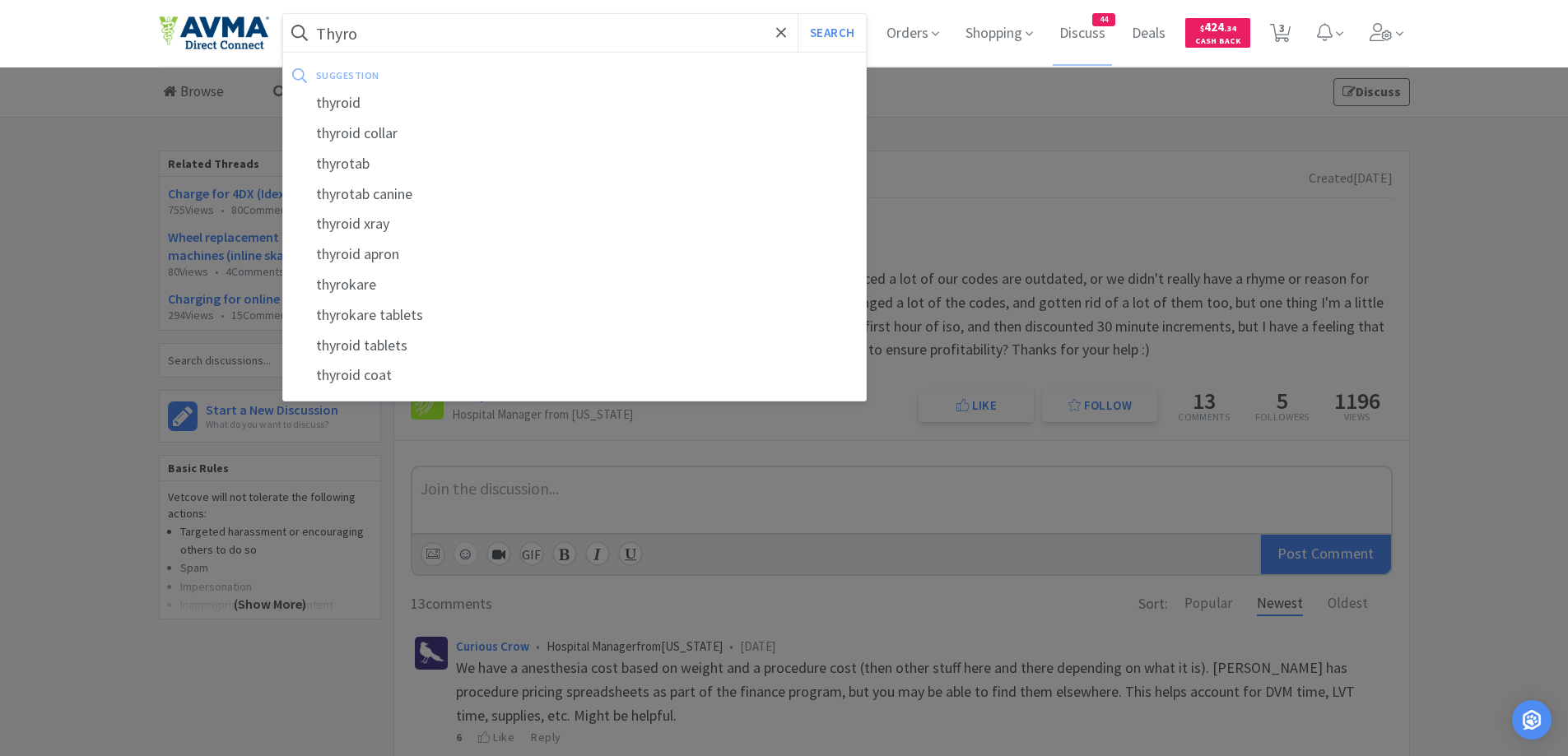
type input "Thyro"
click at [797, 14] on button "Search" at bounding box center [831, 33] width 68 height 38
select select "2"
select select "3"
select select "1"
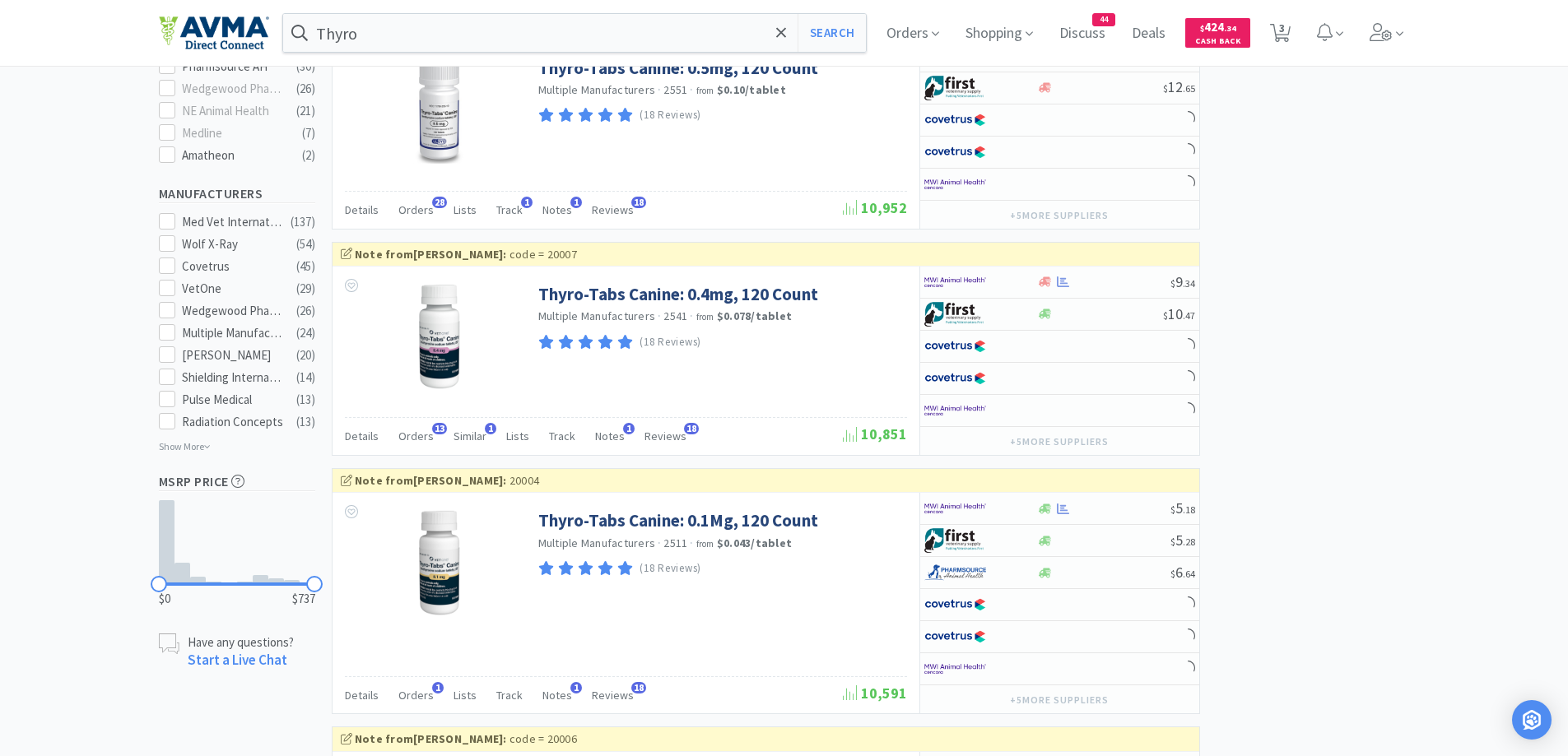
scroll to position [659, 0]
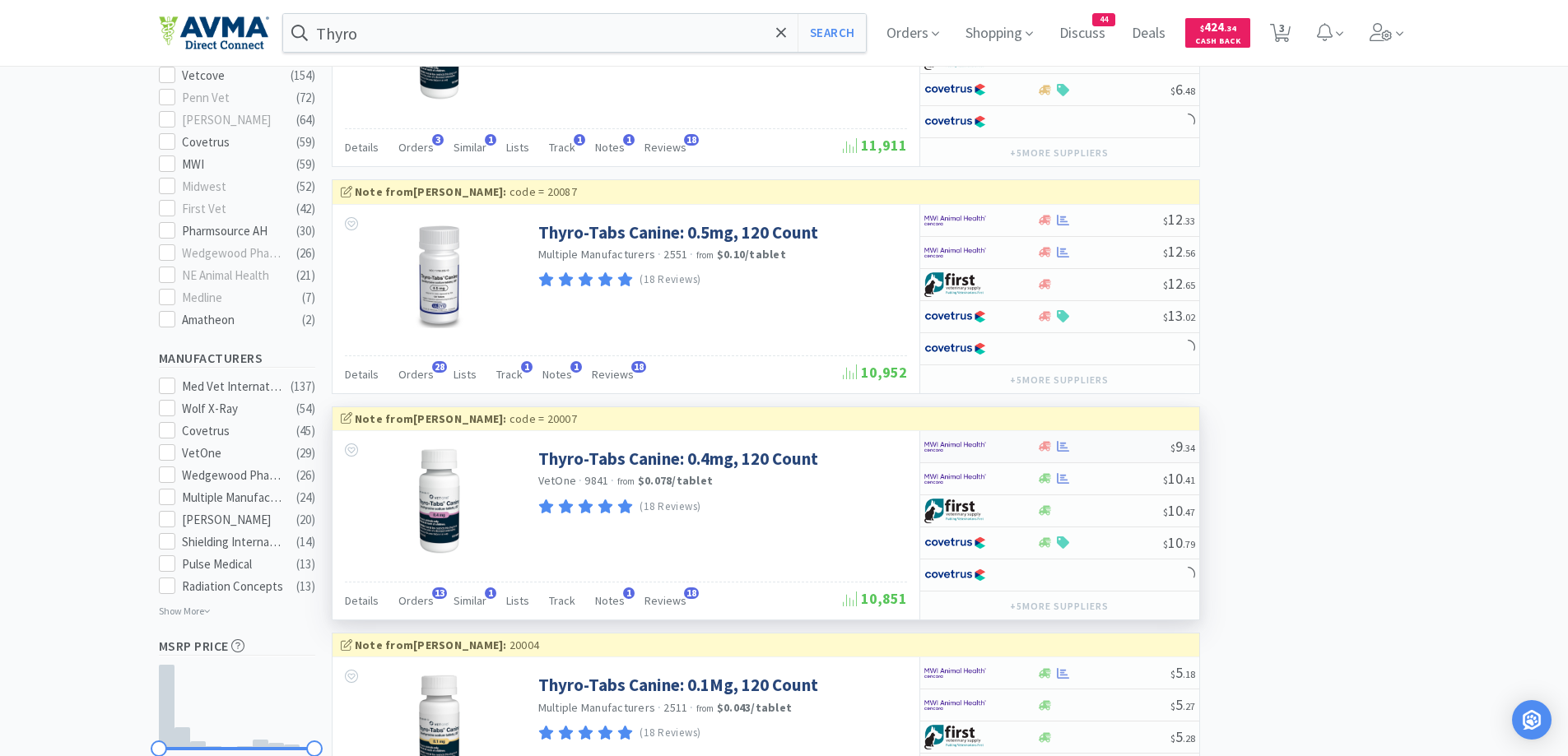
click at [979, 450] on img at bounding box center [955, 446] width 62 height 24
select select "1"
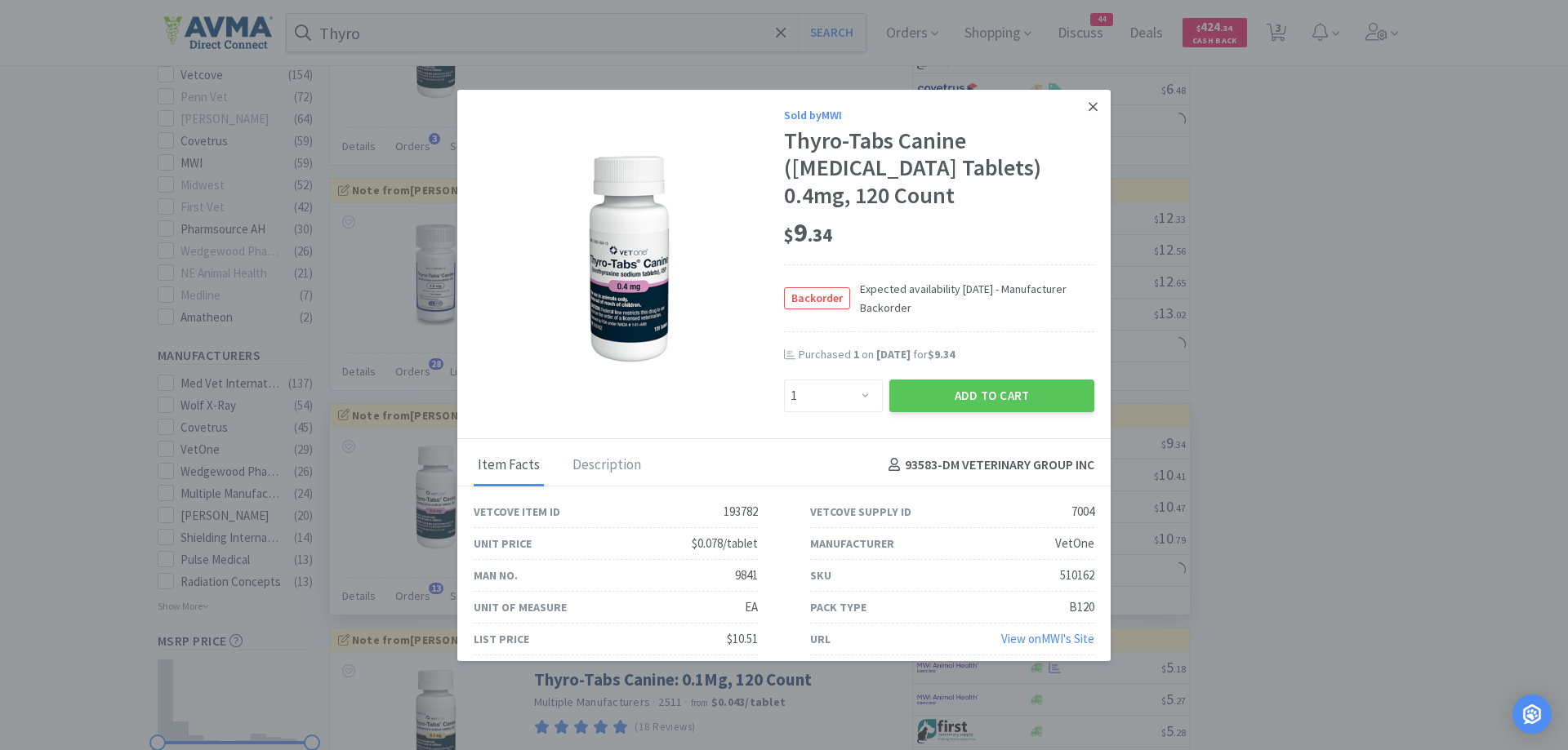
click at [1088, 112] on link at bounding box center [1093, 107] width 28 height 35
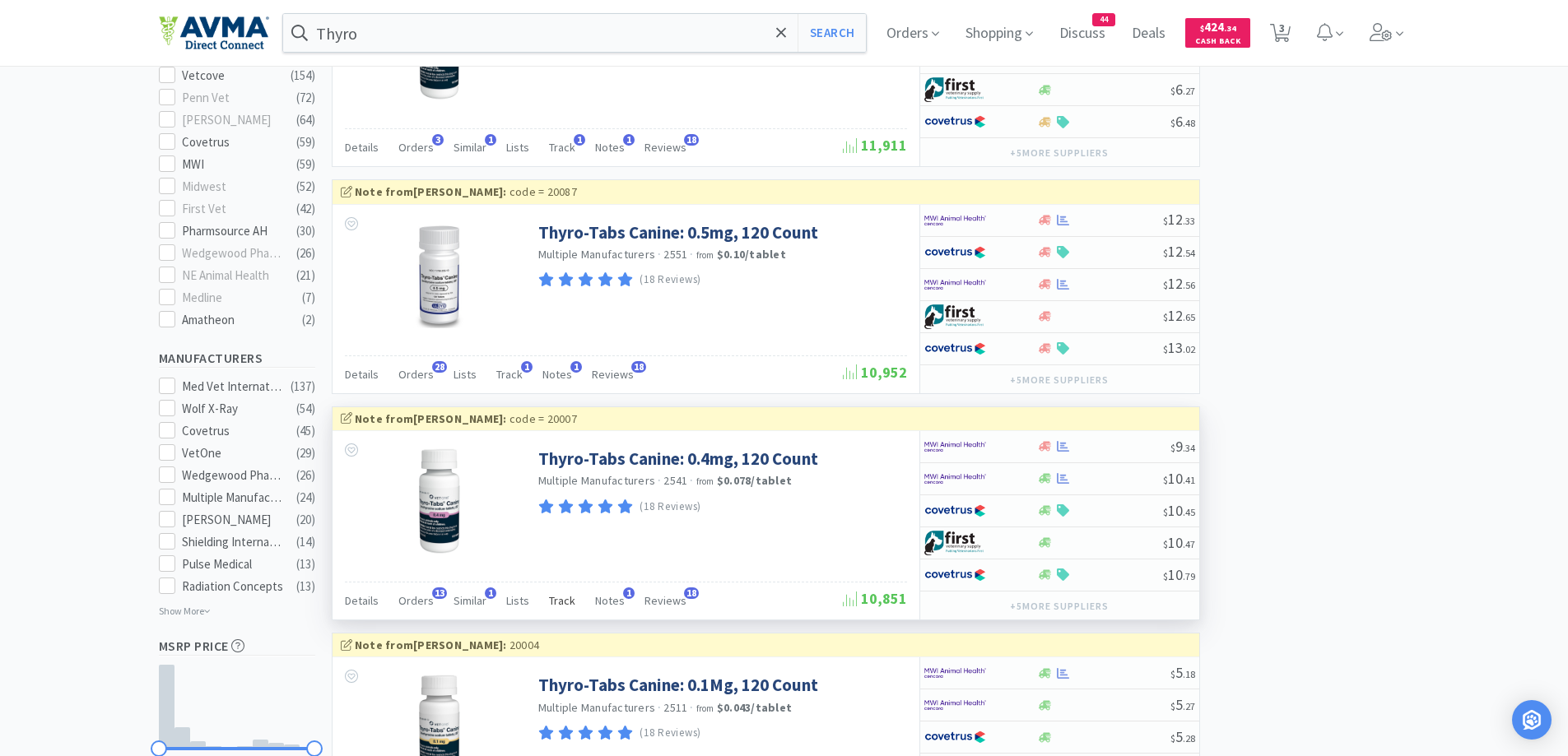
click at [556, 610] on div "Track" at bounding box center [561, 602] width 26 height 31
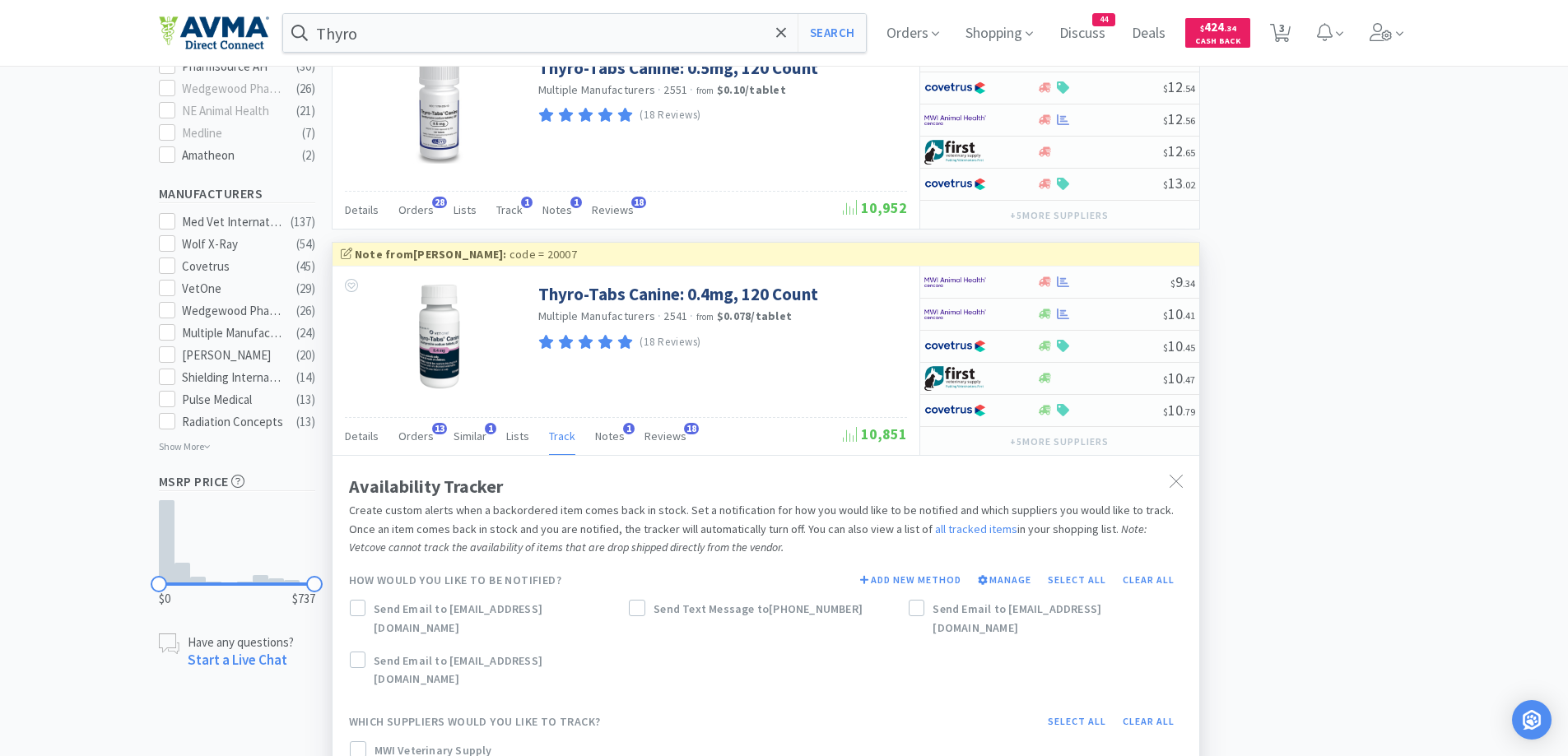
scroll to position [1152, 0]
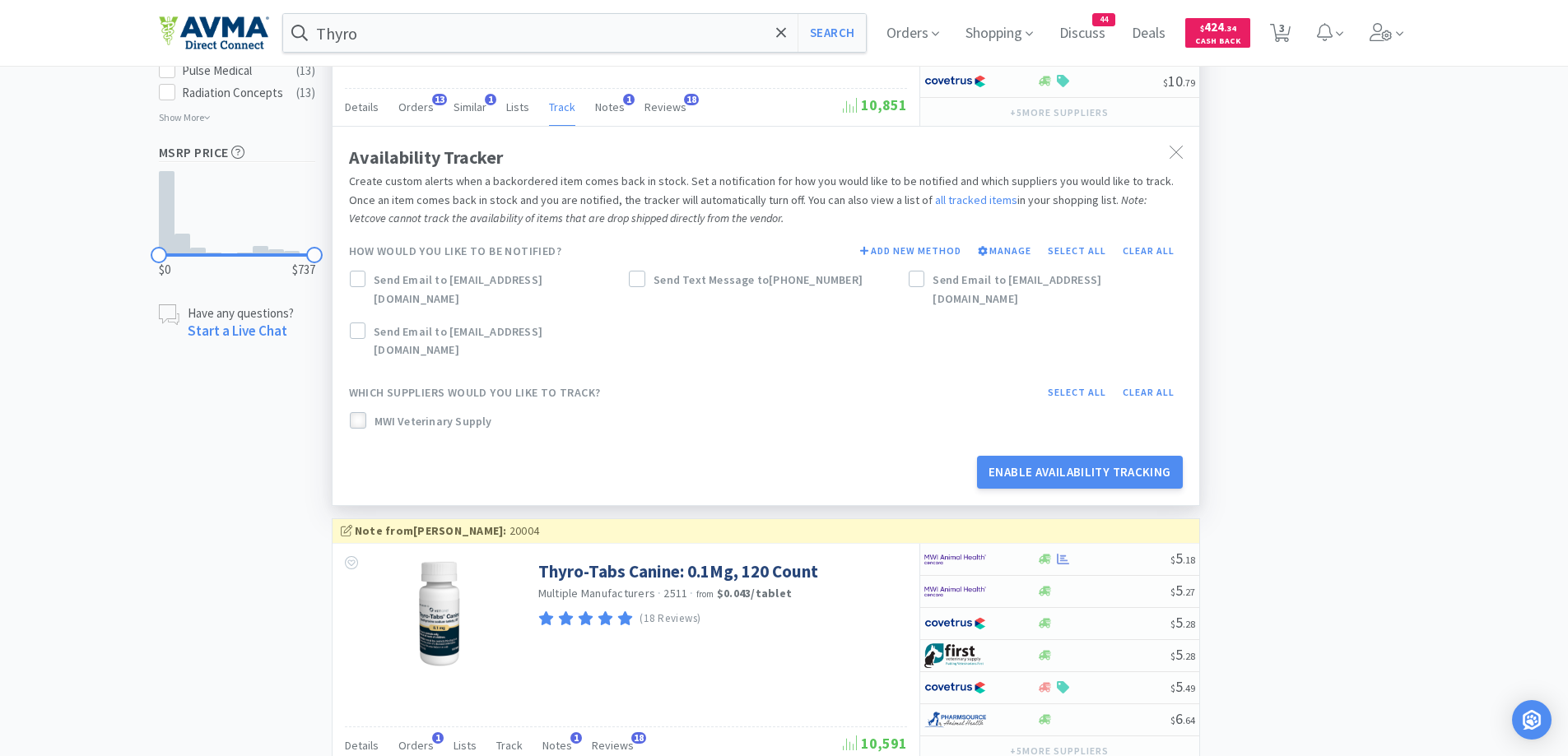
click at [357, 415] on icon at bounding box center [358, 421] width 12 height 12
click at [366, 279] on label "Send Email to [EMAIL_ADDRESS][DOMAIN_NAME]" at bounding box center [487, 289] width 273 height 37
click at [1086, 479] on div "Availability Tracker Create custom alerts when a backordered item comes back in…" at bounding box center [765, 315] width 867 height 379
click at [1107, 458] on button "Enable Availability Tracking" at bounding box center [1079, 472] width 206 height 33
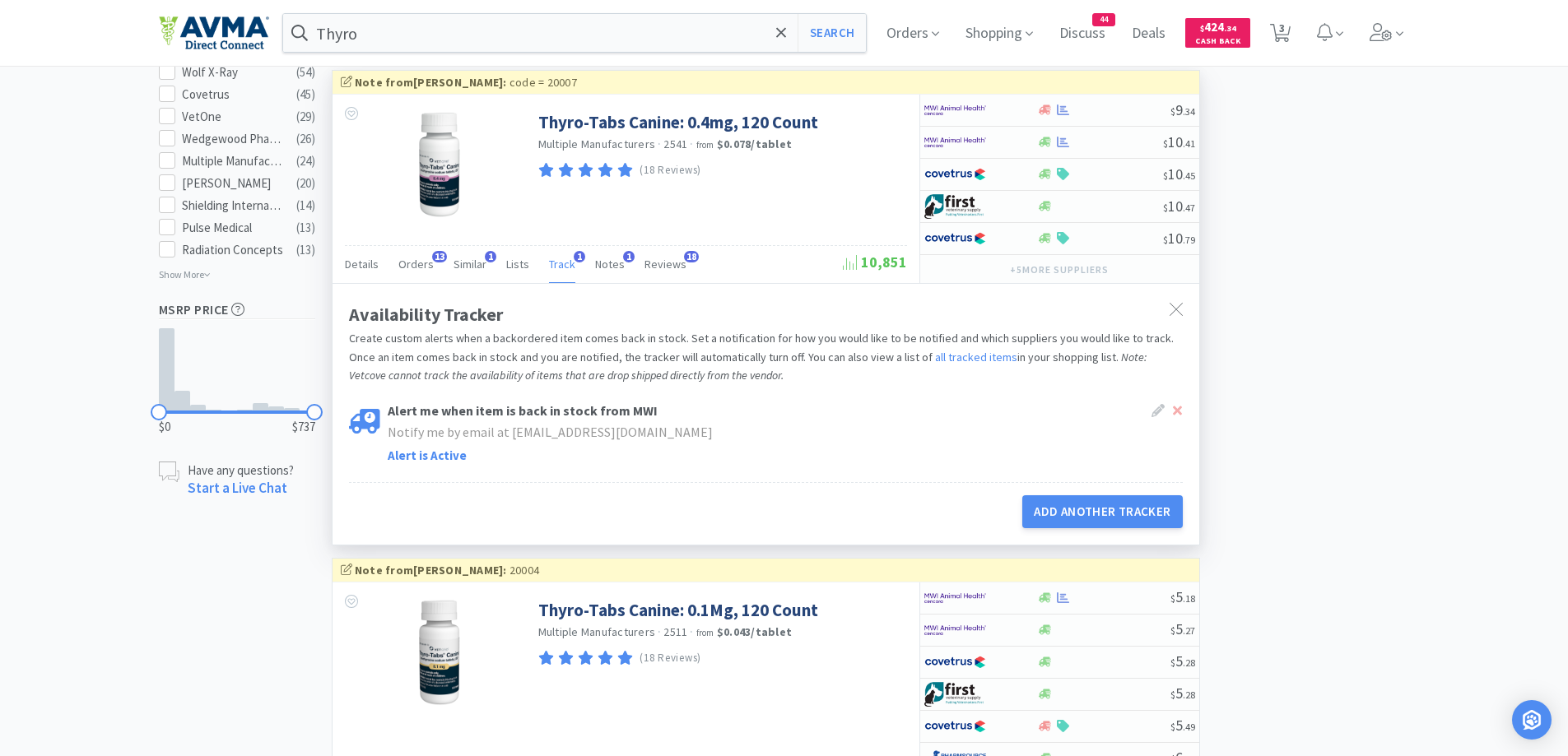
scroll to position [988, 0]
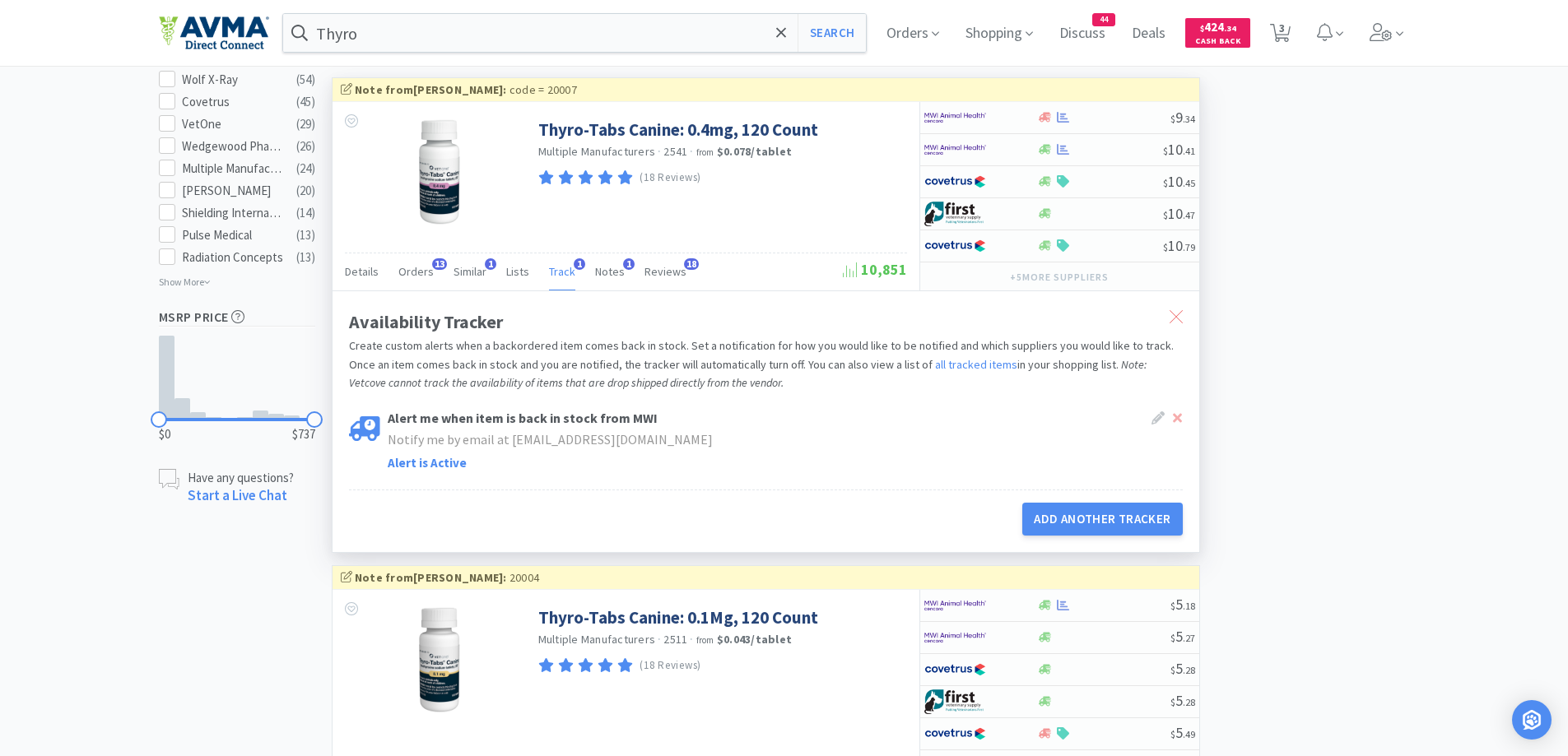
click at [1171, 311] on icon at bounding box center [1176, 317] width 13 height 13
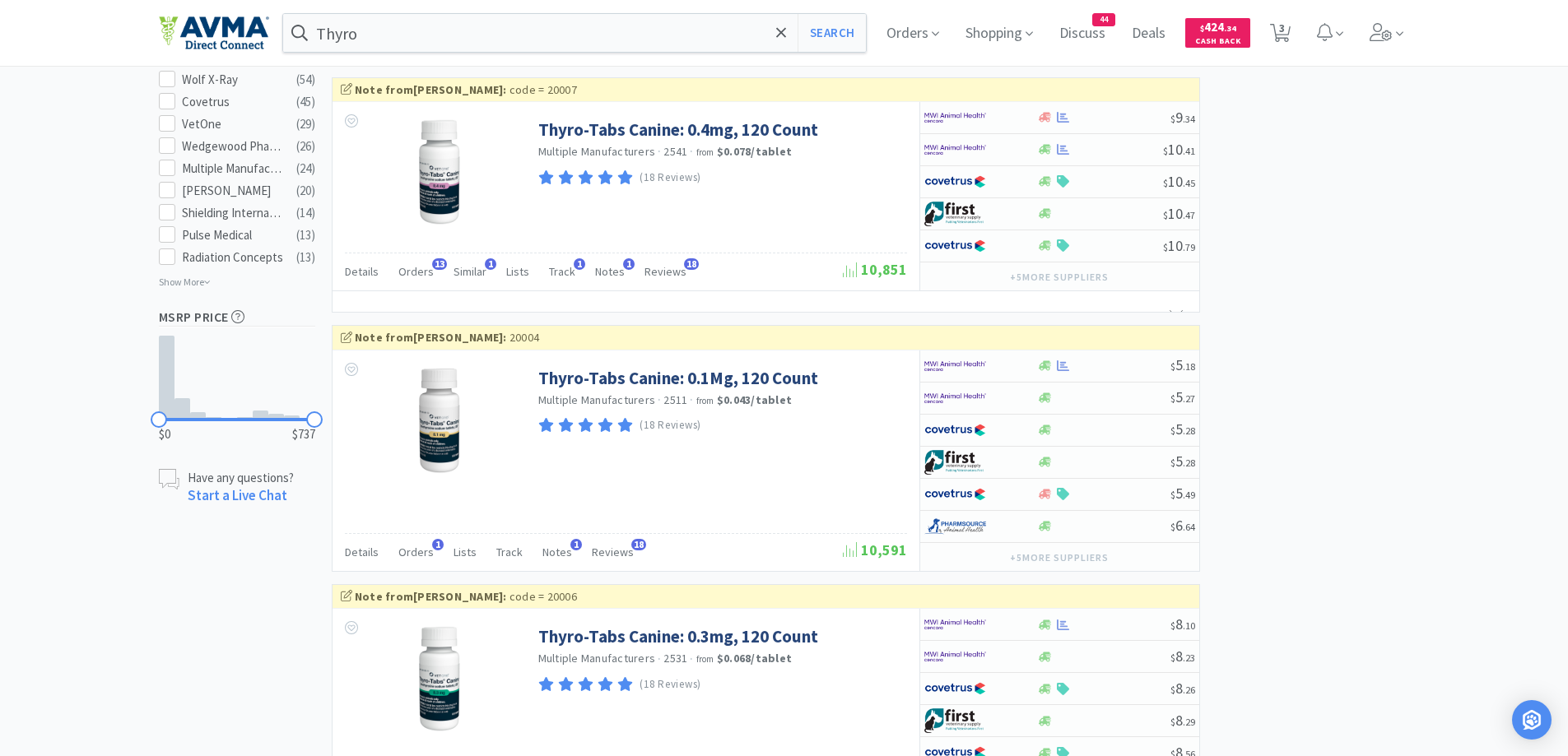
scroll to position [659, 0]
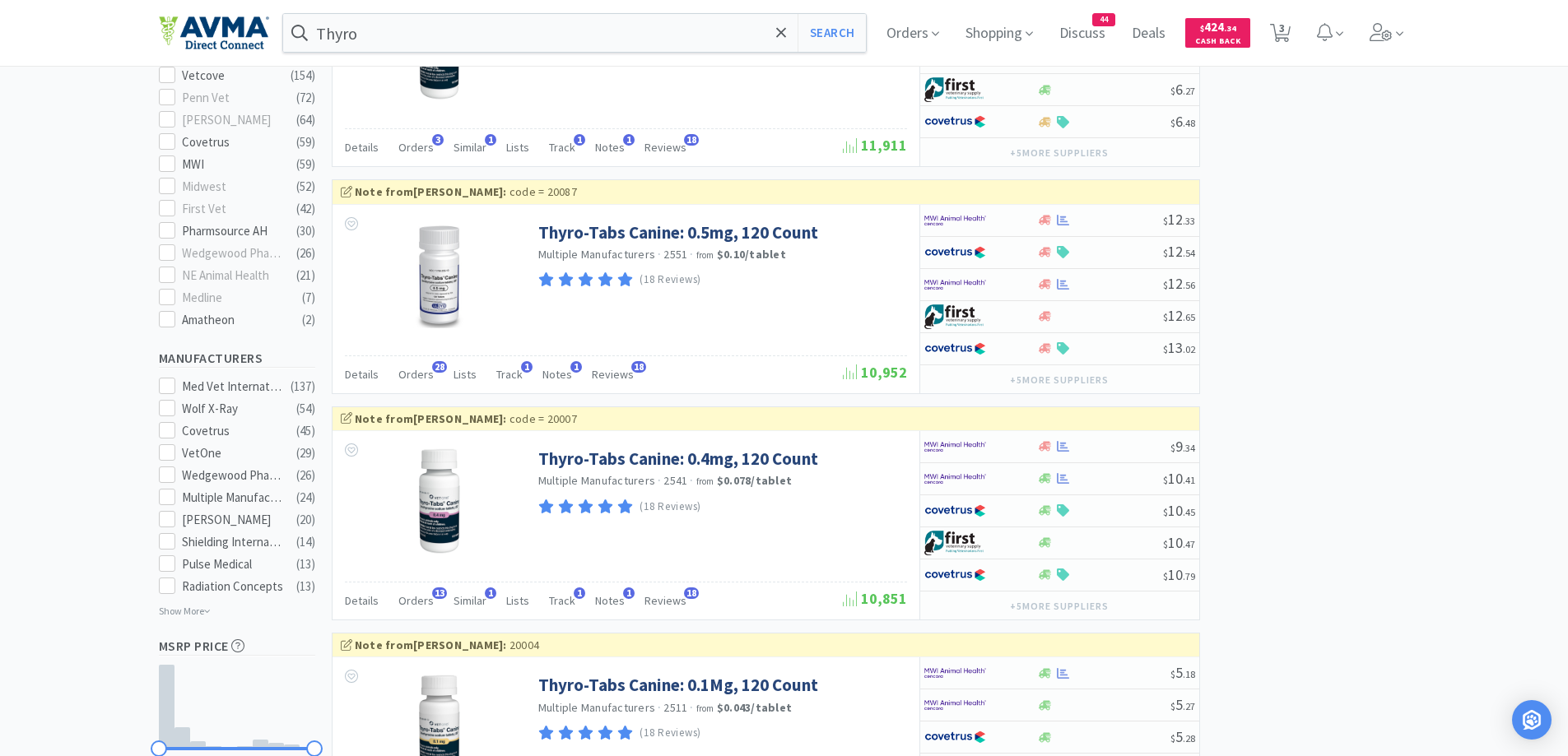
click at [504, 377] on span "Track" at bounding box center [508, 374] width 26 height 15
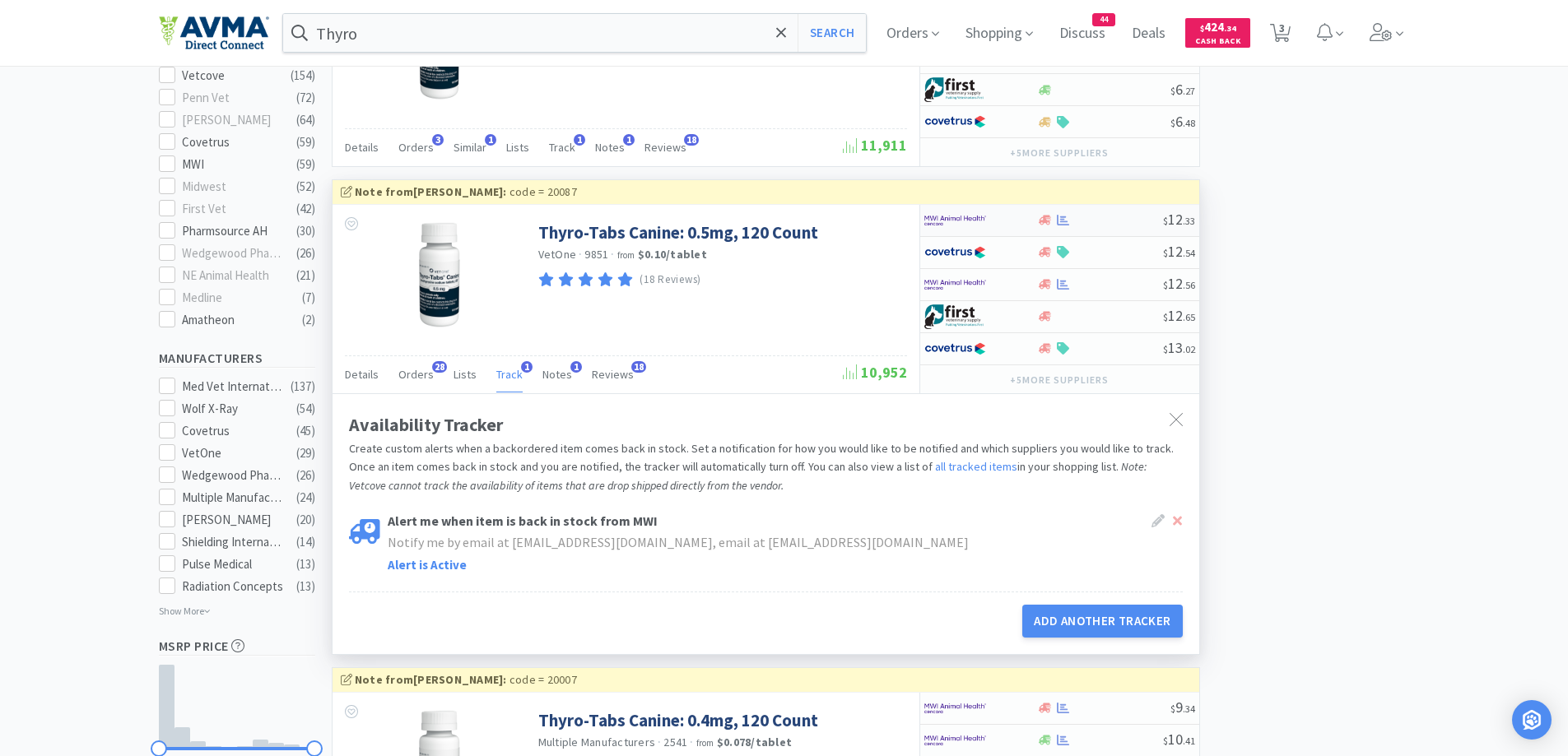
click at [1018, 216] on div at bounding box center [980, 220] width 112 height 28
select select "1"
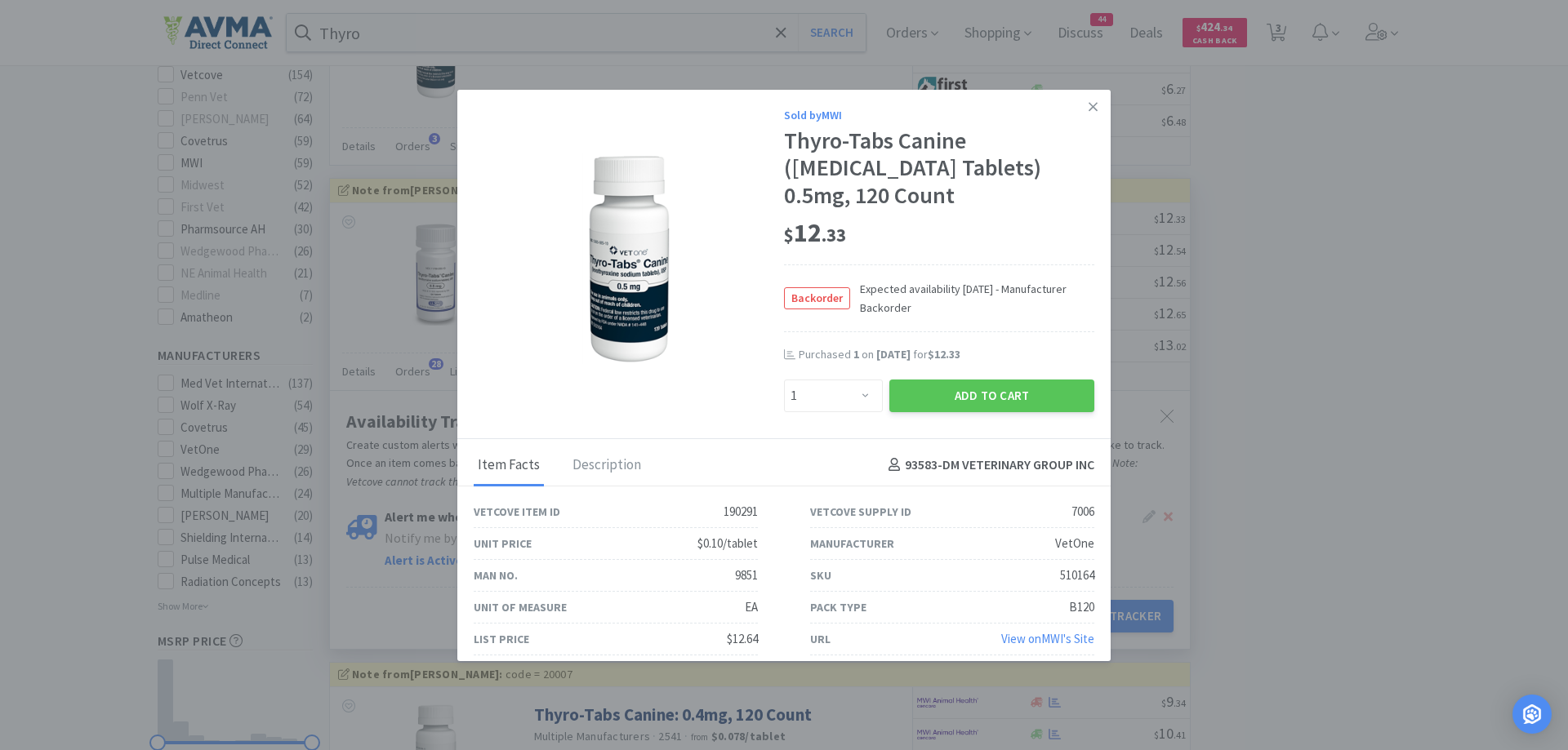
click at [964, 258] on div "$ 12 . 33" at bounding box center [939, 237] width 311 height 56
click at [1079, 102] on link at bounding box center [1093, 107] width 28 height 35
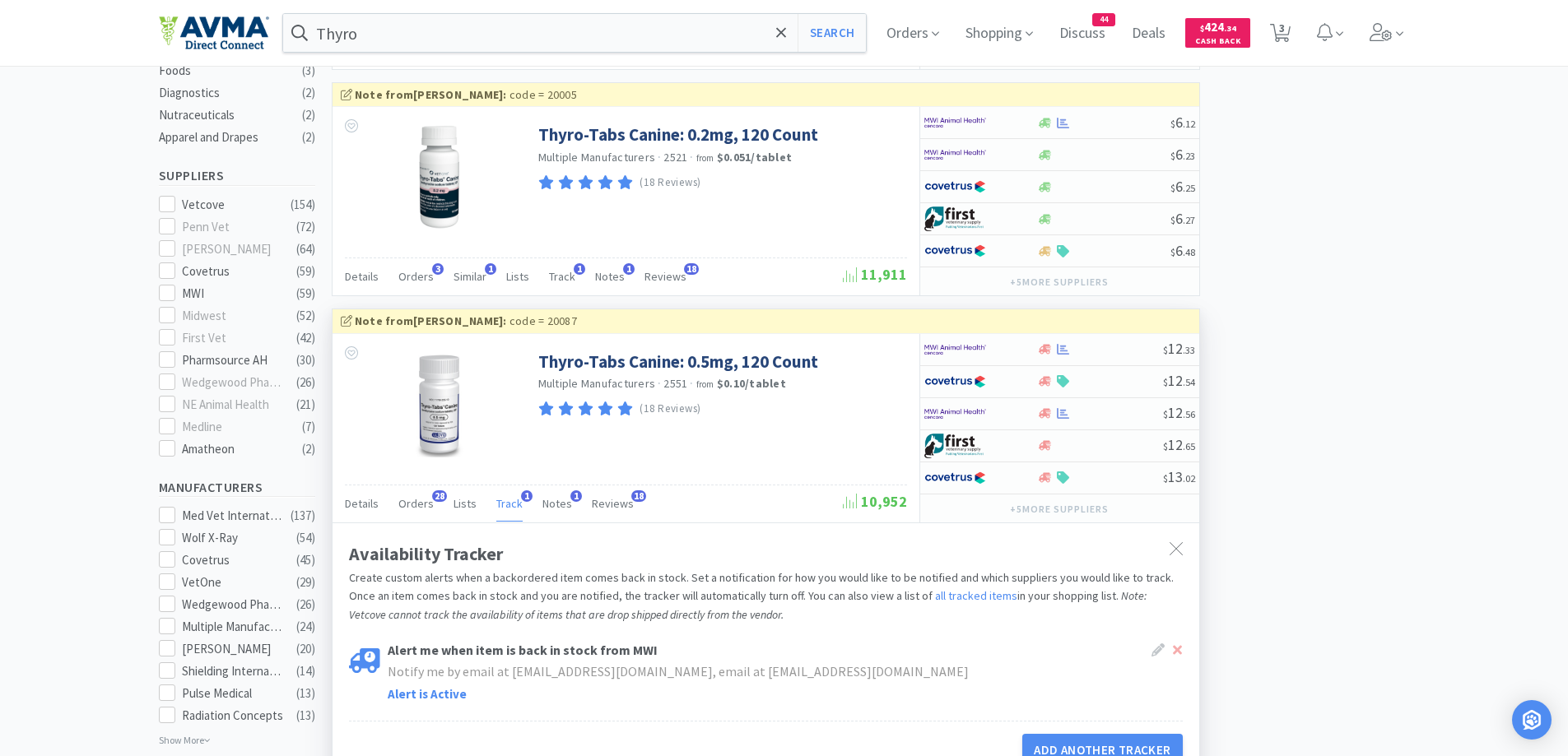
scroll to position [494, 0]
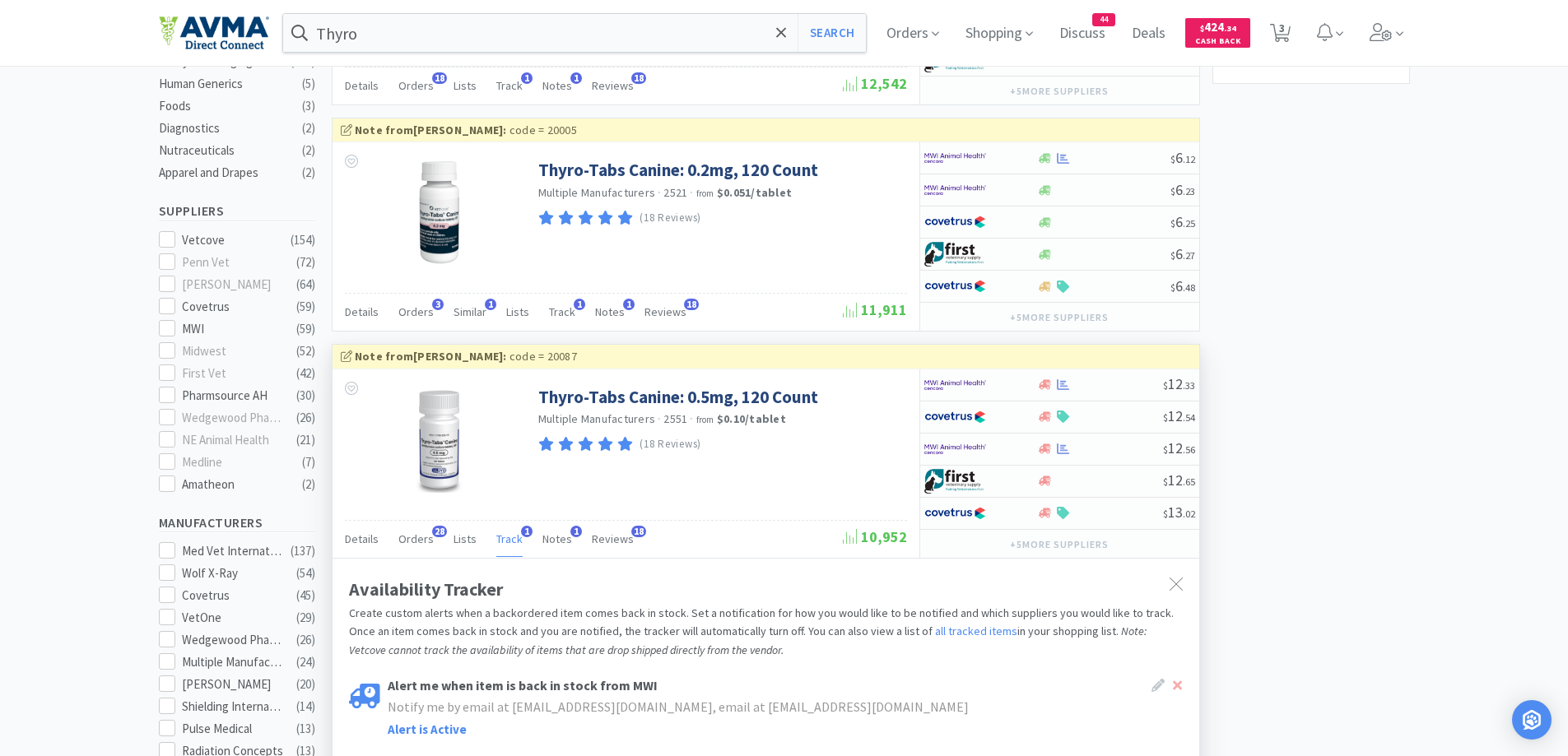
click at [1024, 383] on div at bounding box center [980, 384] width 112 height 28
select select "1"
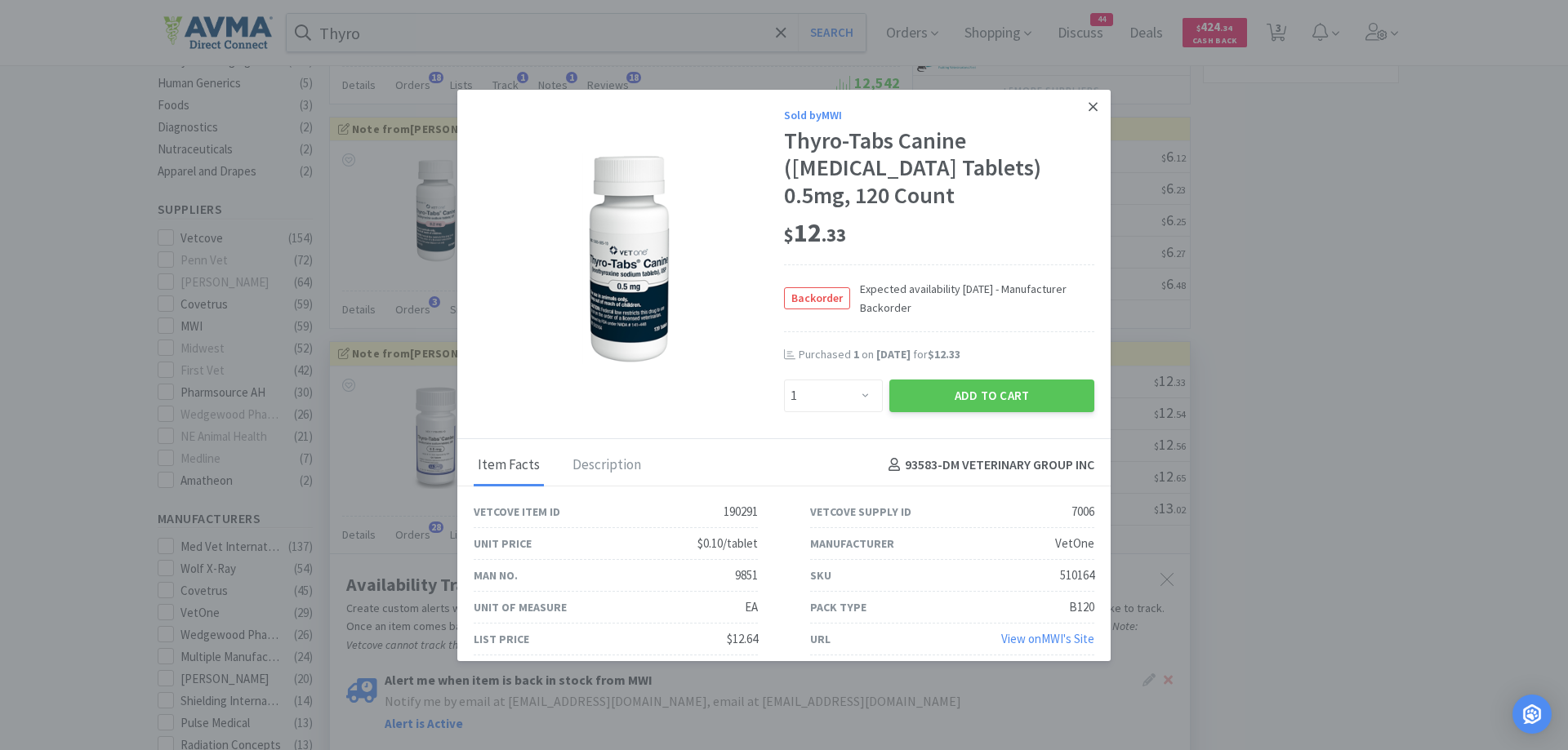
click at [1079, 107] on link at bounding box center [1093, 107] width 28 height 35
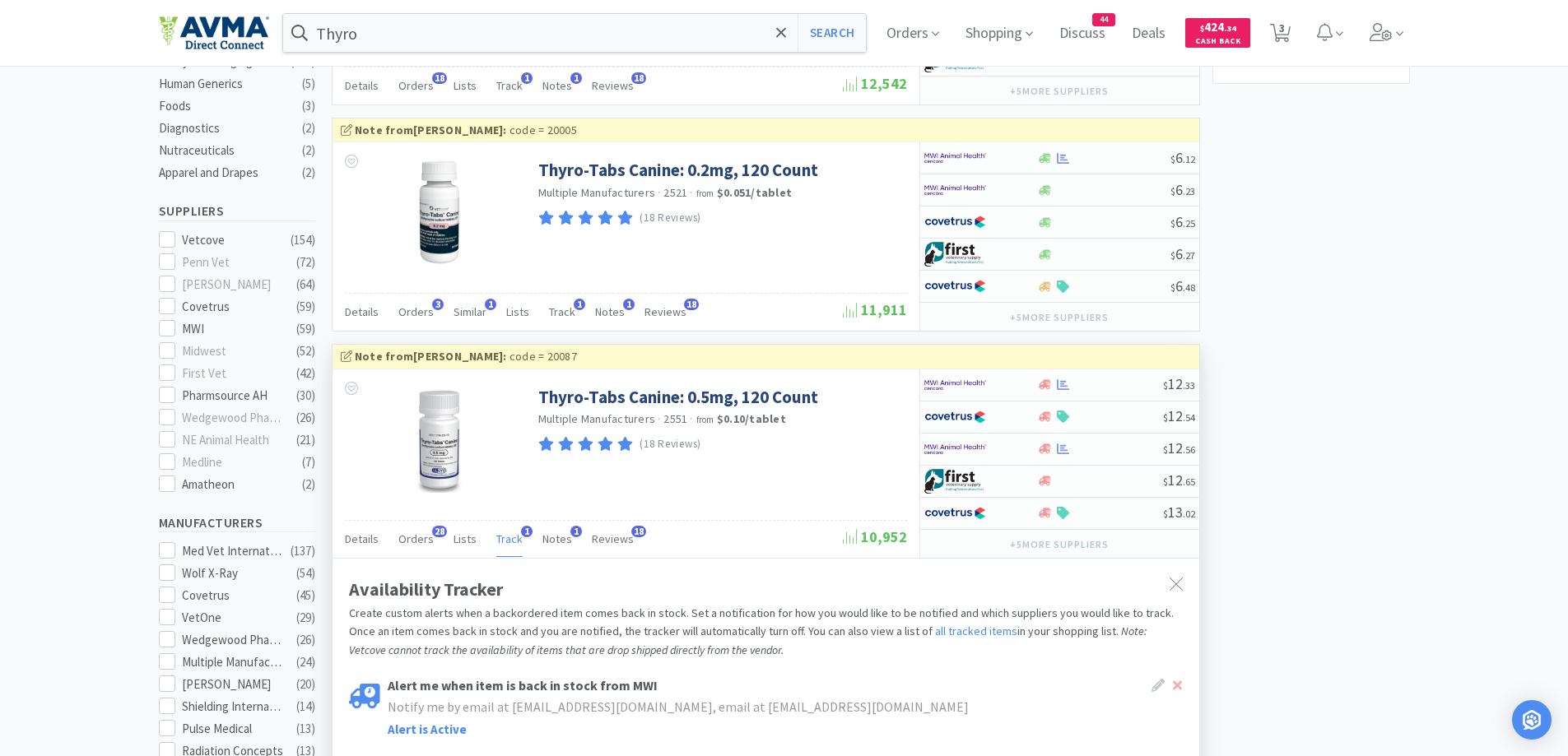
scroll to position [0, 0]
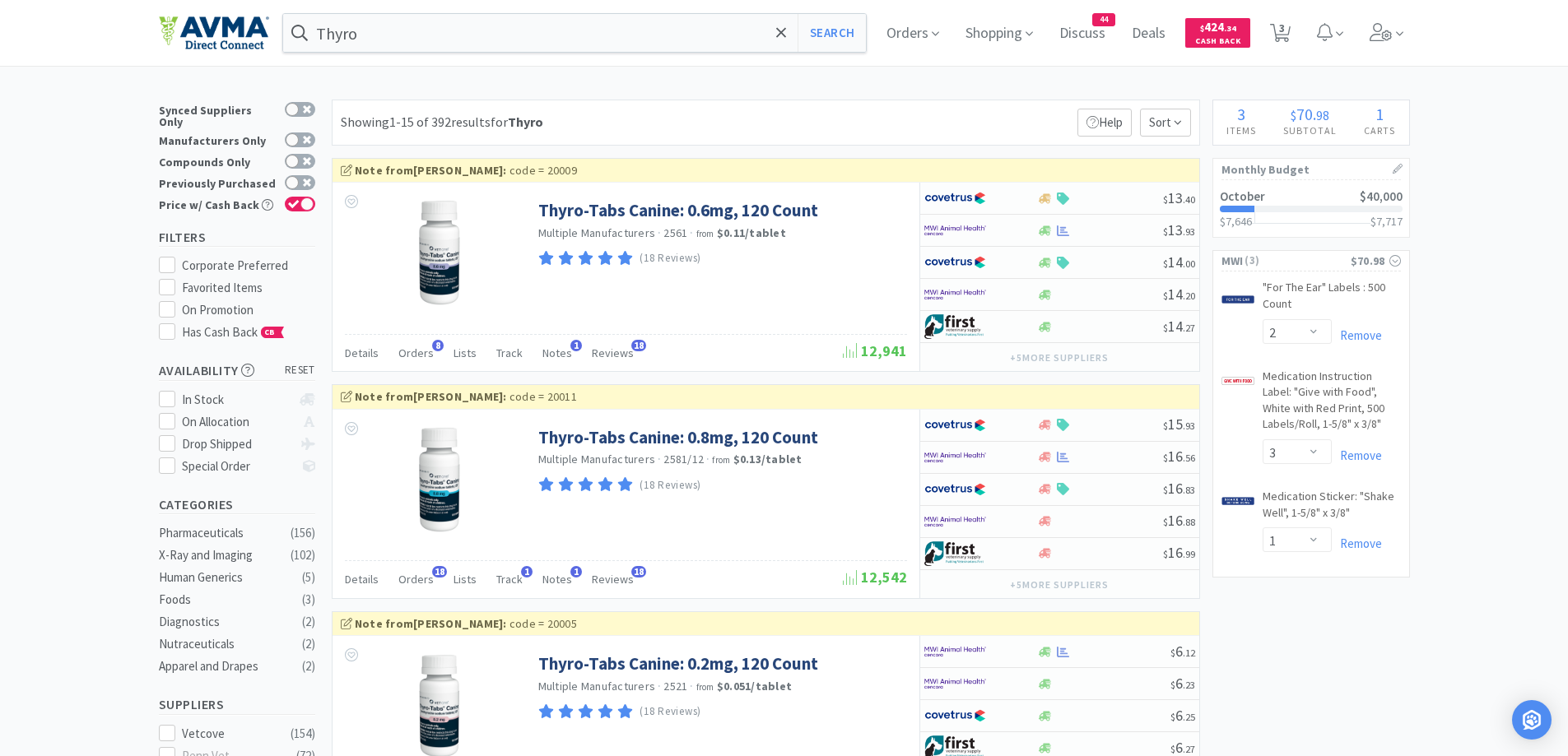
click at [1108, 35] on span "Discuss" at bounding box center [1081, 33] width 60 height 65
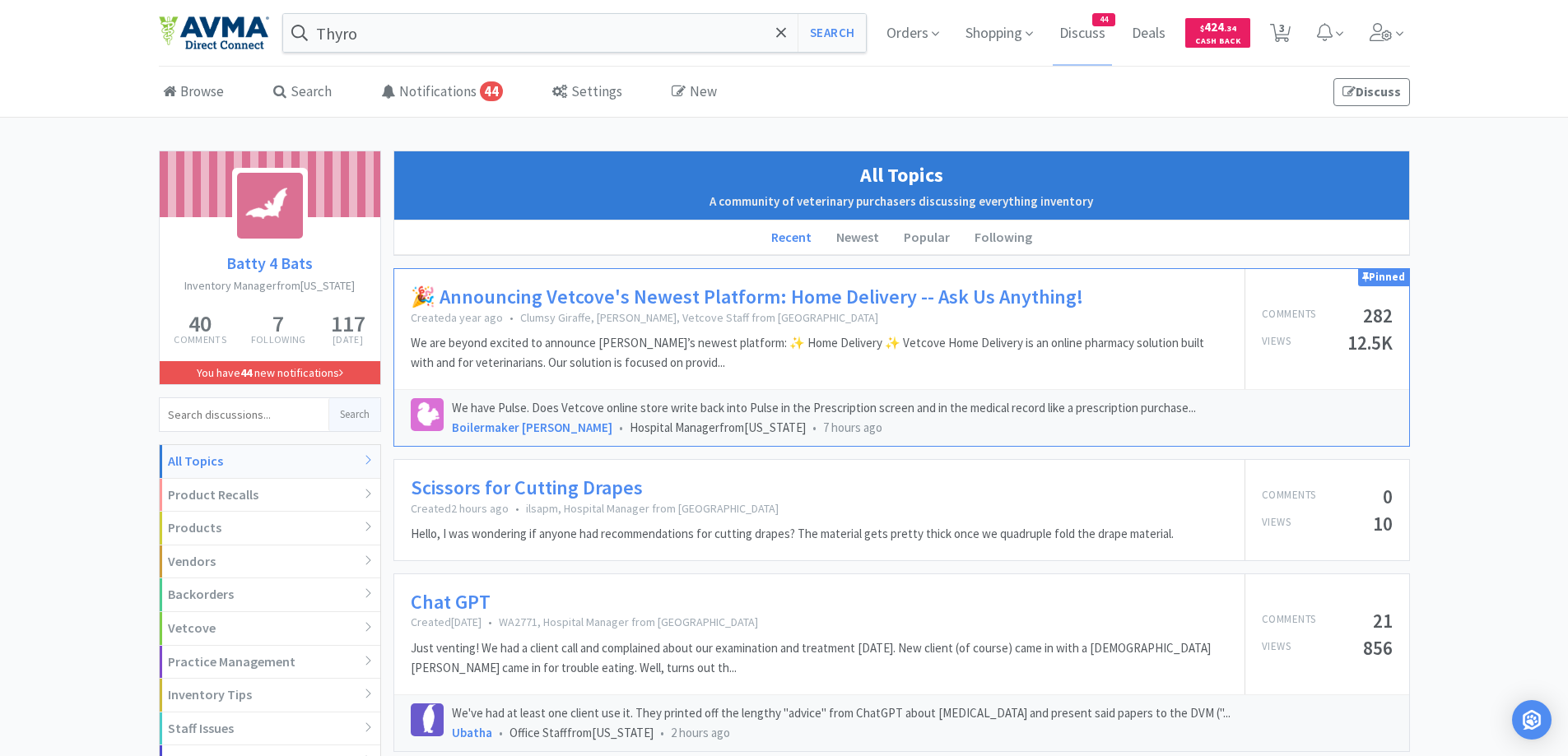
scroll to position [164, 0]
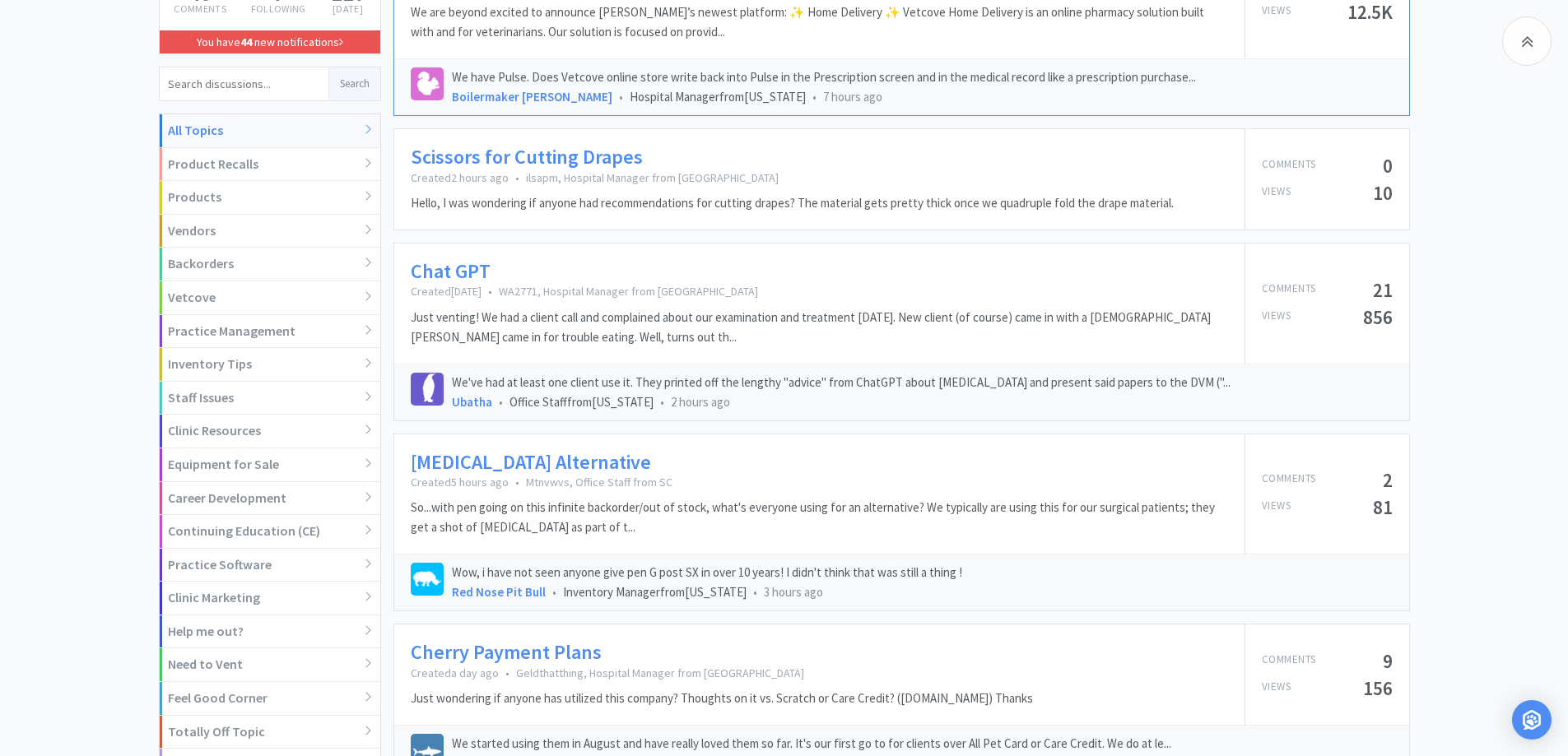
scroll to position [494, 0]
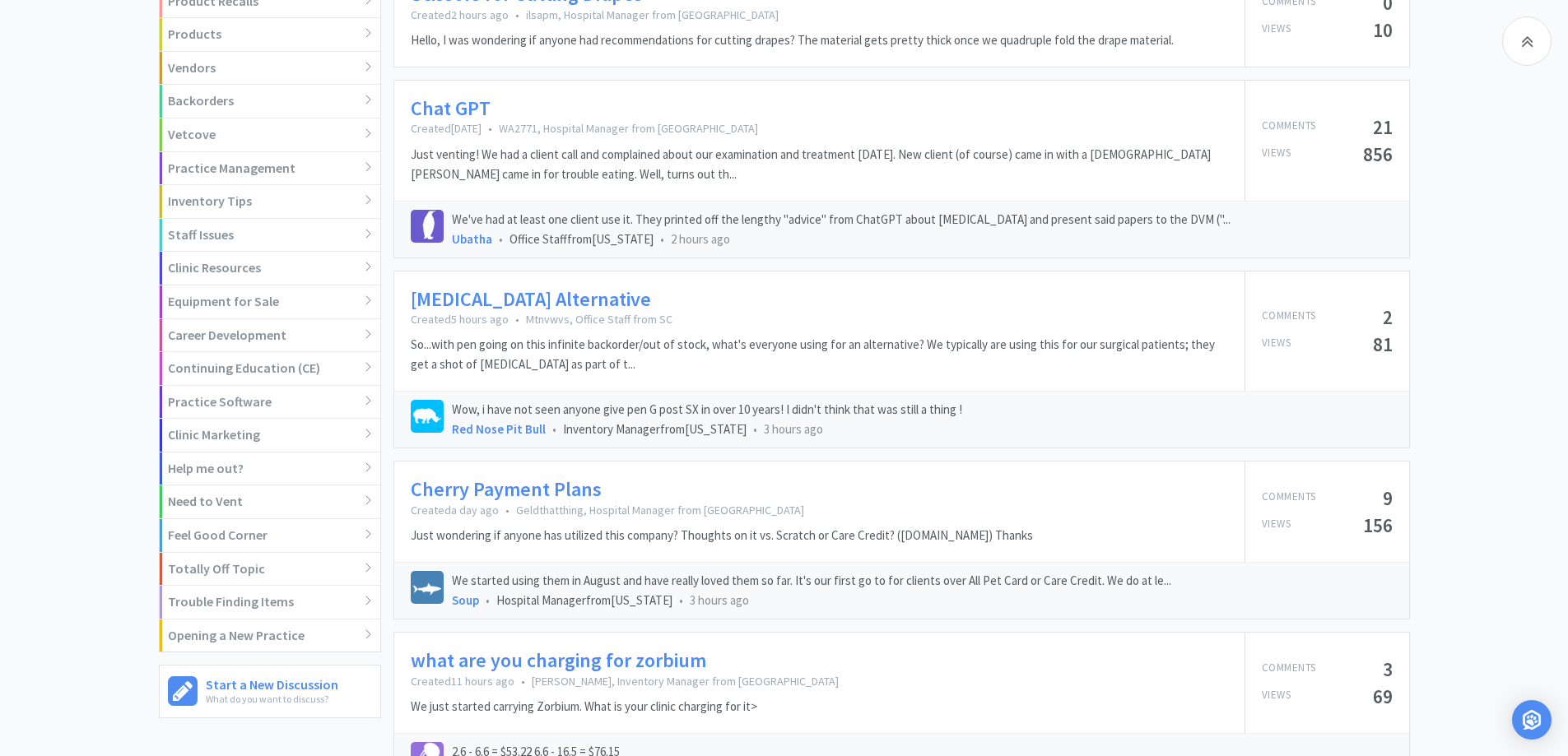
click at [447, 105] on link "Chat GPT" at bounding box center [450, 109] width 80 height 23
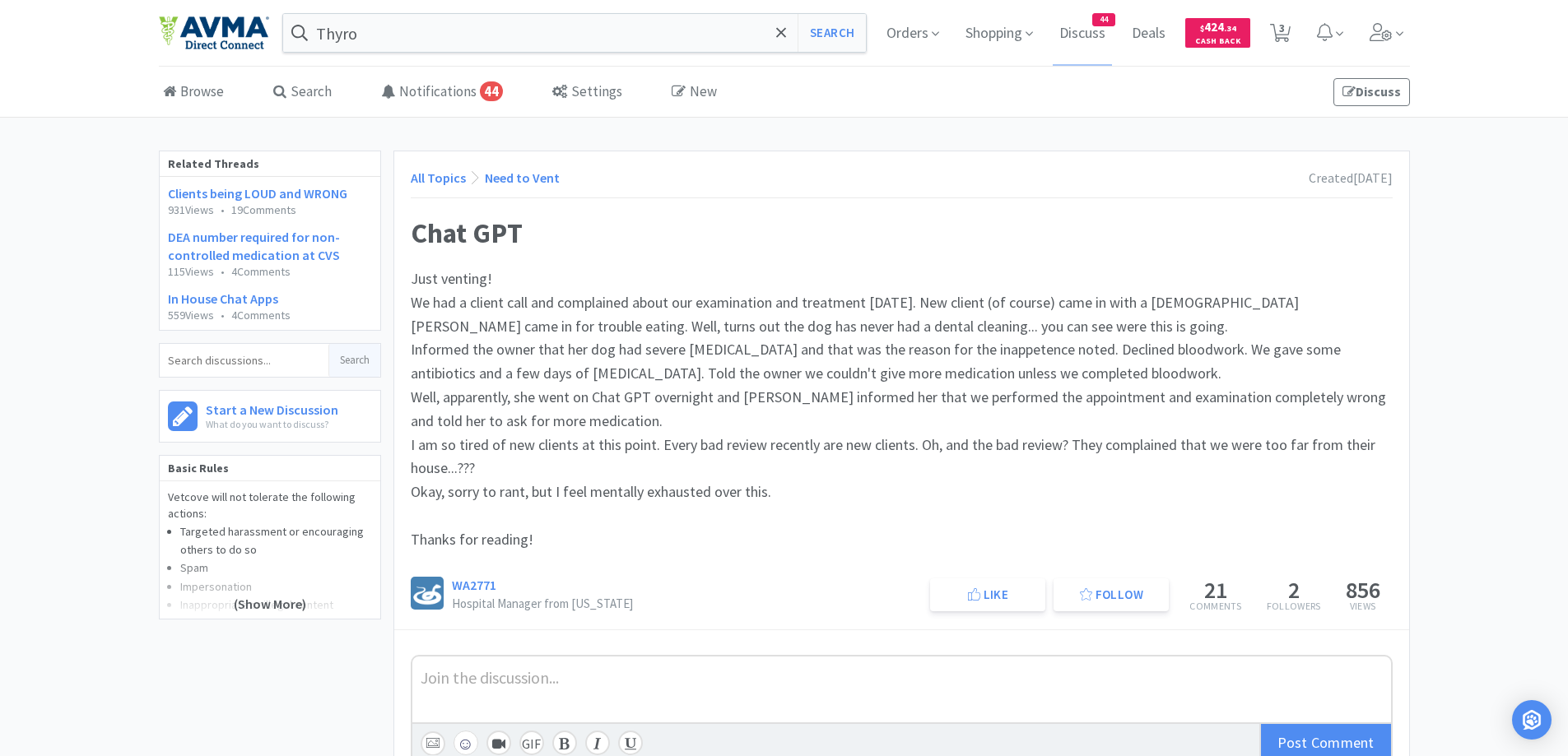
click at [422, 169] on link "All Topics" at bounding box center [438, 178] width 55 height 17
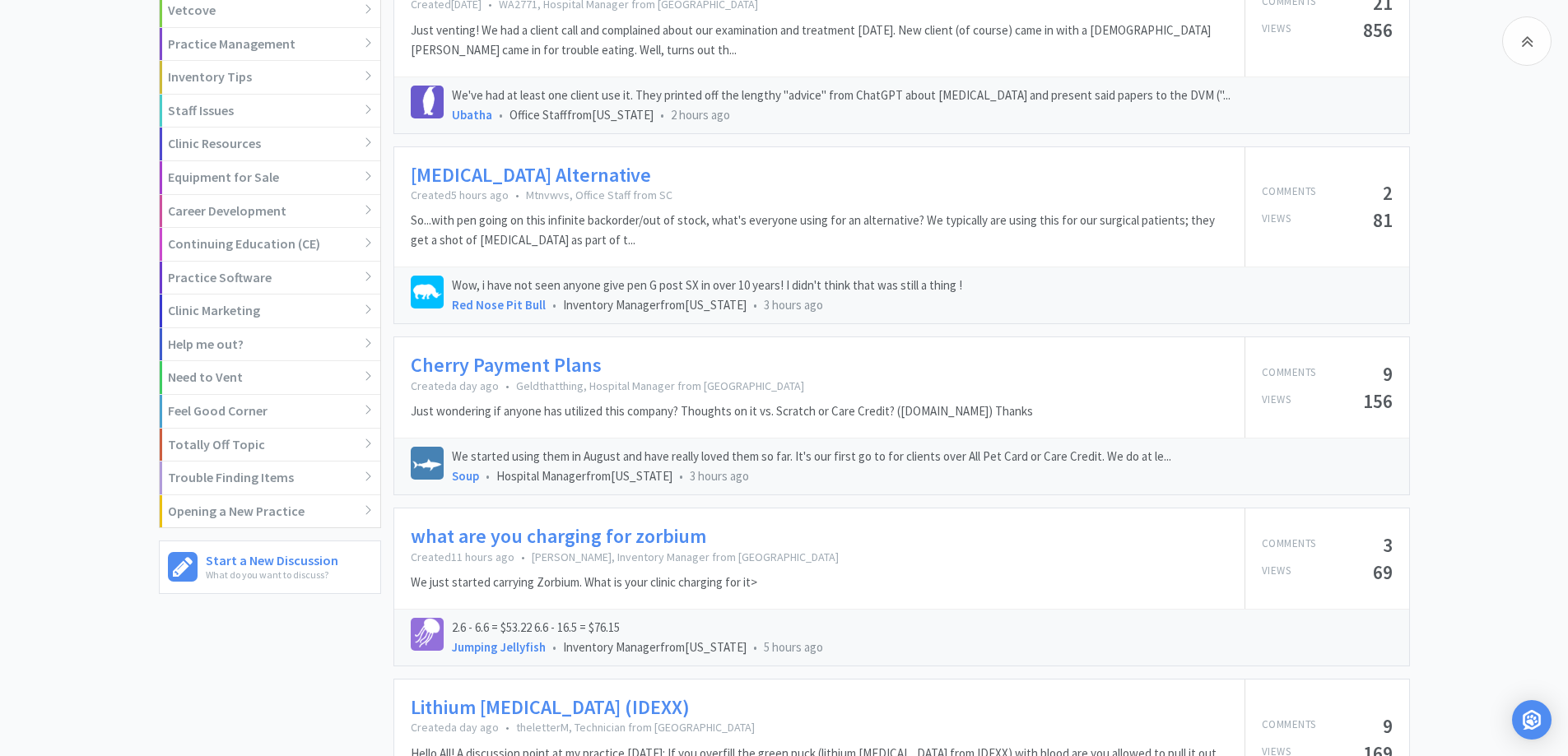
scroll to position [659, 0]
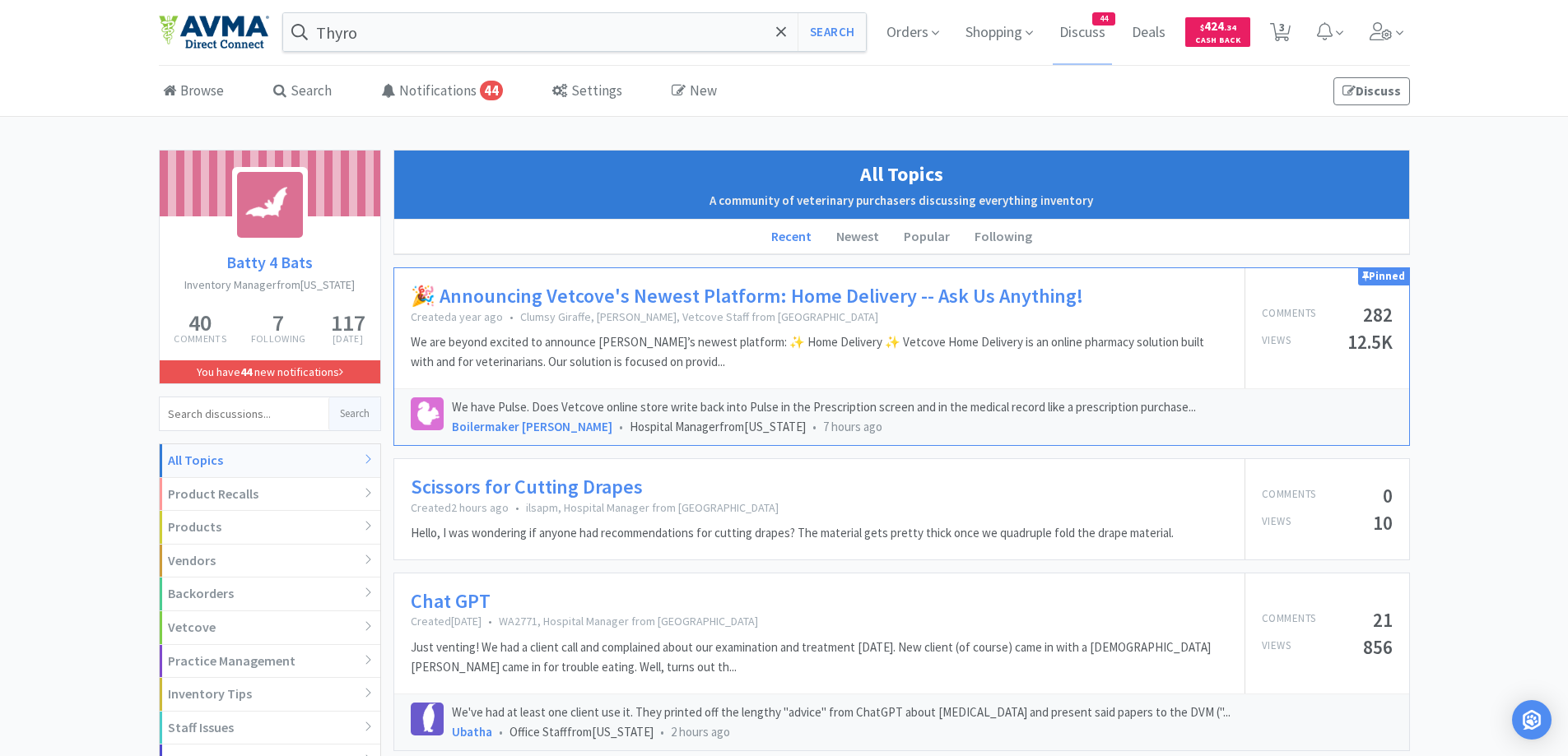
scroll to position [0, 0]
click at [823, 44] on button "Search" at bounding box center [831, 33] width 68 height 38
select select "2"
select select "3"
select select "1"
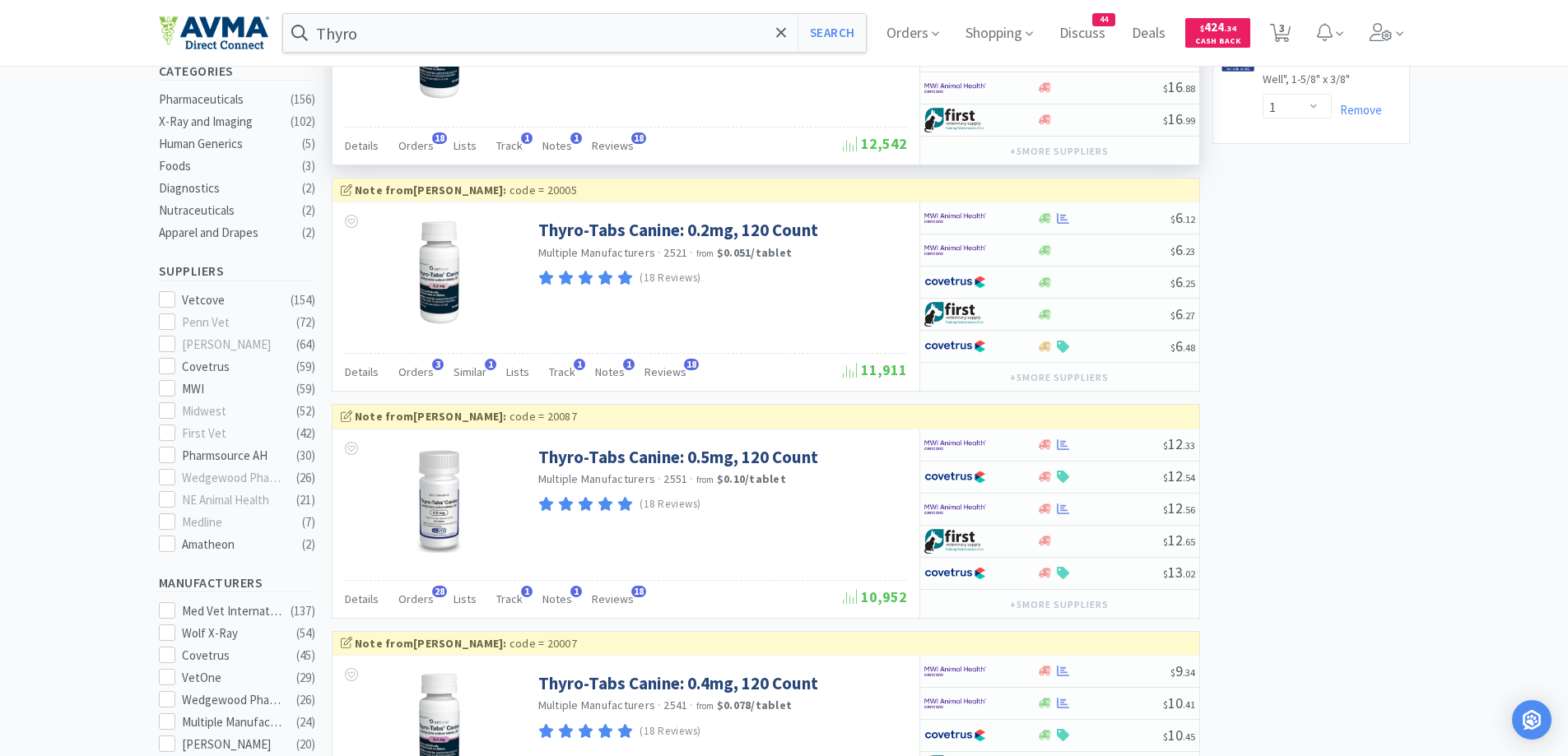
scroll to position [659, 0]
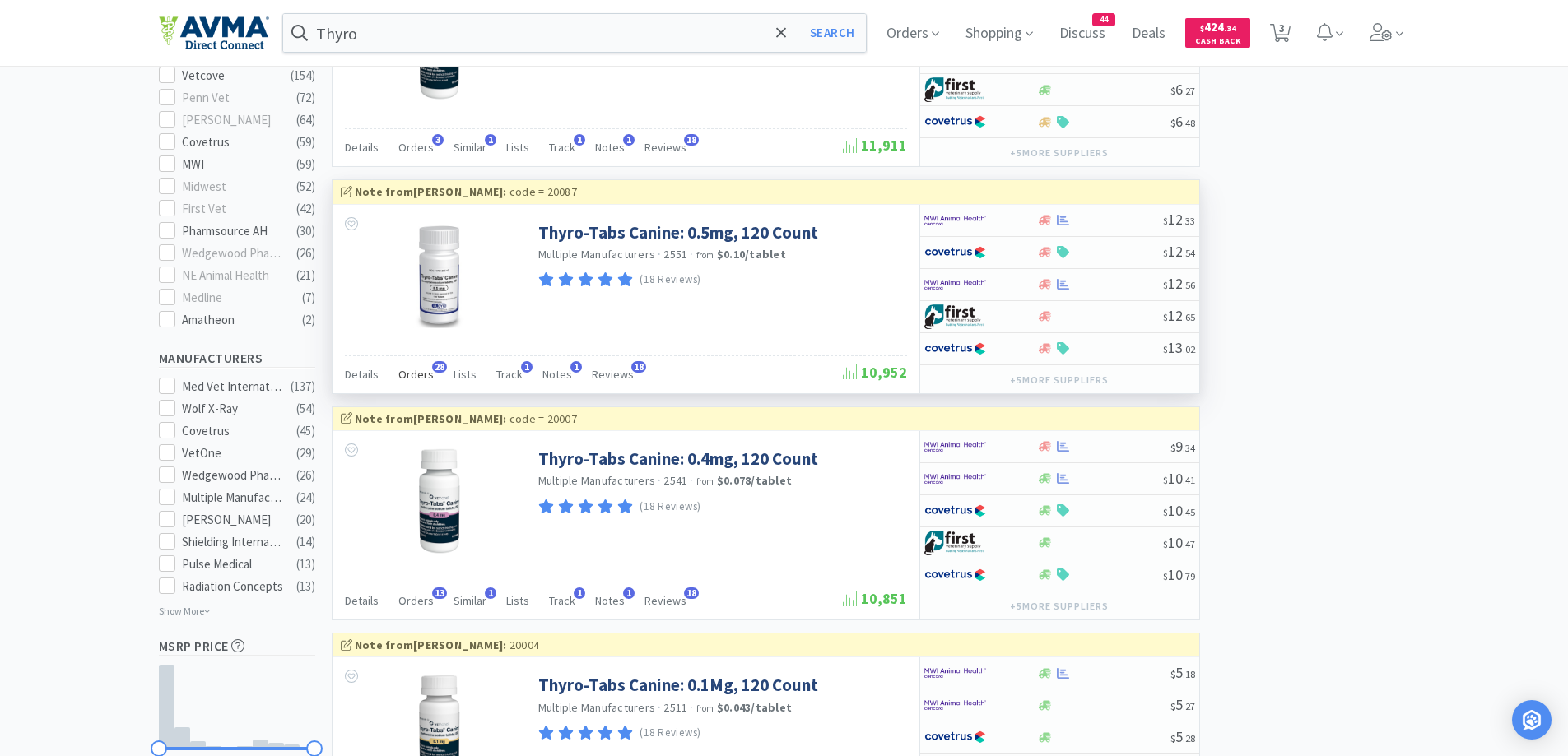
click at [415, 382] on div "Orders 28" at bounding box center [416, 377] width 35 height 31
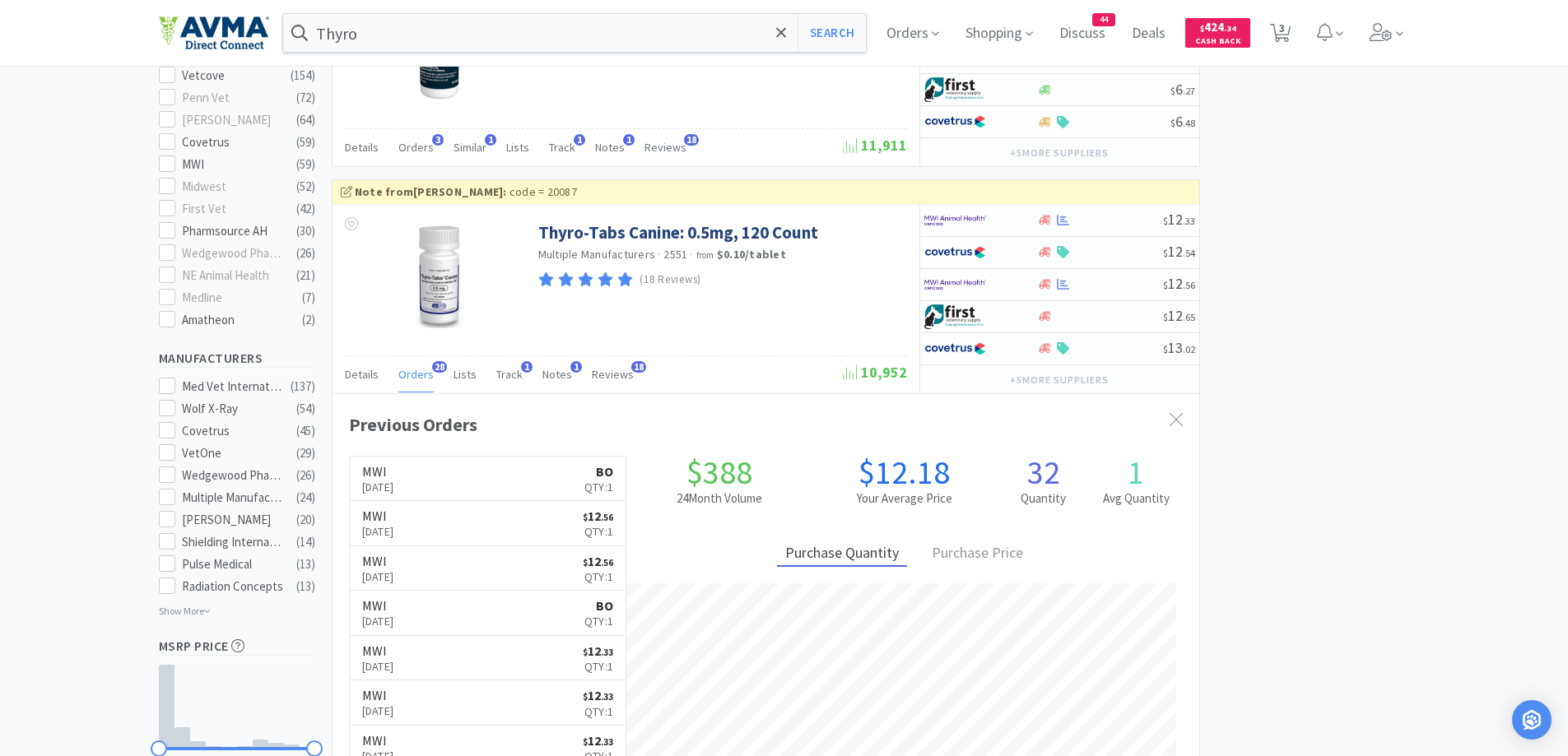
scroll to position [441, 867]
click at [935, 27] on span "Orders" at bounding box center [913, 33] width 65 height 65
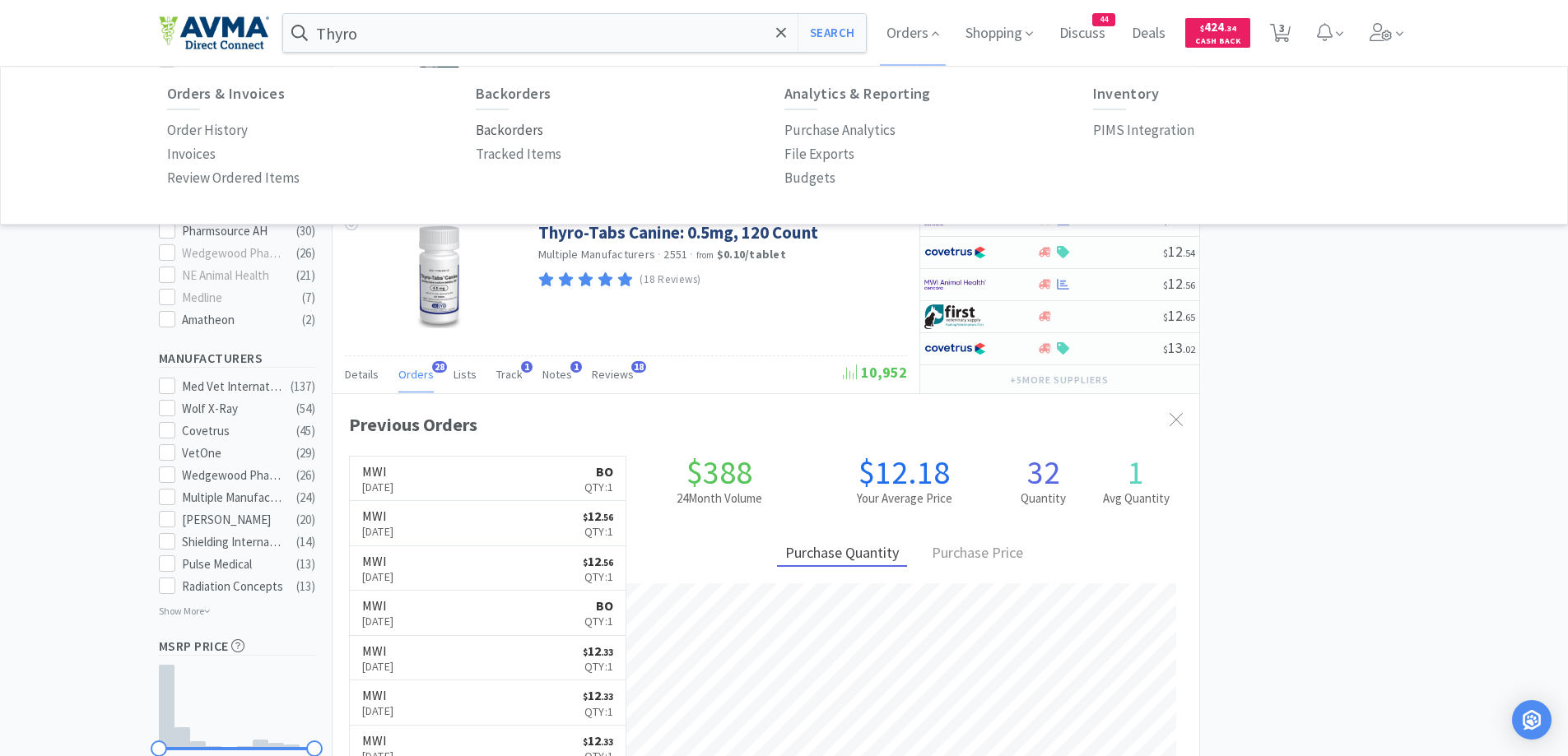
click at [487, 126] on p "Backorders" at bounding box center [509, 130] width 67 height 22
select select "False"
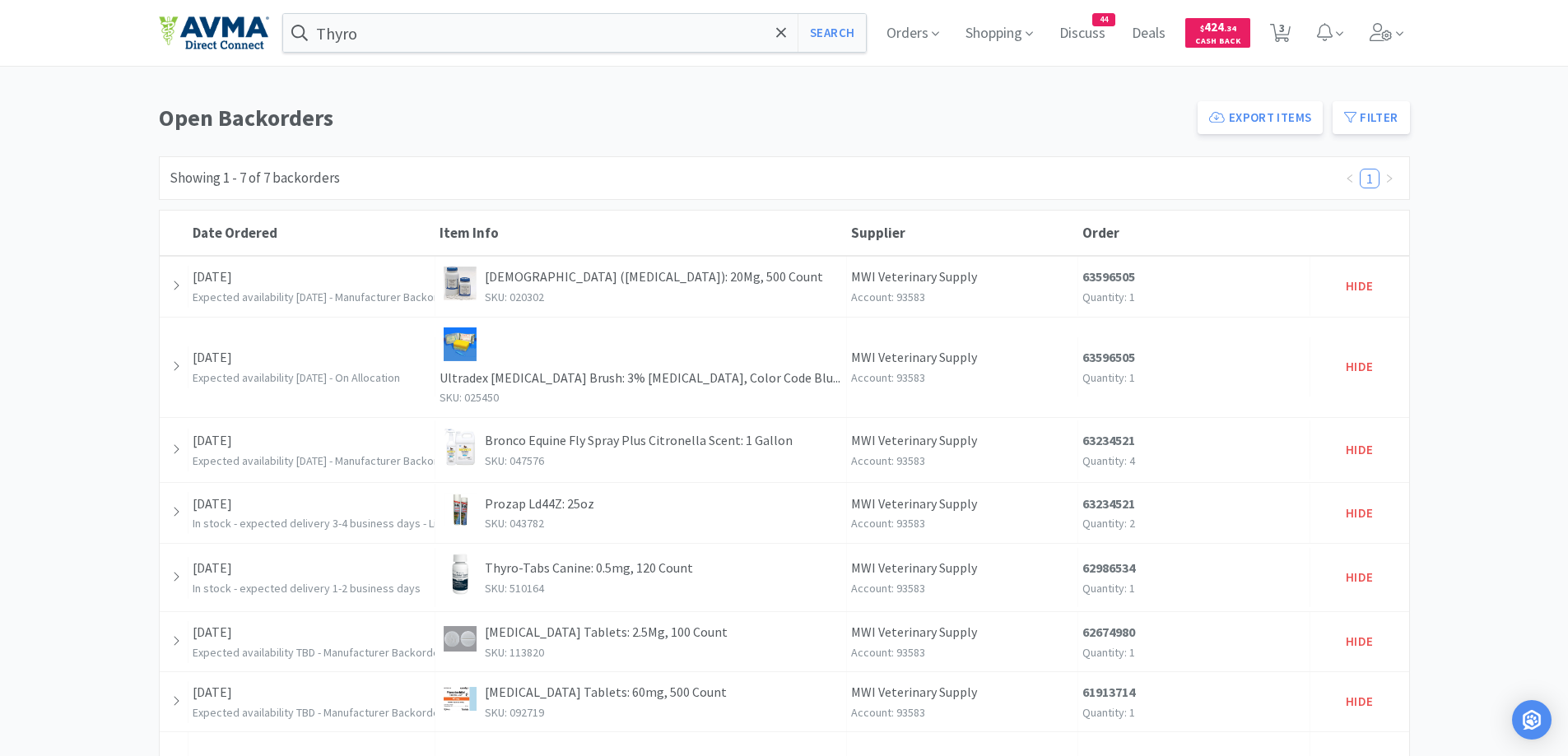
click at [754, 166] on div "Showing 1 - 7 of 7 backorders 1" at bounding box center [784, 178] width 1251 height 44
click at [846, 29] on button "Search" at bounding box center [831, 33] width 68 height 38
select select "2"
select select "3"
select select "1"
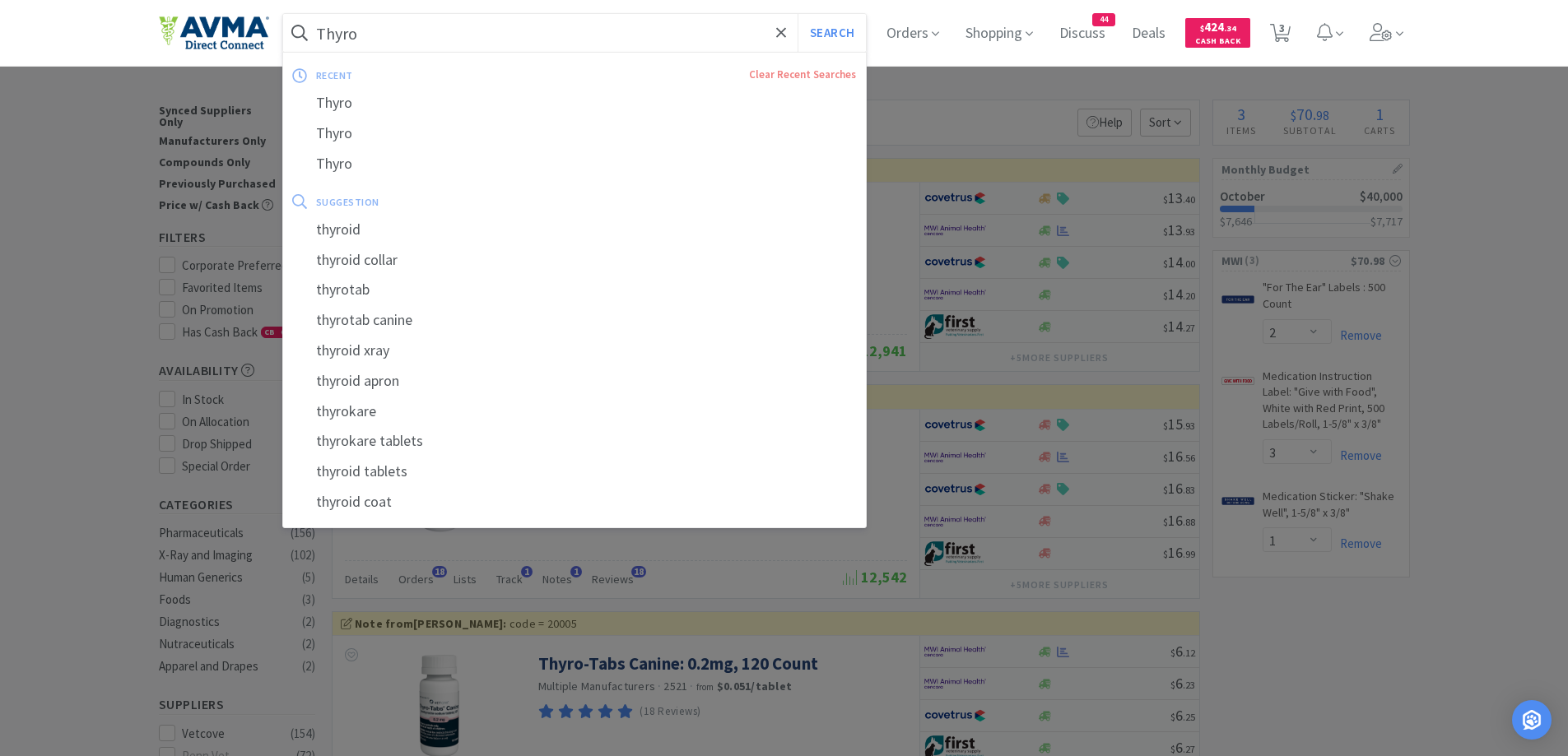
click at [513, 26] on input "Thyro" at bounding box center [574, 33] width 583 height 38
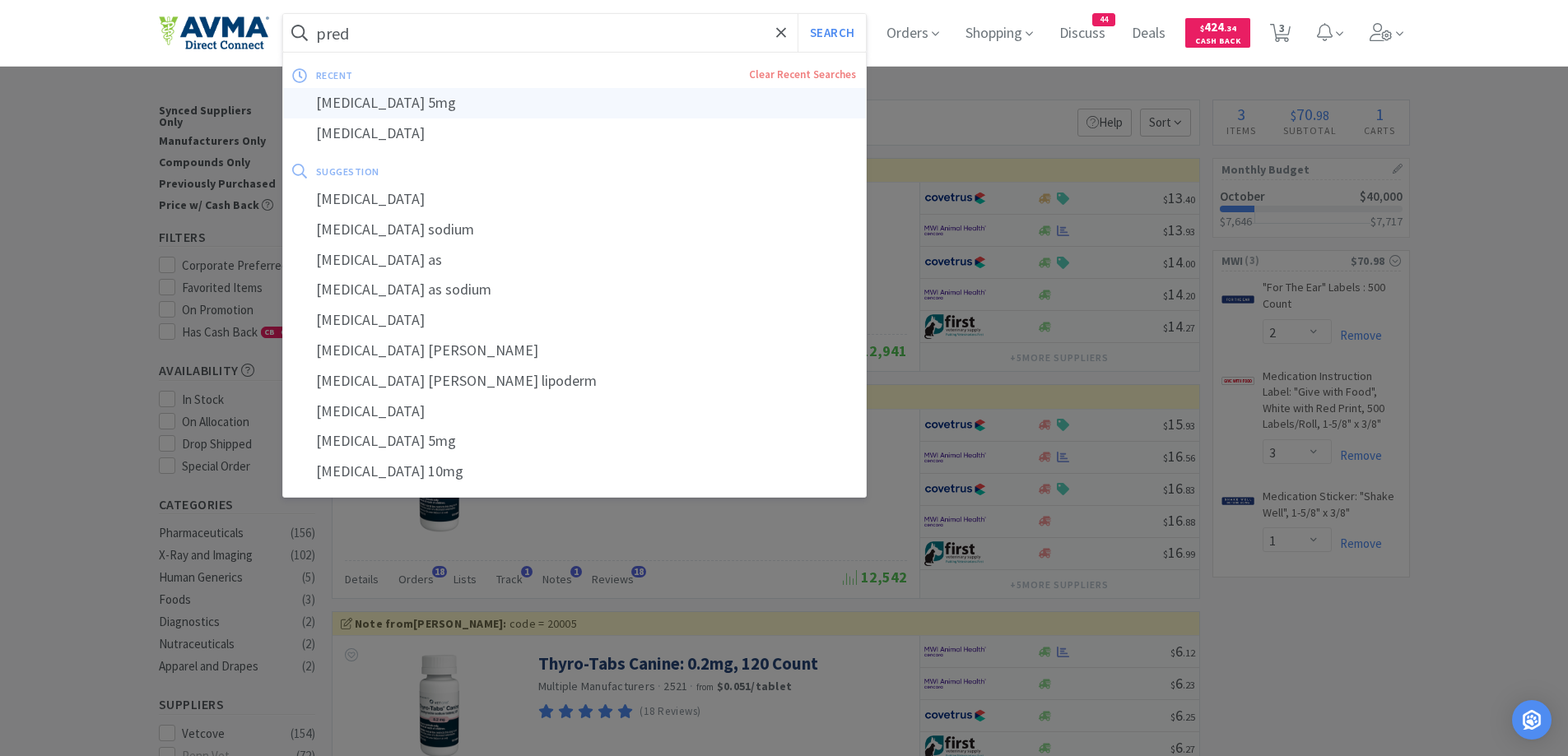
click at [392, 99] on div "[MEDICAL_DATA] 5mg" at bounding box center [574, 103] width 583 height 30
type input "[MEDICAL_DATA] 5mg"
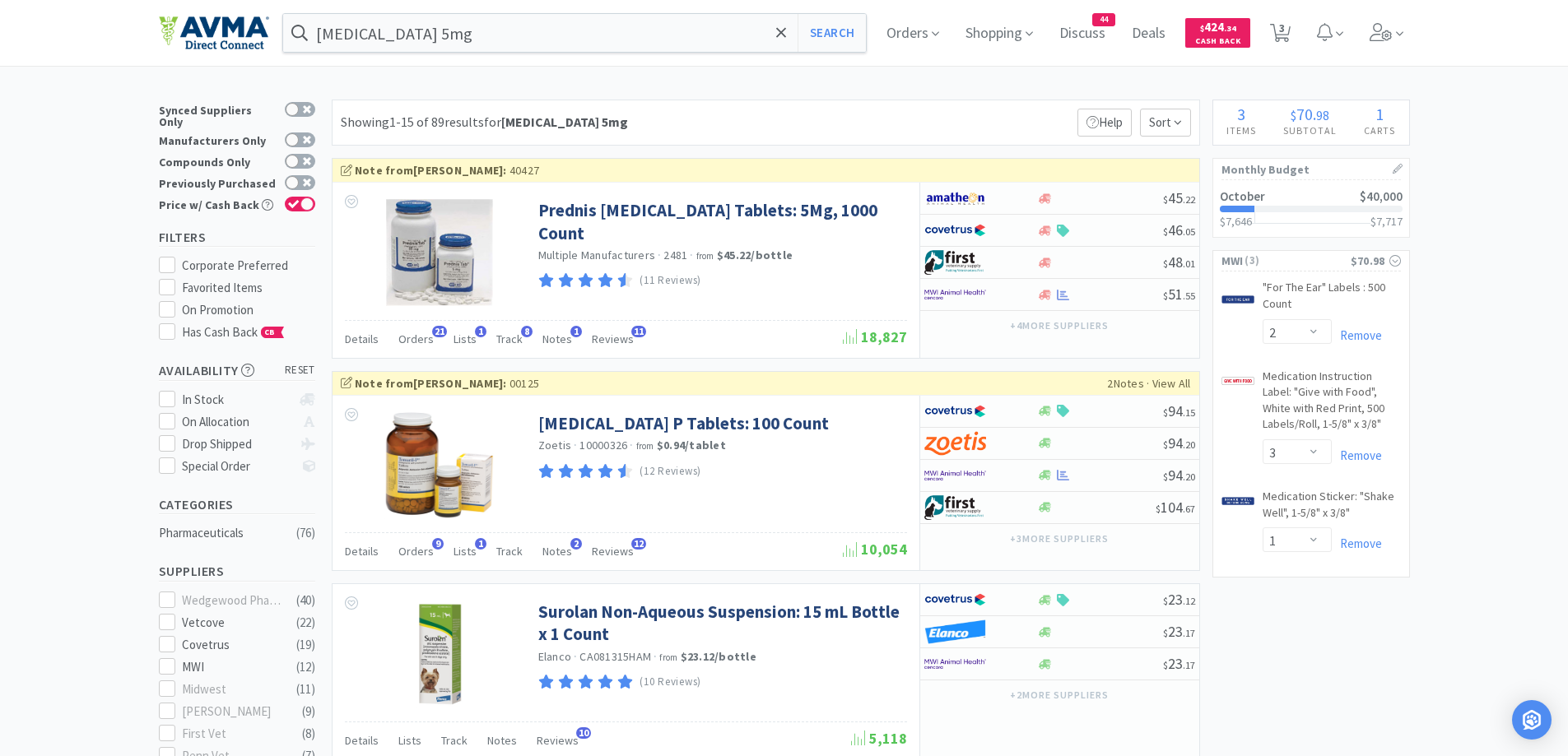
click at [1055, 299] on div at bounding box center [1063, 295] width 17 height 13
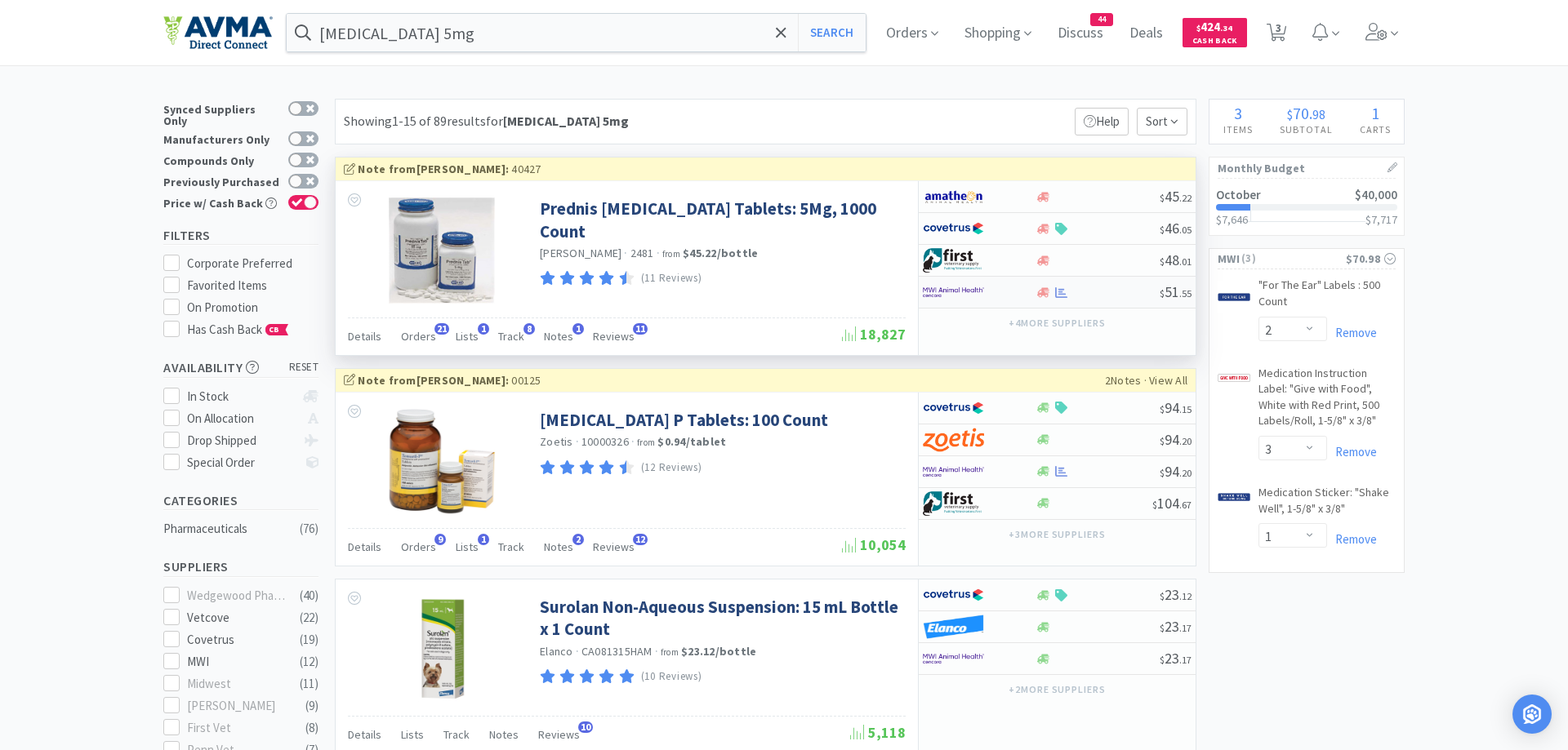
select select "1"
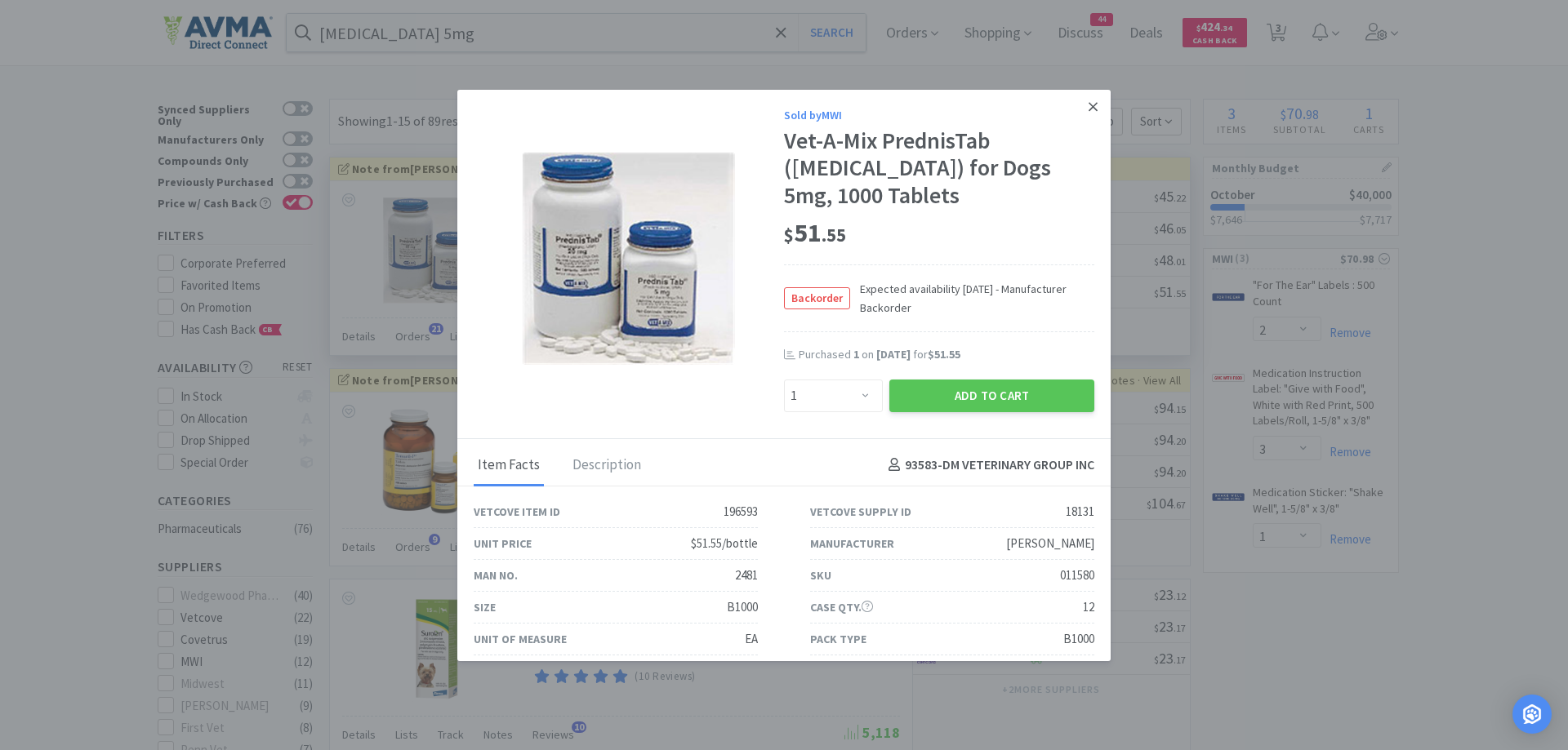
click at [1088, 102] on icon at bounding box center [1093, 107] width 9 height 15
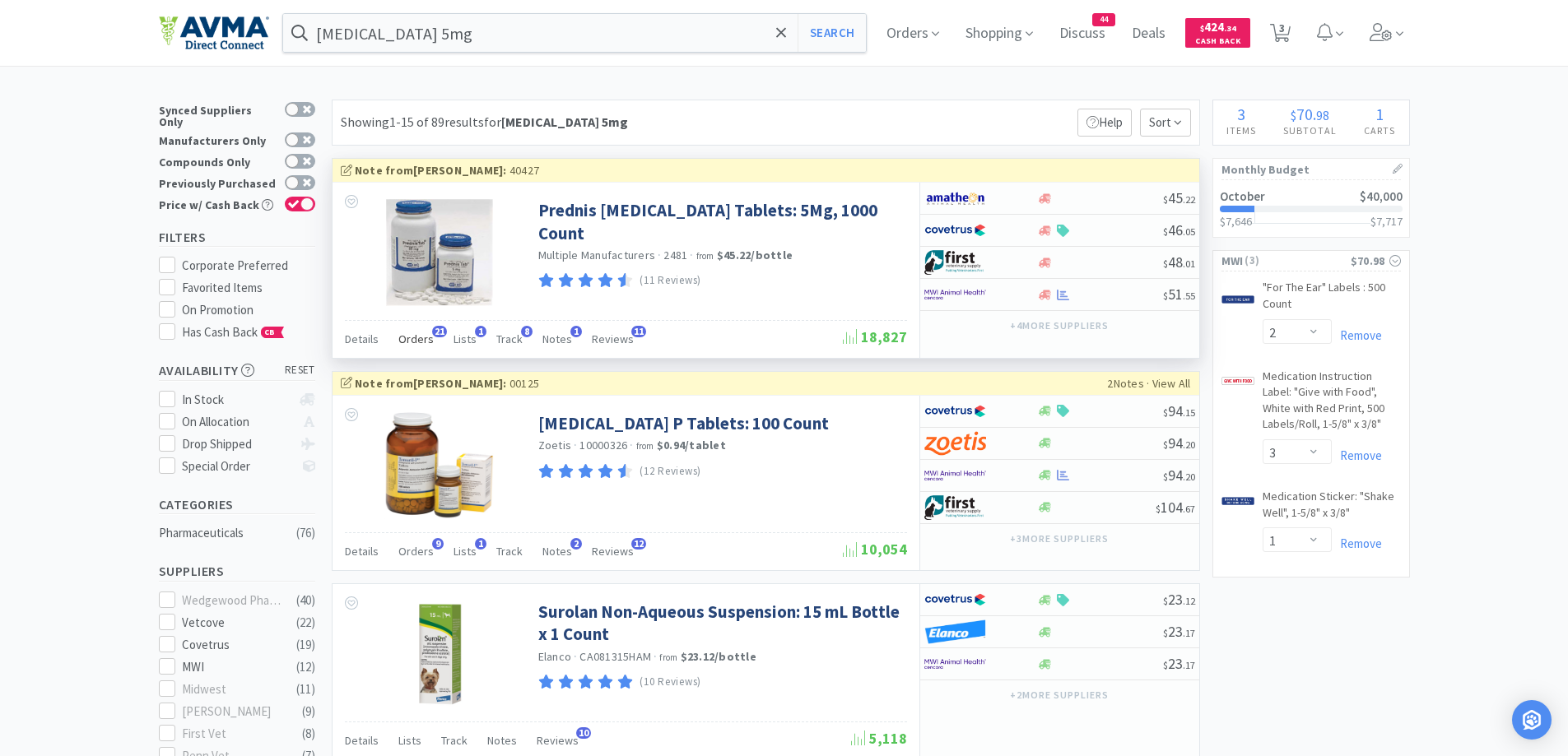
click at [408, 332] on span "Orders" at bounding box center [416, 339] width 35 height 15
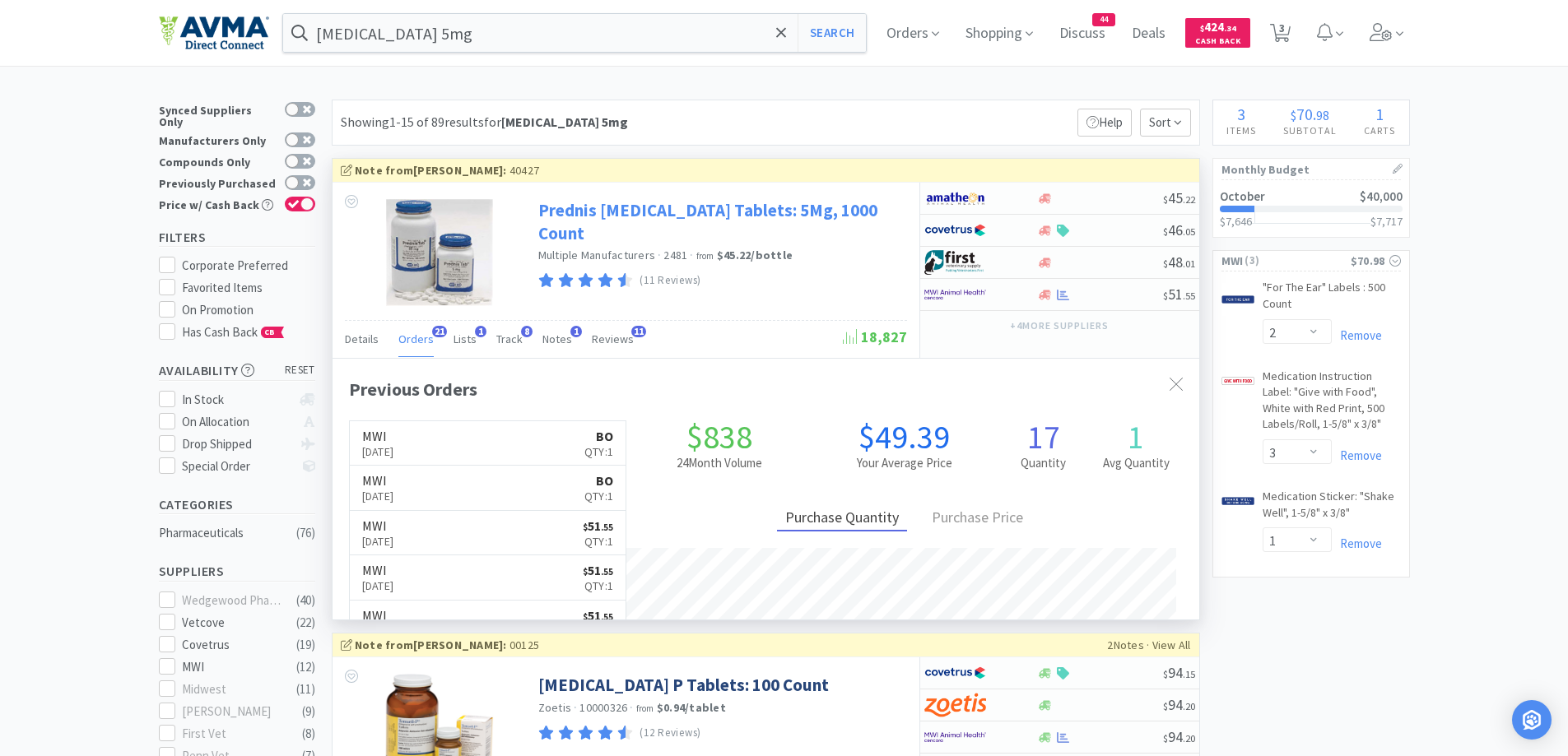
scroll to position [441, 867]
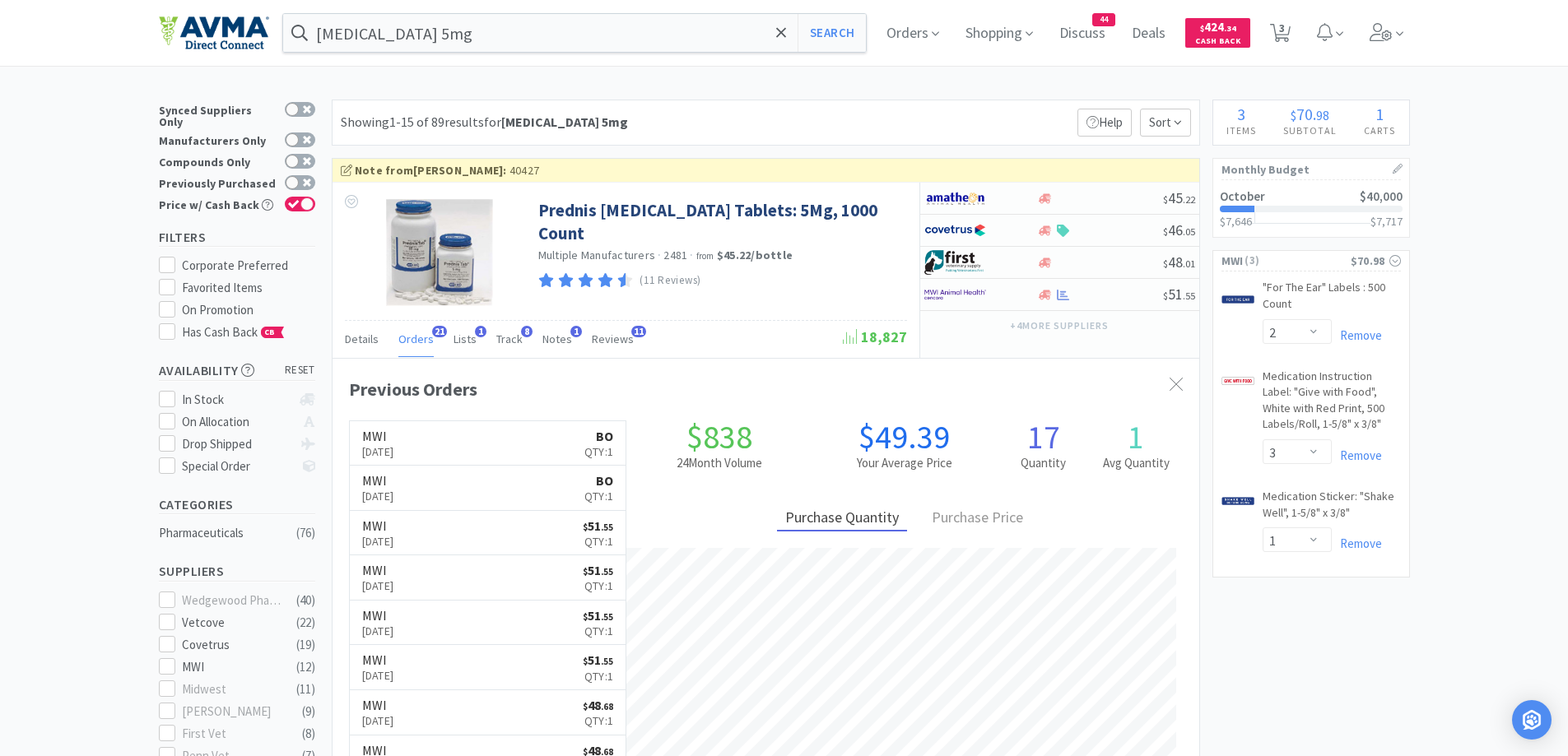
click at [837, 138] on div "Showing 1-15 of 89 results for [MEDICAL_DATA] 5mg Filters Help Sort" at bounding box center [765, 123] width 868 height 46
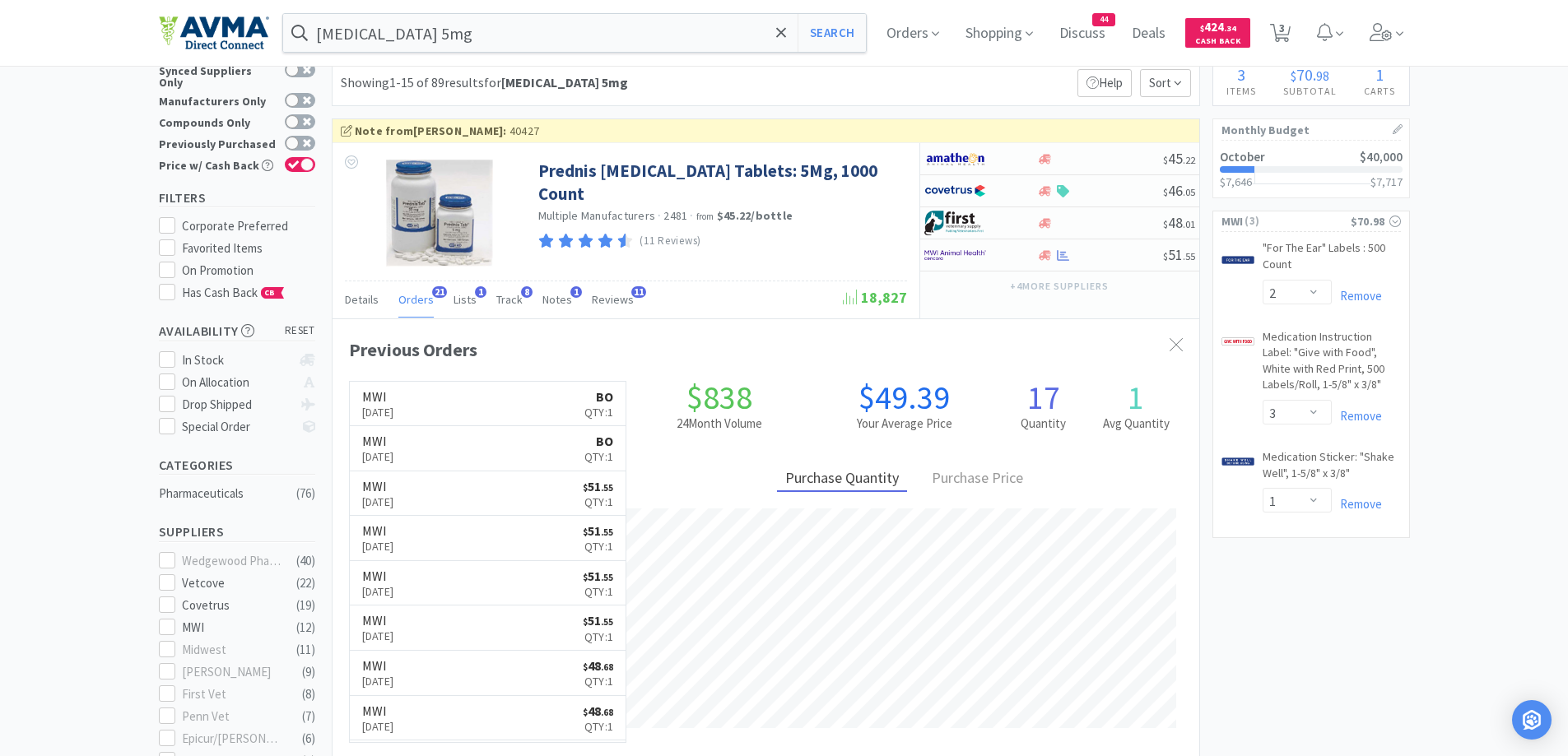
scroll to position [0, 0]
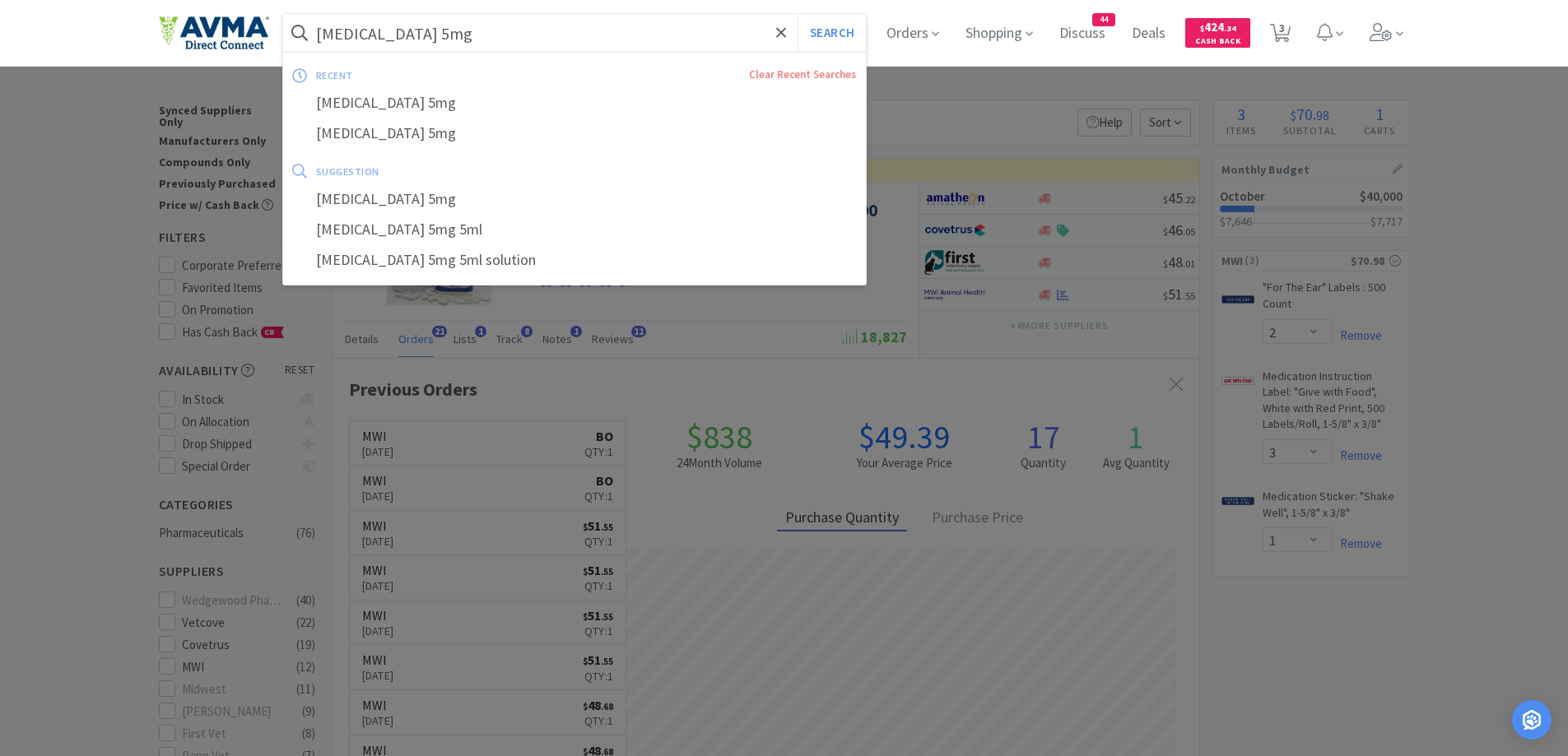
click at [507, 31] on input "[MEDICAL_DATA] 5mg" at bounding box center [574, 33] width 583 height 38
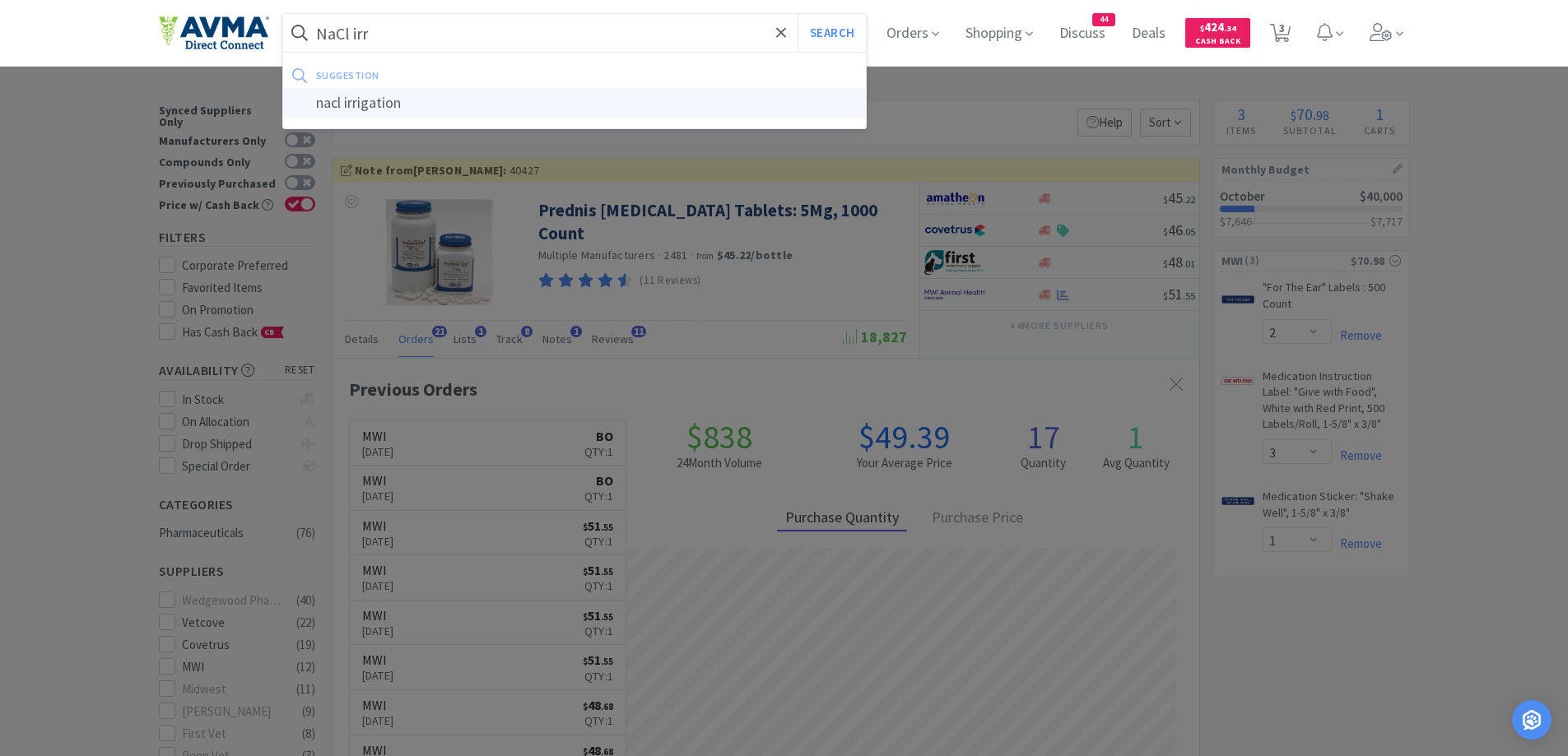
type input "nacl irrigation"
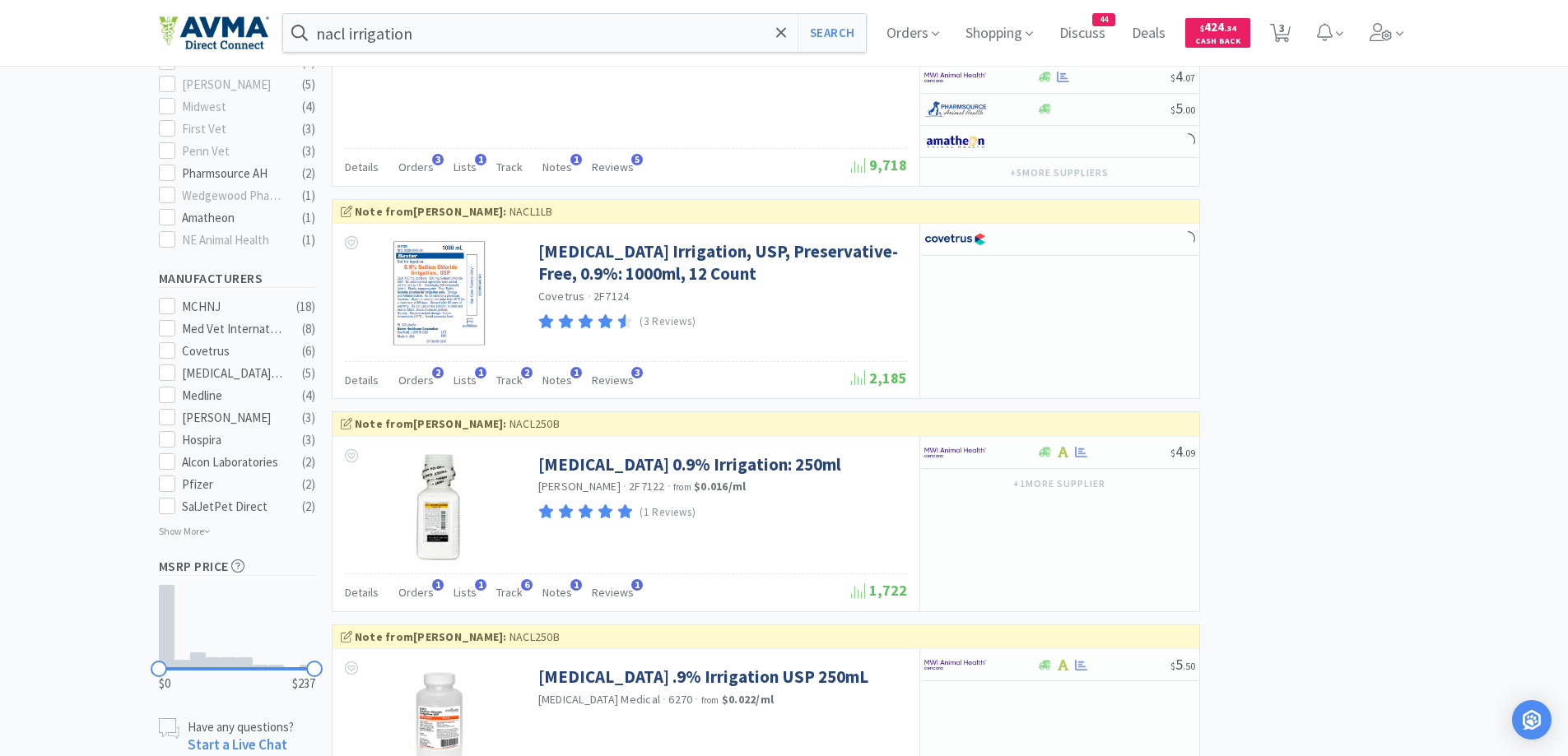
scroll to position [659, 0]
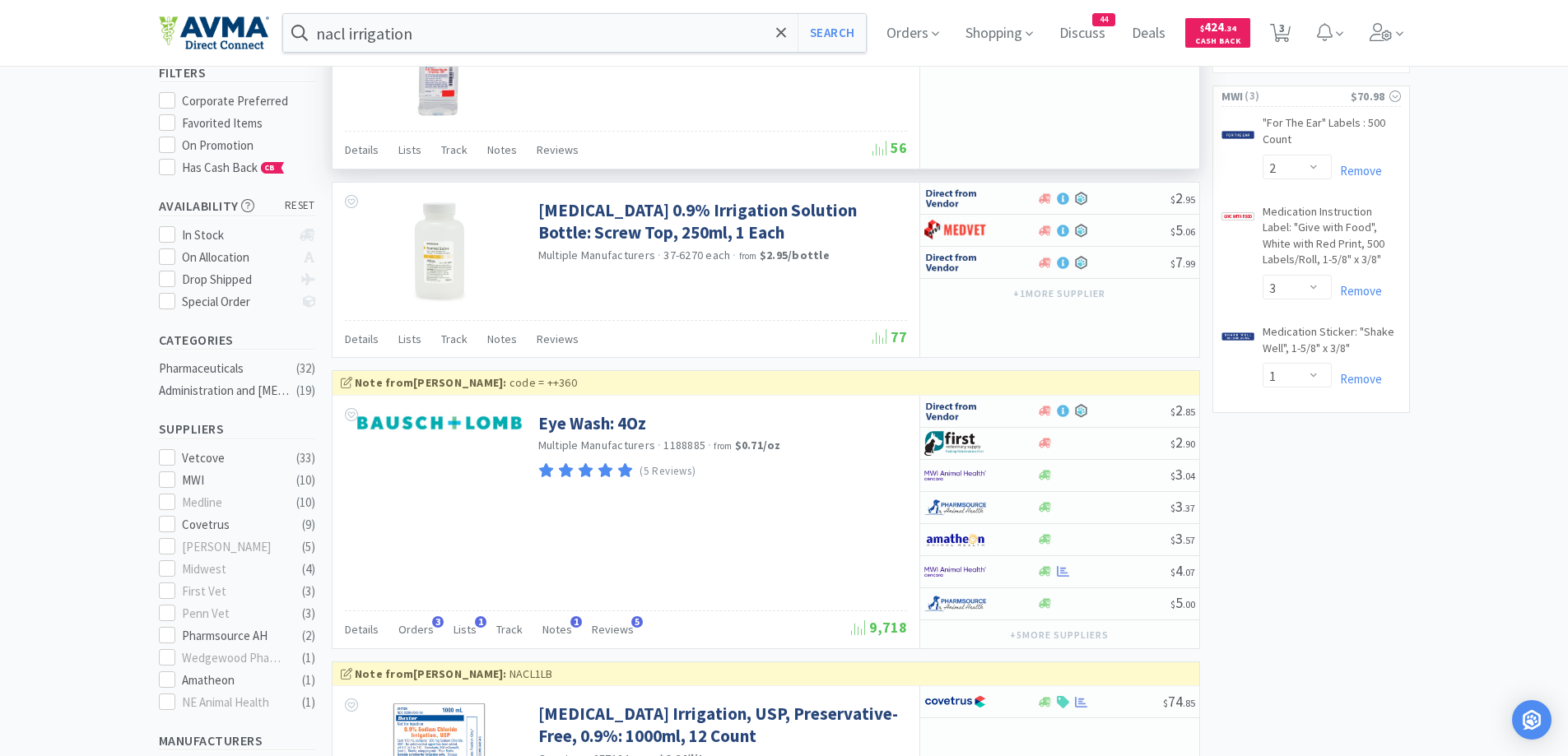
scroll to position [0, 0]
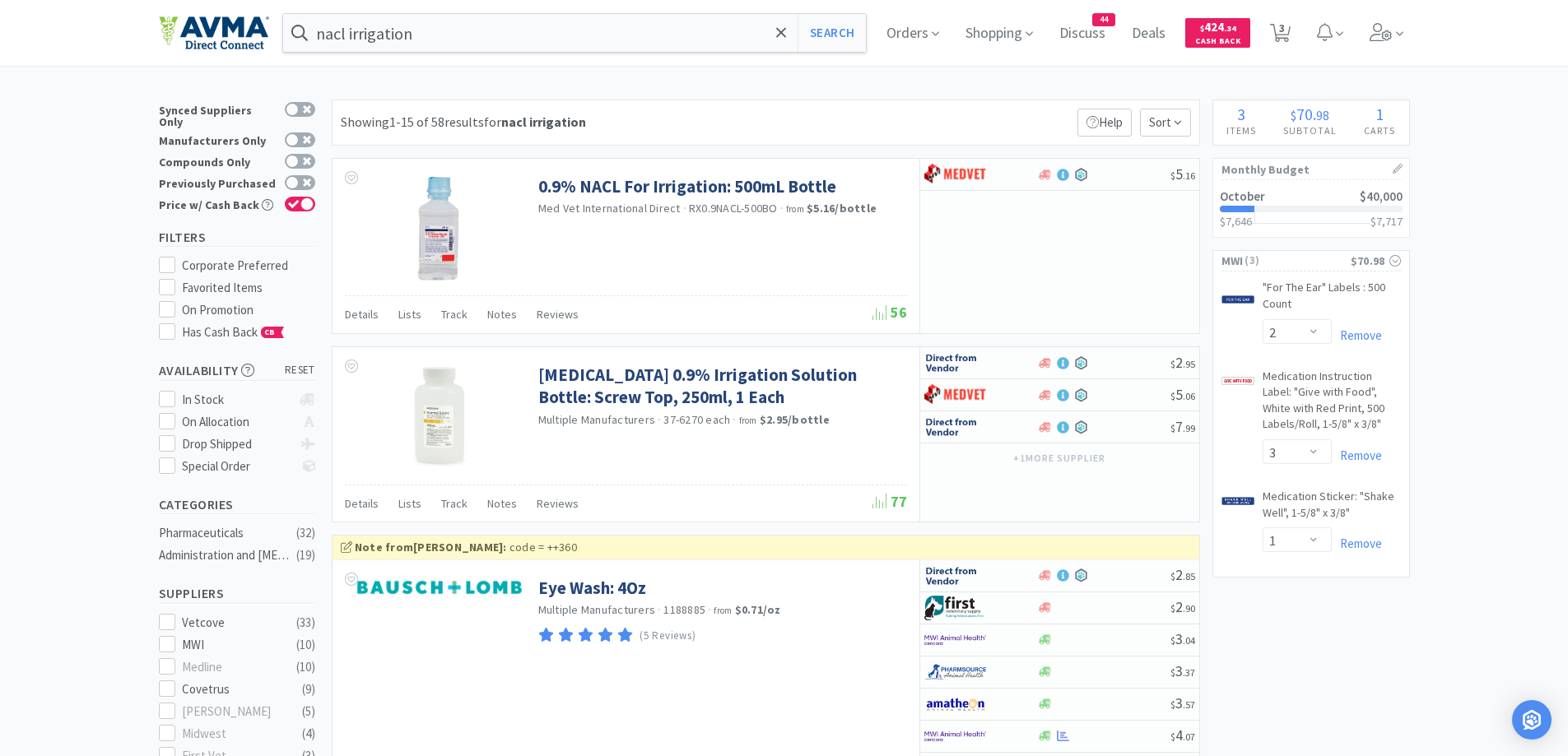
click at [748, 102] on div "Showing 1-15 of 58 results for nacl irrigation Filters Help Sort" at bounding box center [765, 123] width 868 height 46
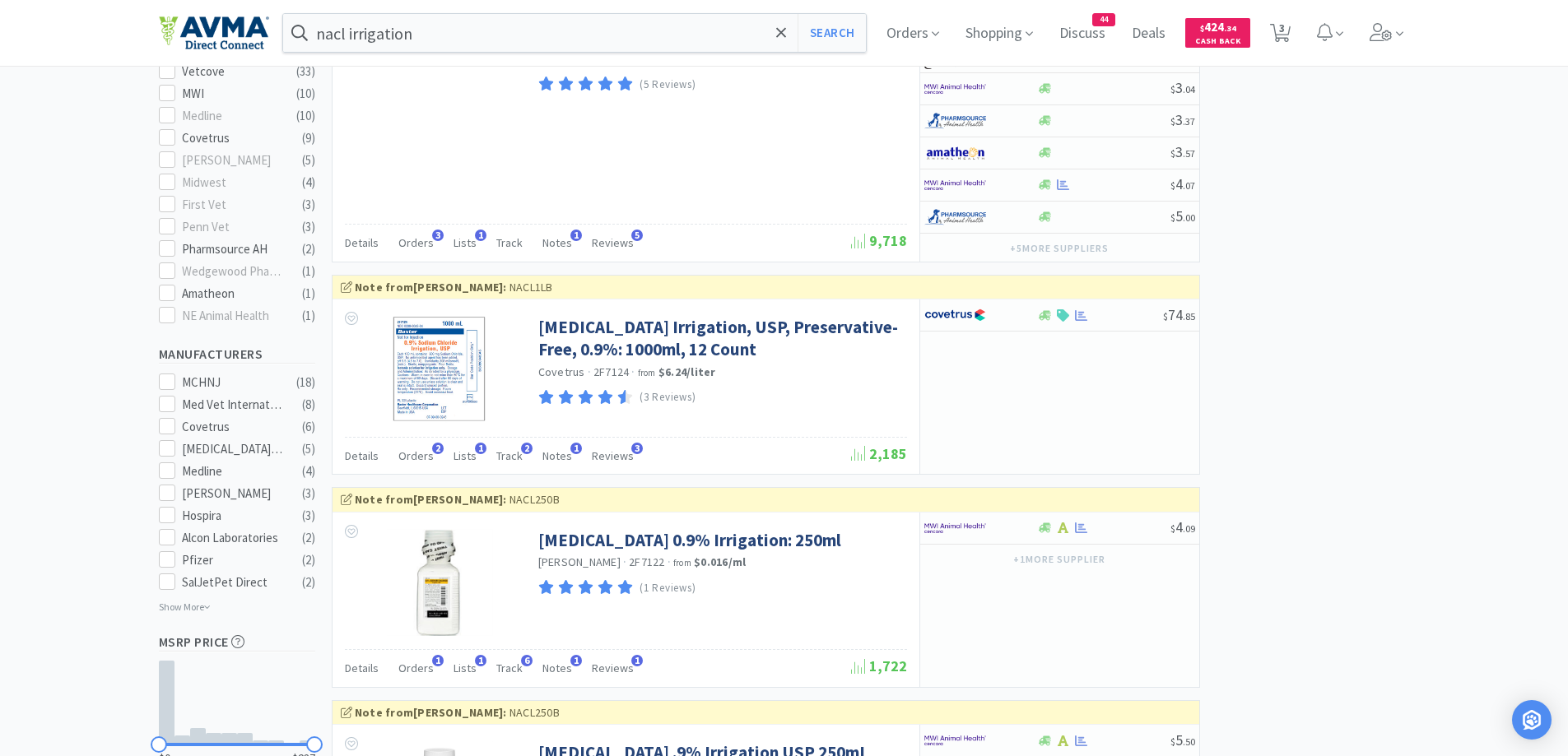
scroll to position [731, 0]
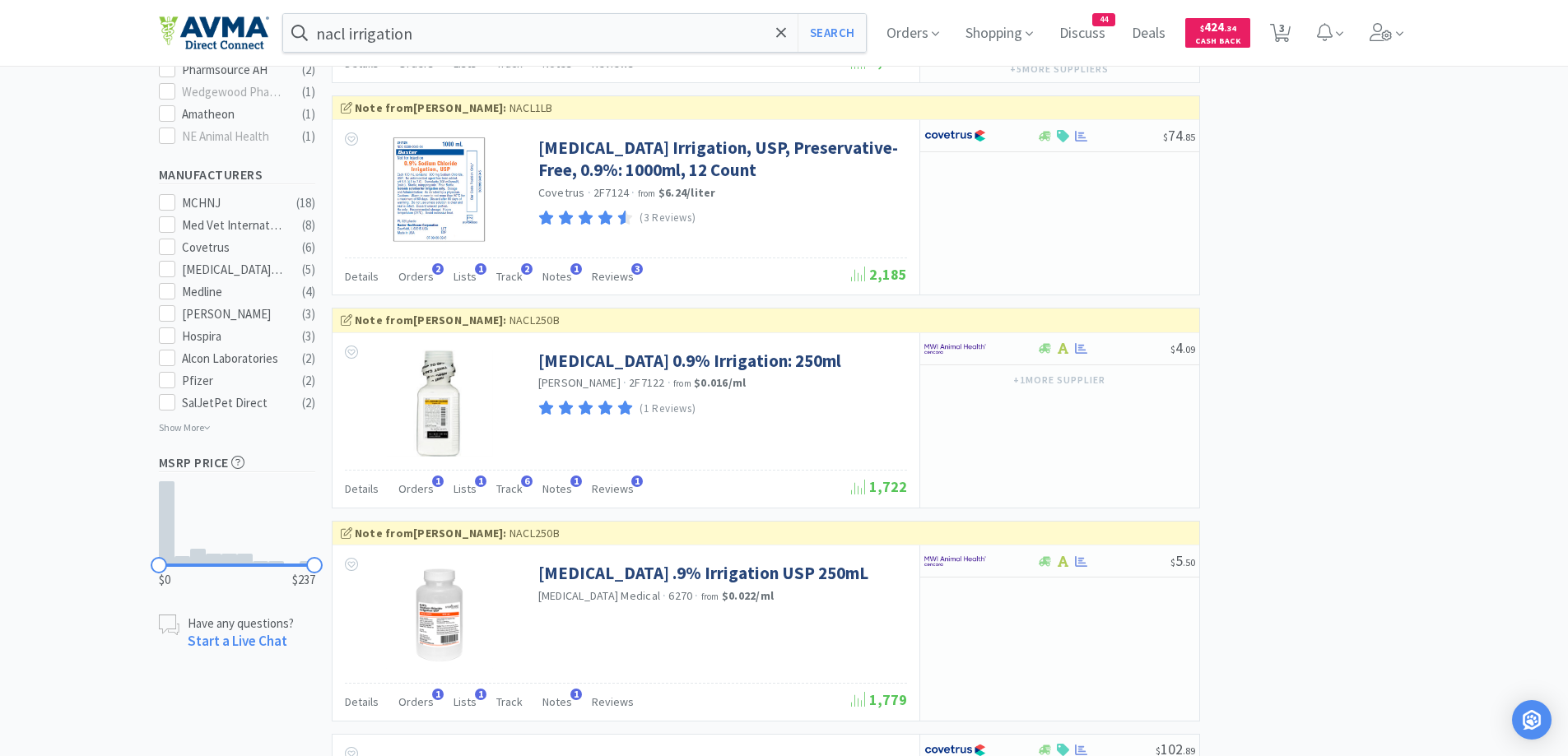
click at [1010, 131] on div at bounding box center [969, 135] width 91 height 28
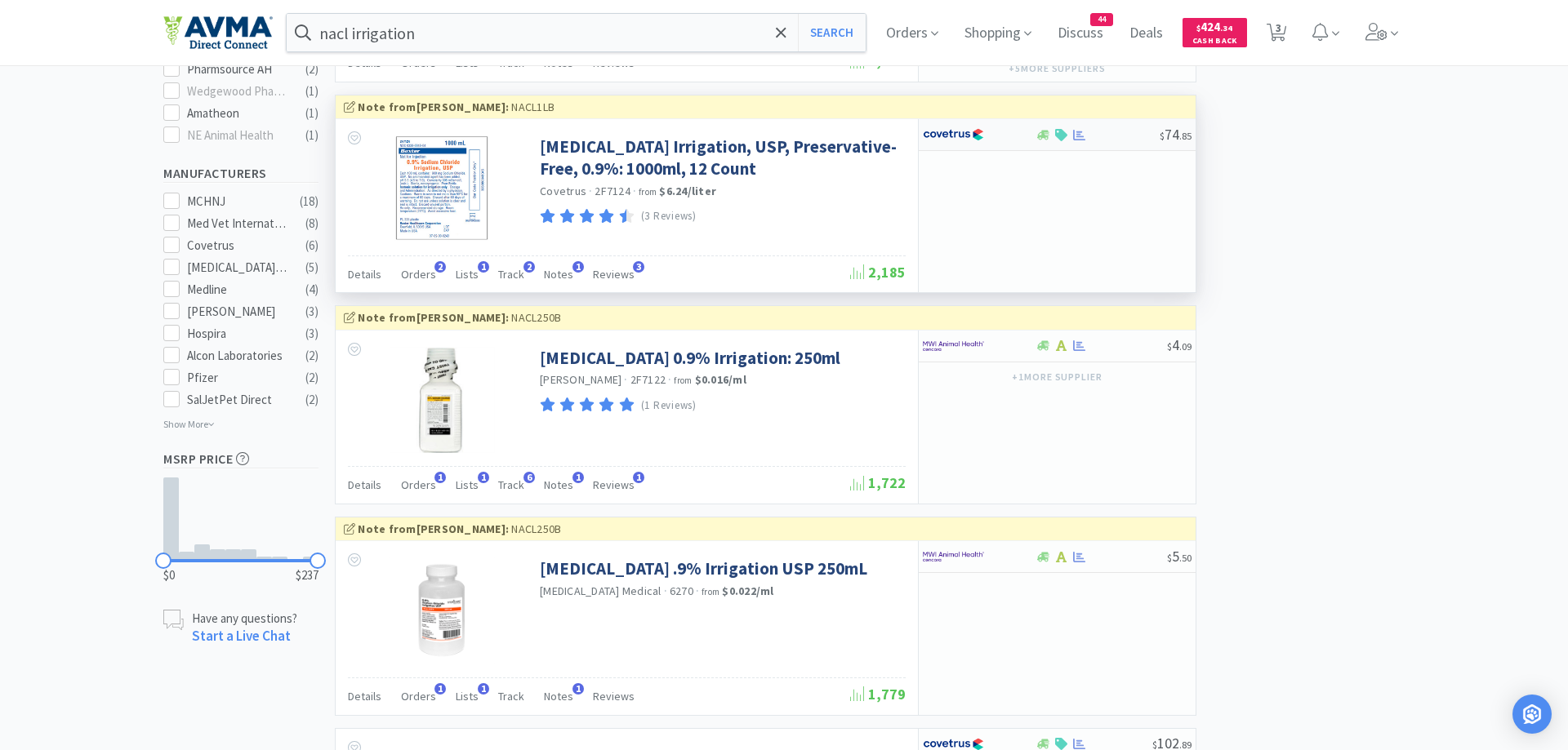
select select "1"
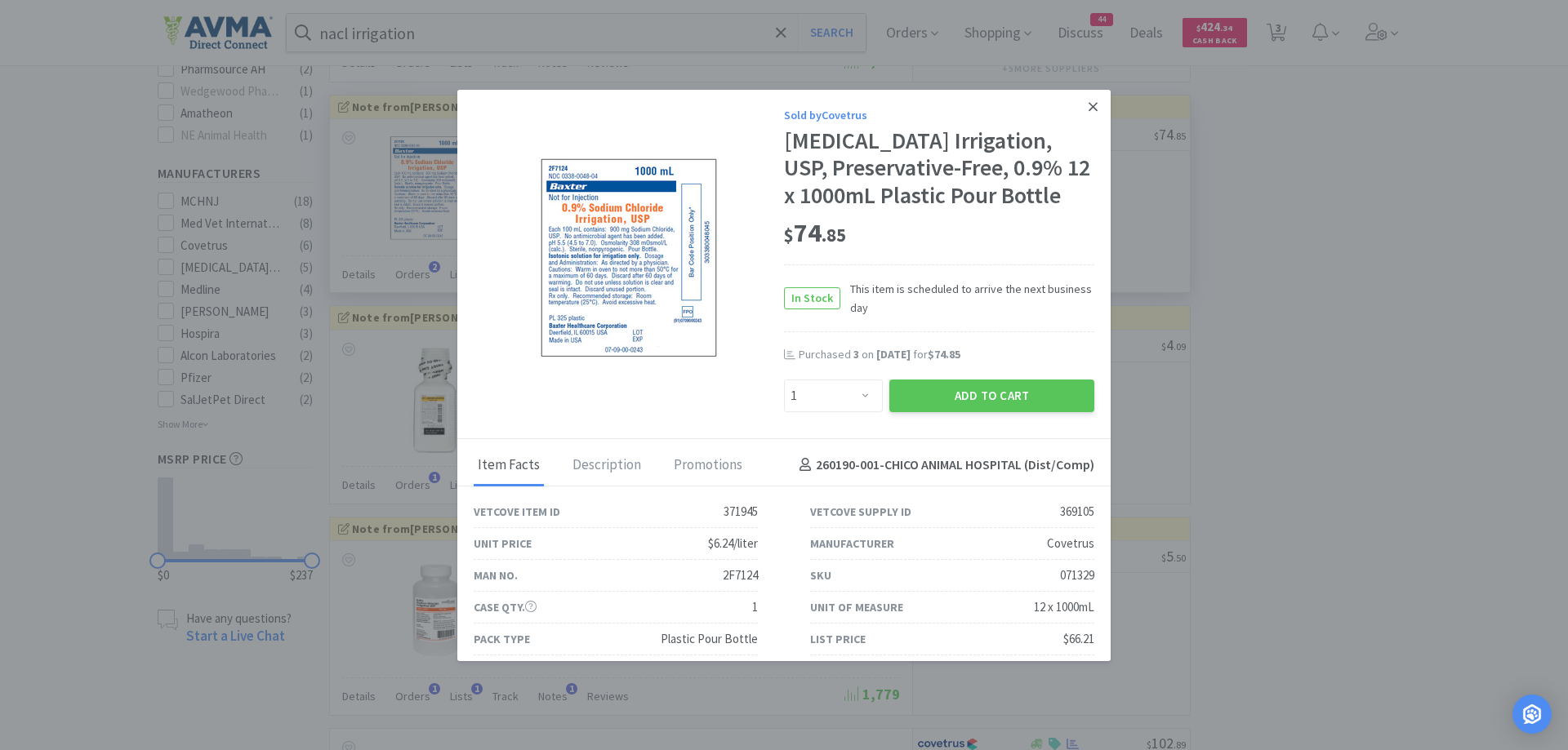
click at [1079, 102] on link at bounding box center [1093, 107] width 28 height 35
